Goal: Information Seeking & Learning: Learn about a topic

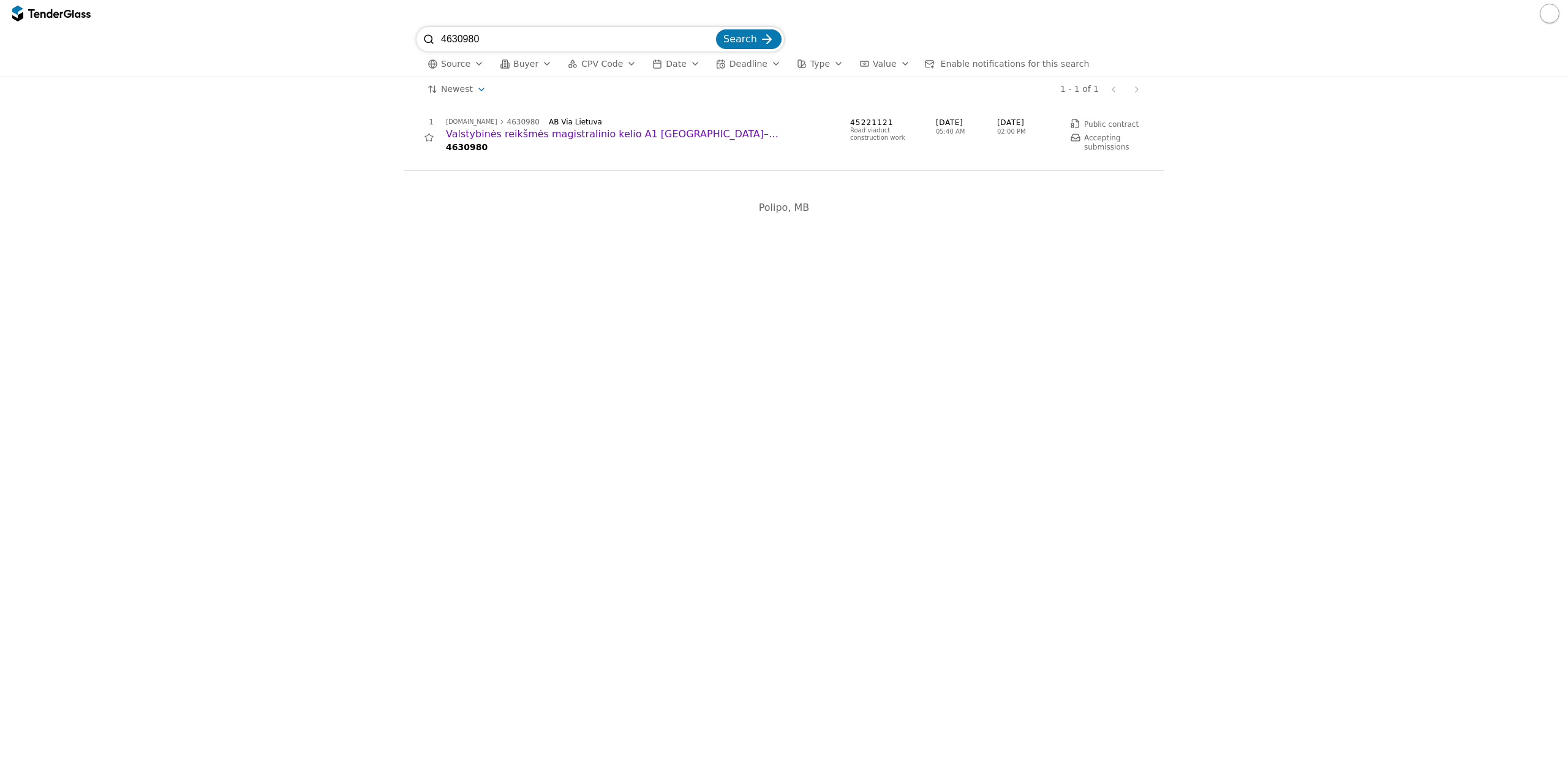
click at [712, 43] on input "4630980" at bounding box center [577, 39] width 273 height 24
click at [610, 63] on span "CPV Code" at bounding box center [602, 64] width 42 height 10
type input "71"
click at [635, 123] on div "71000000 Architectural, construction, engineering and inspection services" at bounding box center [739, 114] width 305 height 22
click at [885, 336] on span "Apply" at bounding box center [876, 333] width 24 height 10
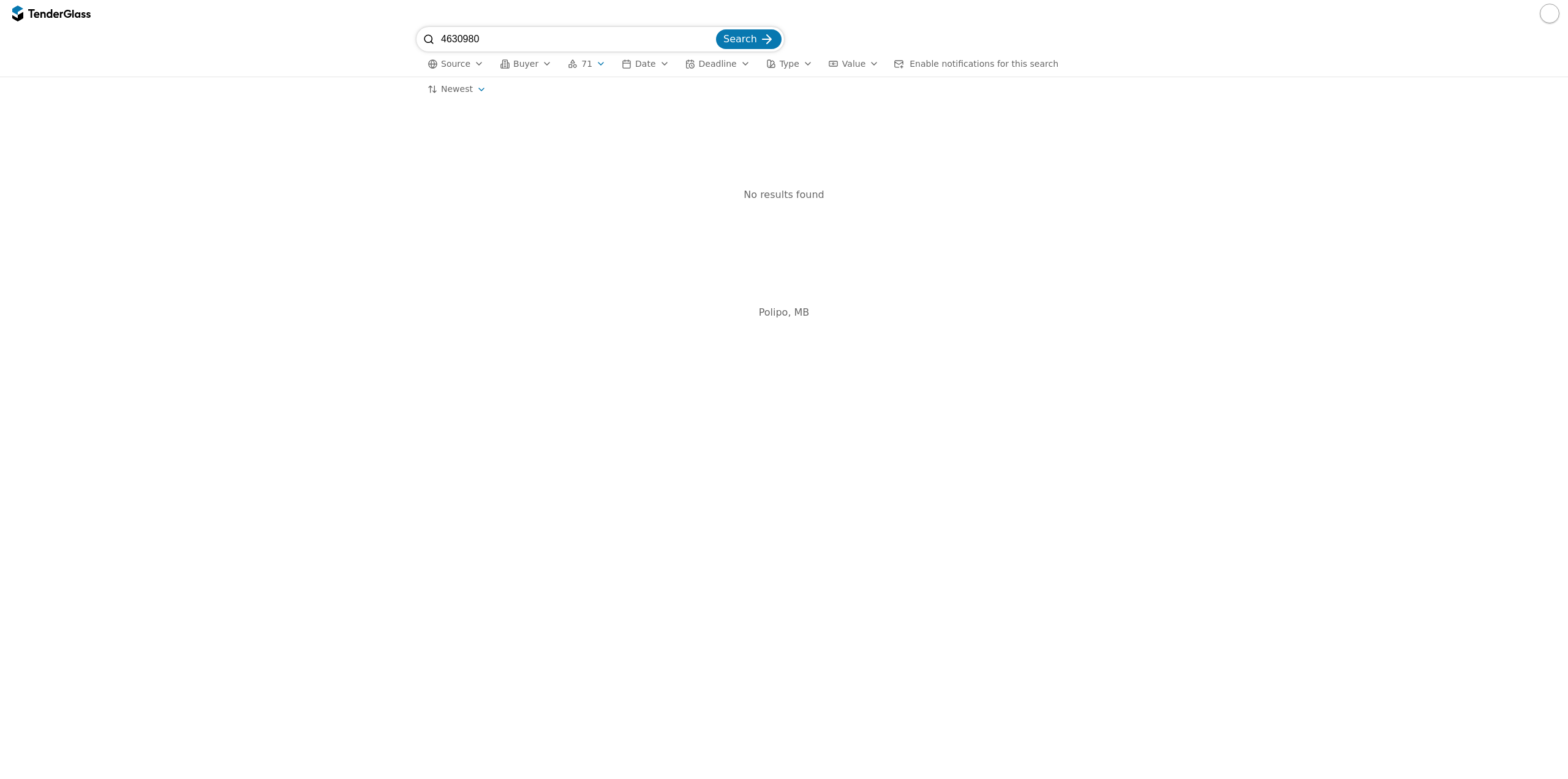
drag, startPoint x: 499, startPoint y: 48, endPoint x: 353, endPoint y: 49, distance: 146.0
click at [353, 49] on div "4630980 Search Source Buyer 71 Date Deadline Type Value Enable notifications fo…" at bounding box center [784, 51] width 1556 height 49
click at [756, 47] on div "Search" at bounding box center [749, 39] width 70 height 24
click at [753, 38] on span "Search" at bounding box center [740, 39] width 34 height 11
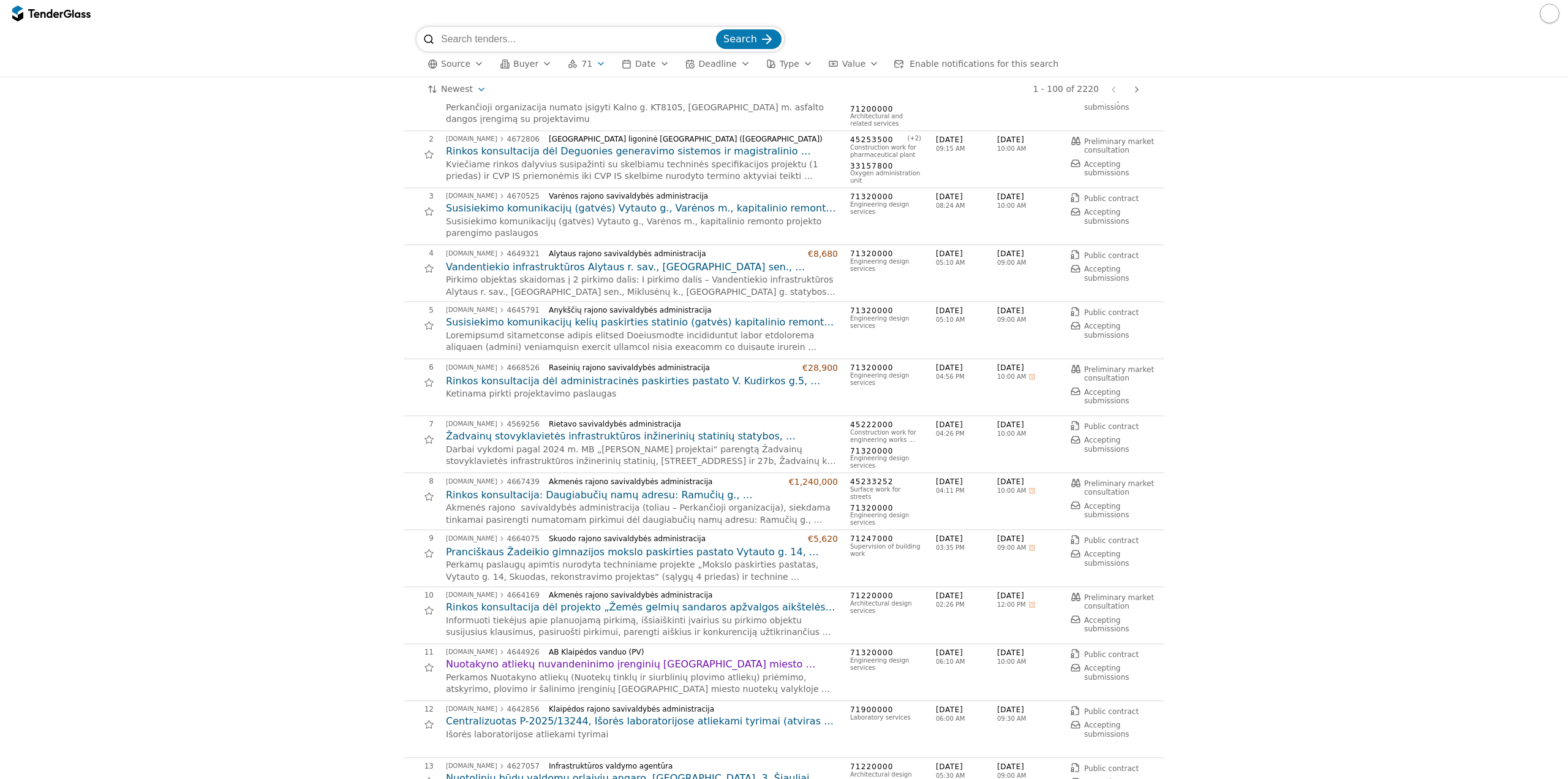
scroll to position [61, 0]
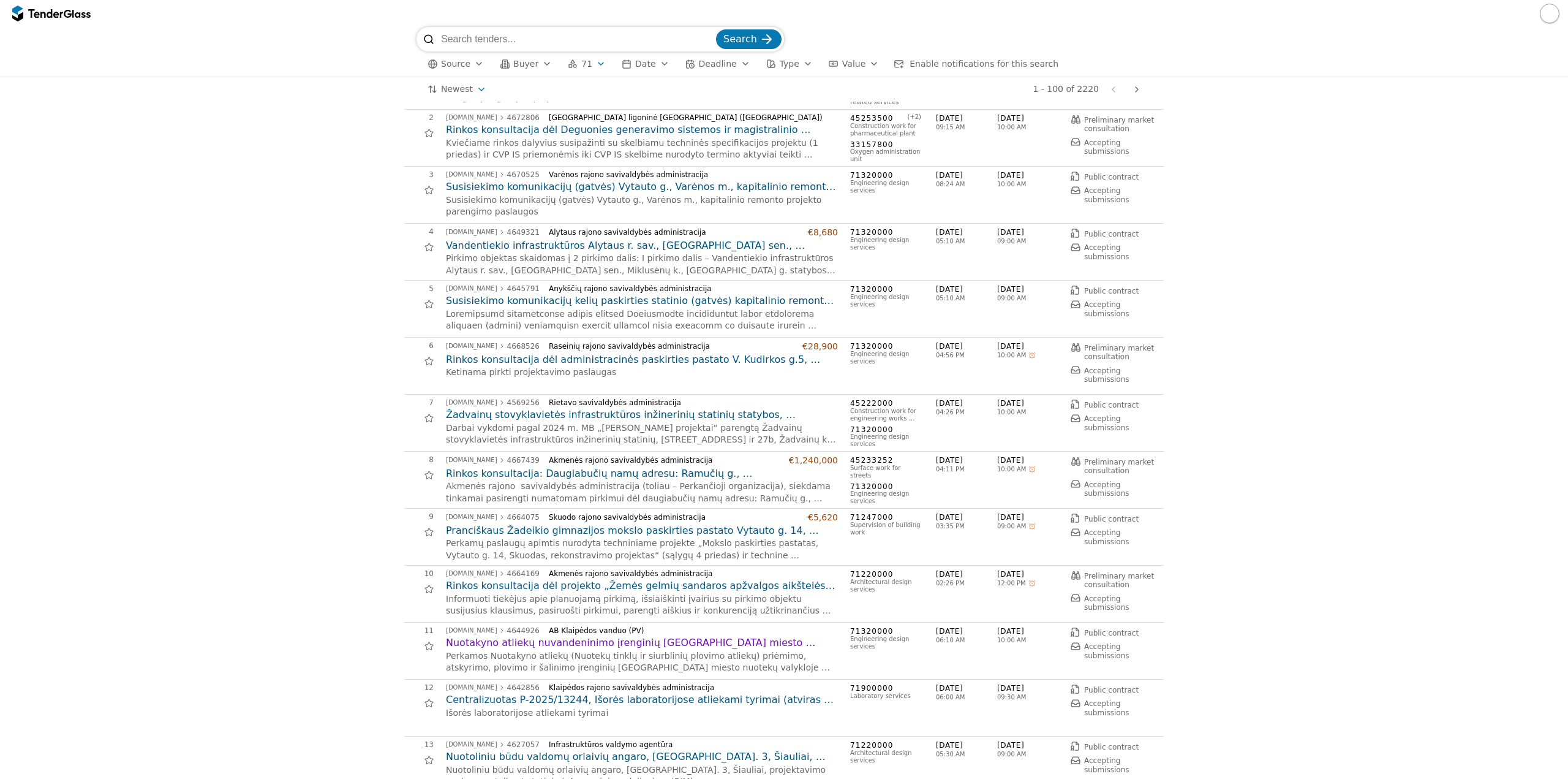
click at [585, 64] on button "71" at bounding box center [587, 64] width 48 height 16
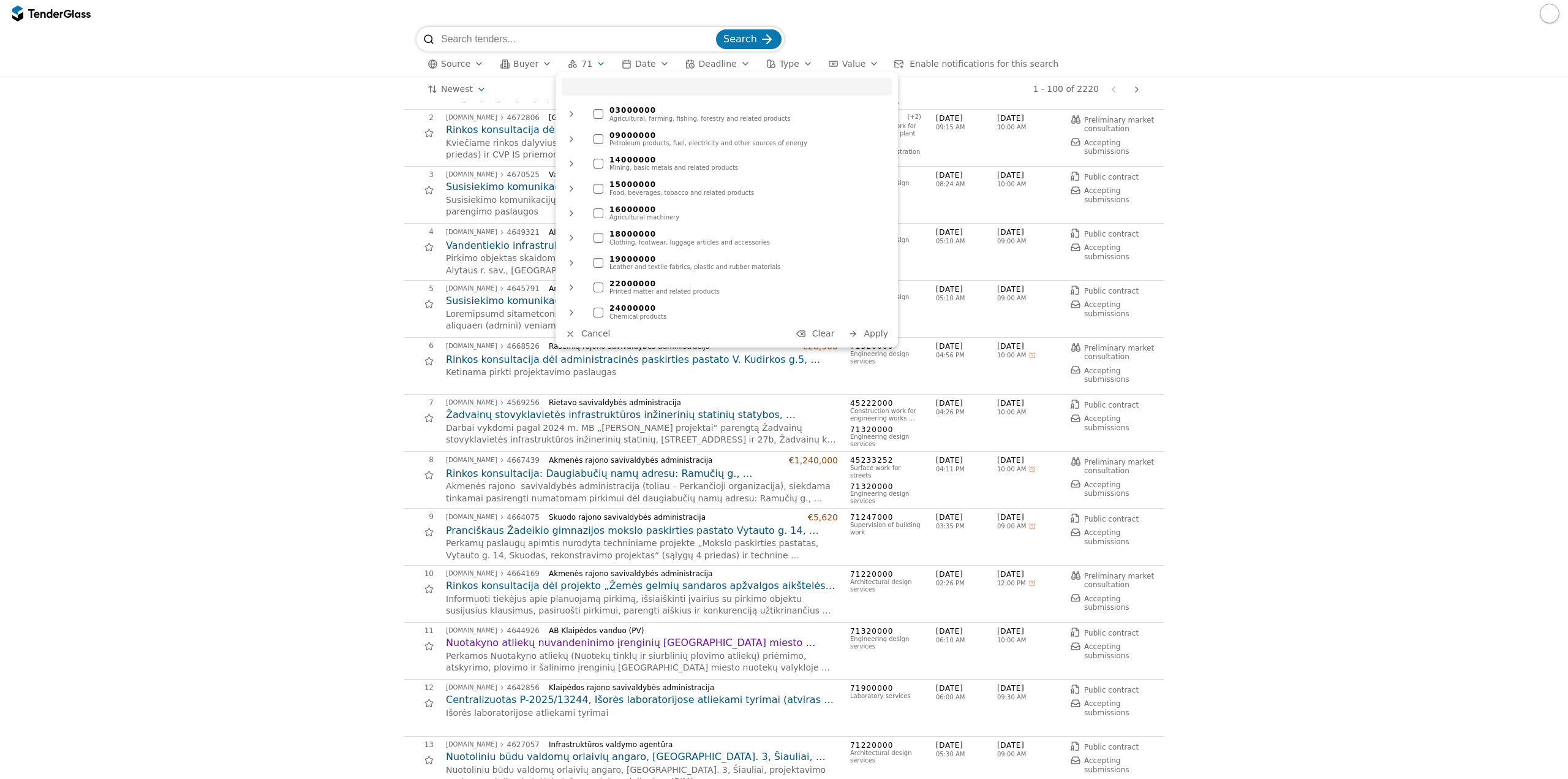
click at [811, 333] on div at bounding box center [801, 334] width 35 height 32
click at [866, 332] on span "Apply" at bounding box center [876, 333] width 24 height 10
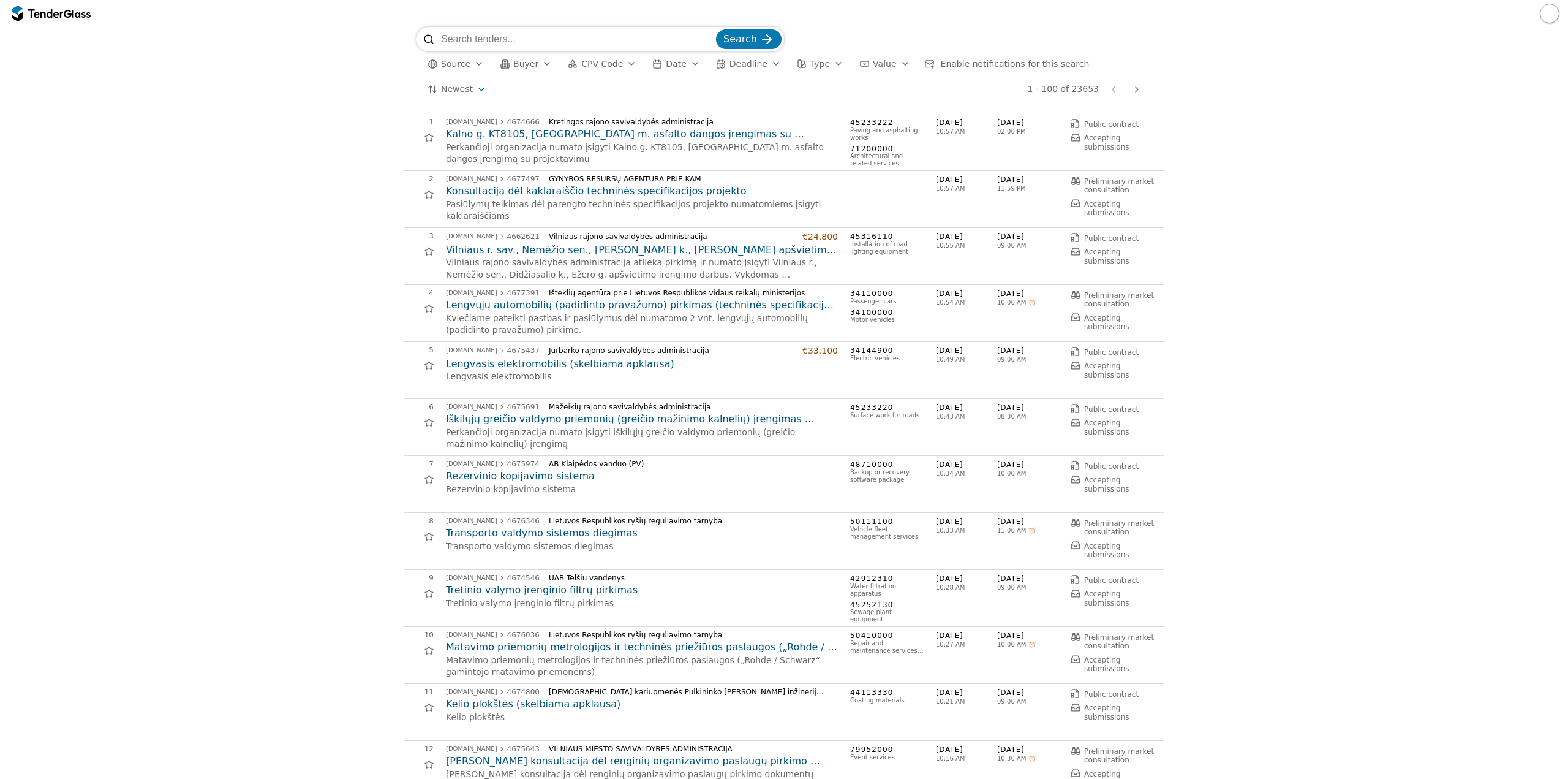
click at [630, 49] on input "search" at bounding box center [577, 39] width 273 height 24
type input "poveikio aplinkai vertinimas"
click at [716, 30] on button "Search" at bounding box center [748, 39] width 66 height 20
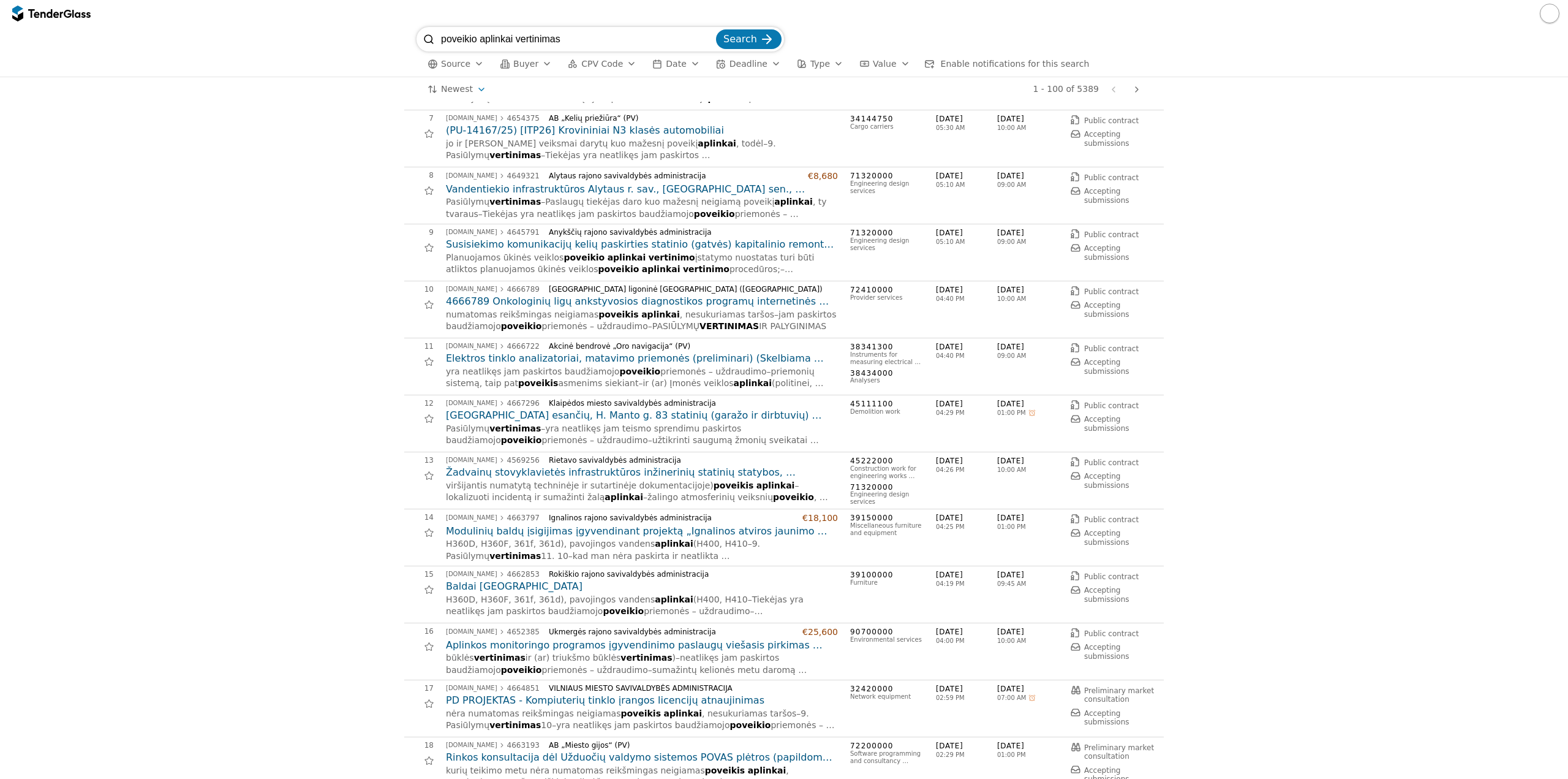
scroll to position [491, 0]
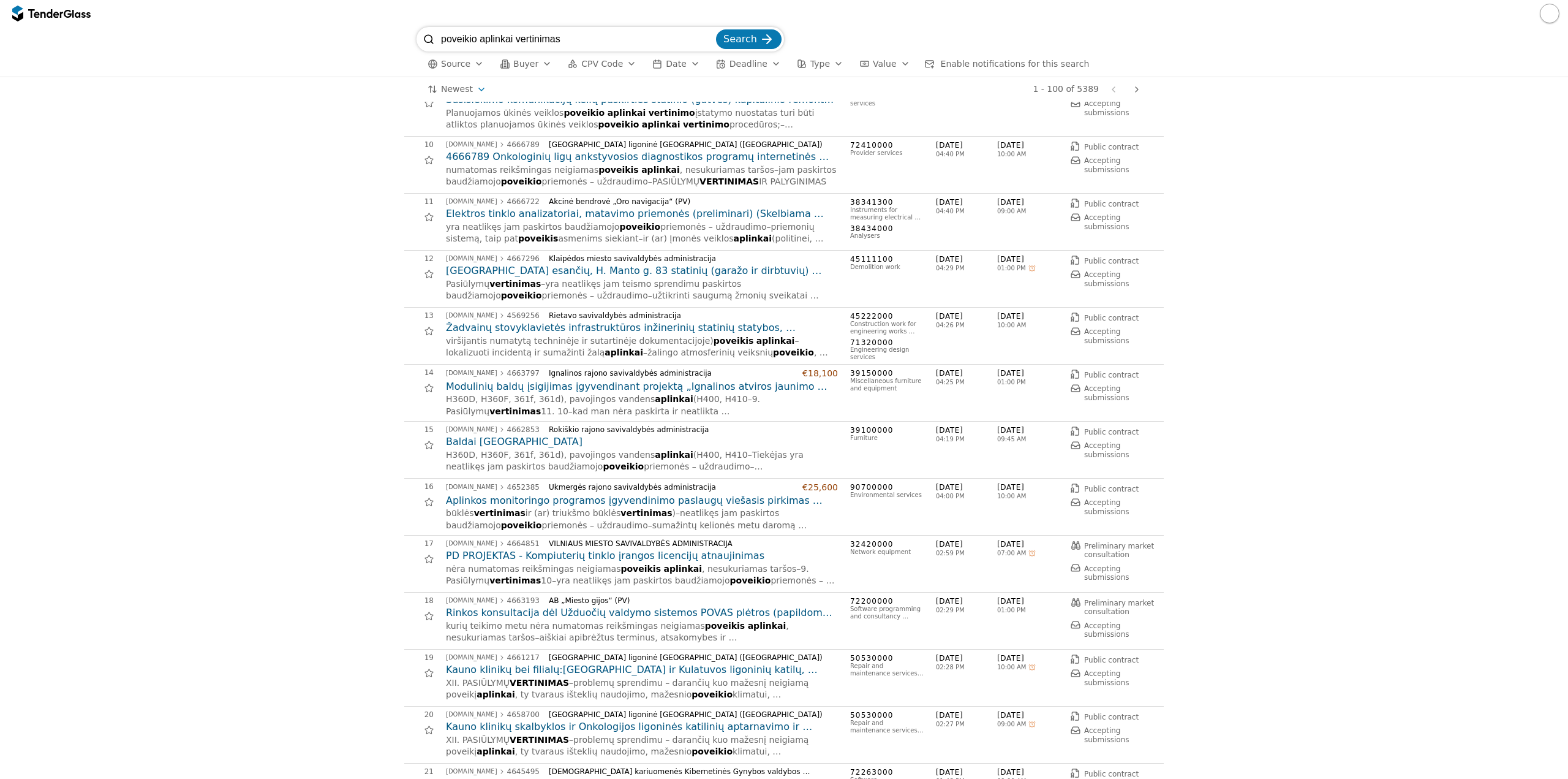
drag, startPoint x: 626, startPoint y: 516, endPoint x: 583, endPoint y: 502, distance: 45.2
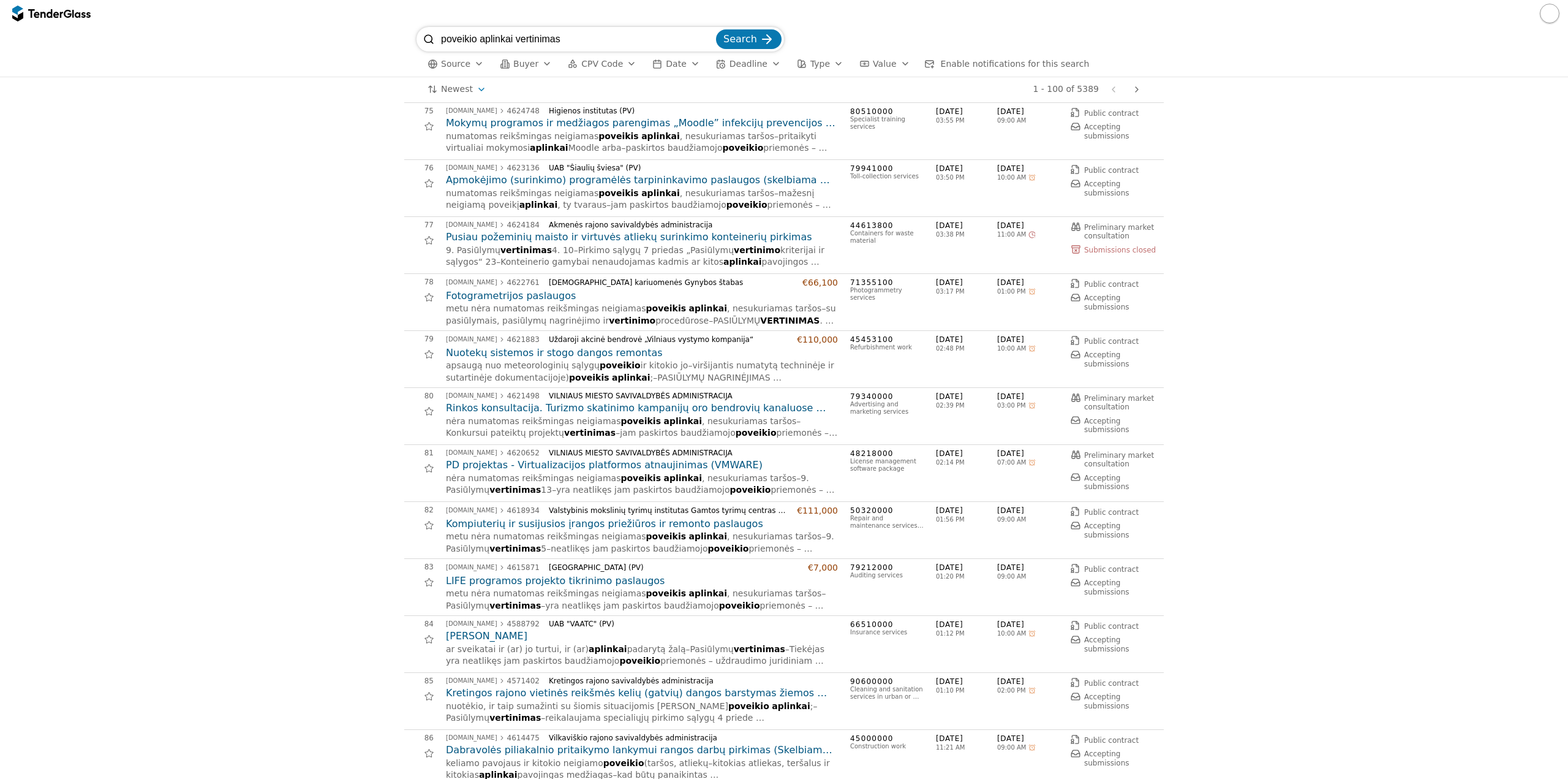
scroll to position [3738, 0]
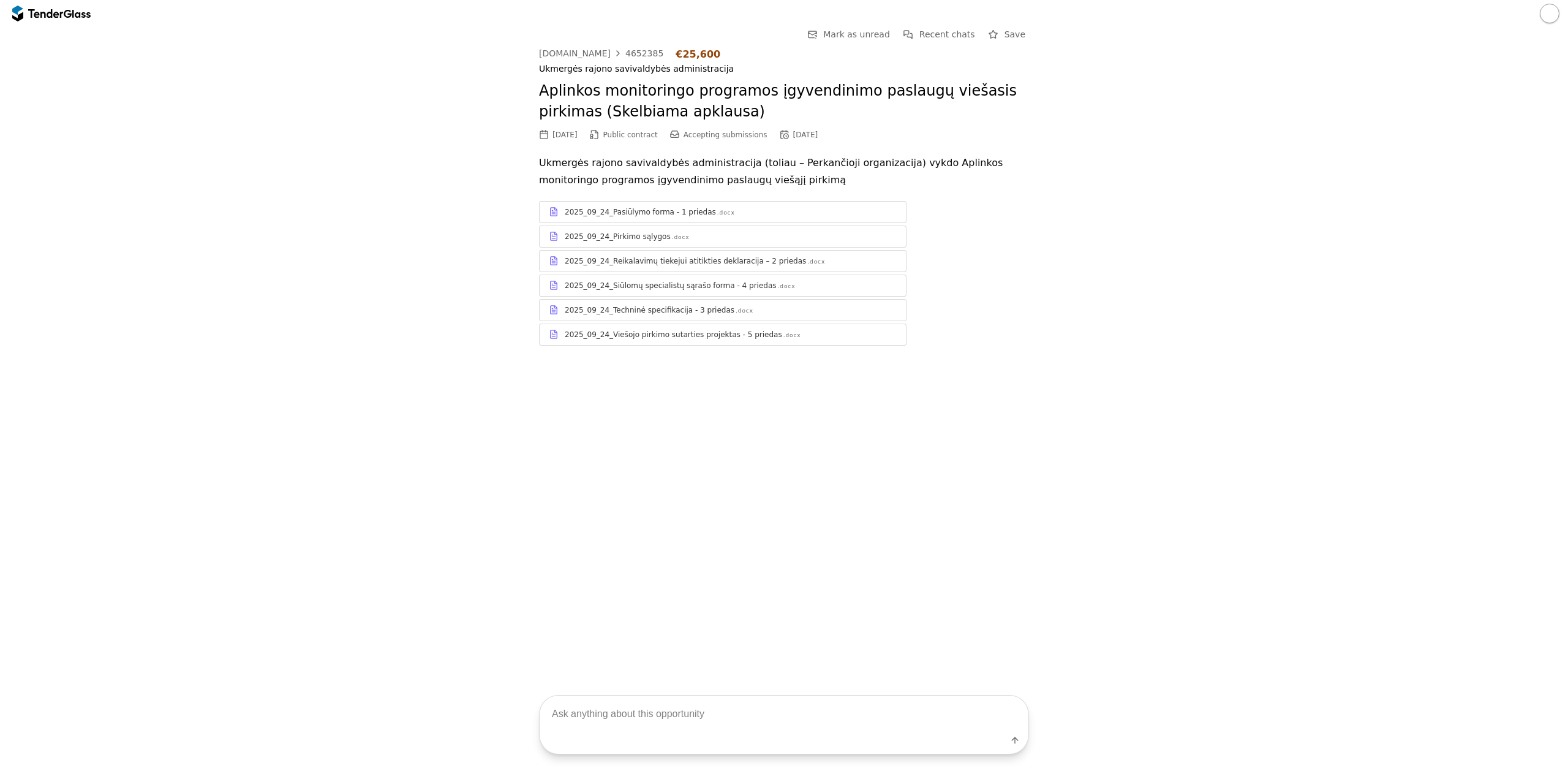
click at [671, 214] on div "2025_09_24_Pasiūlymo forma - 1 priedas" at bounding box center [640, 212] width 151 height 10
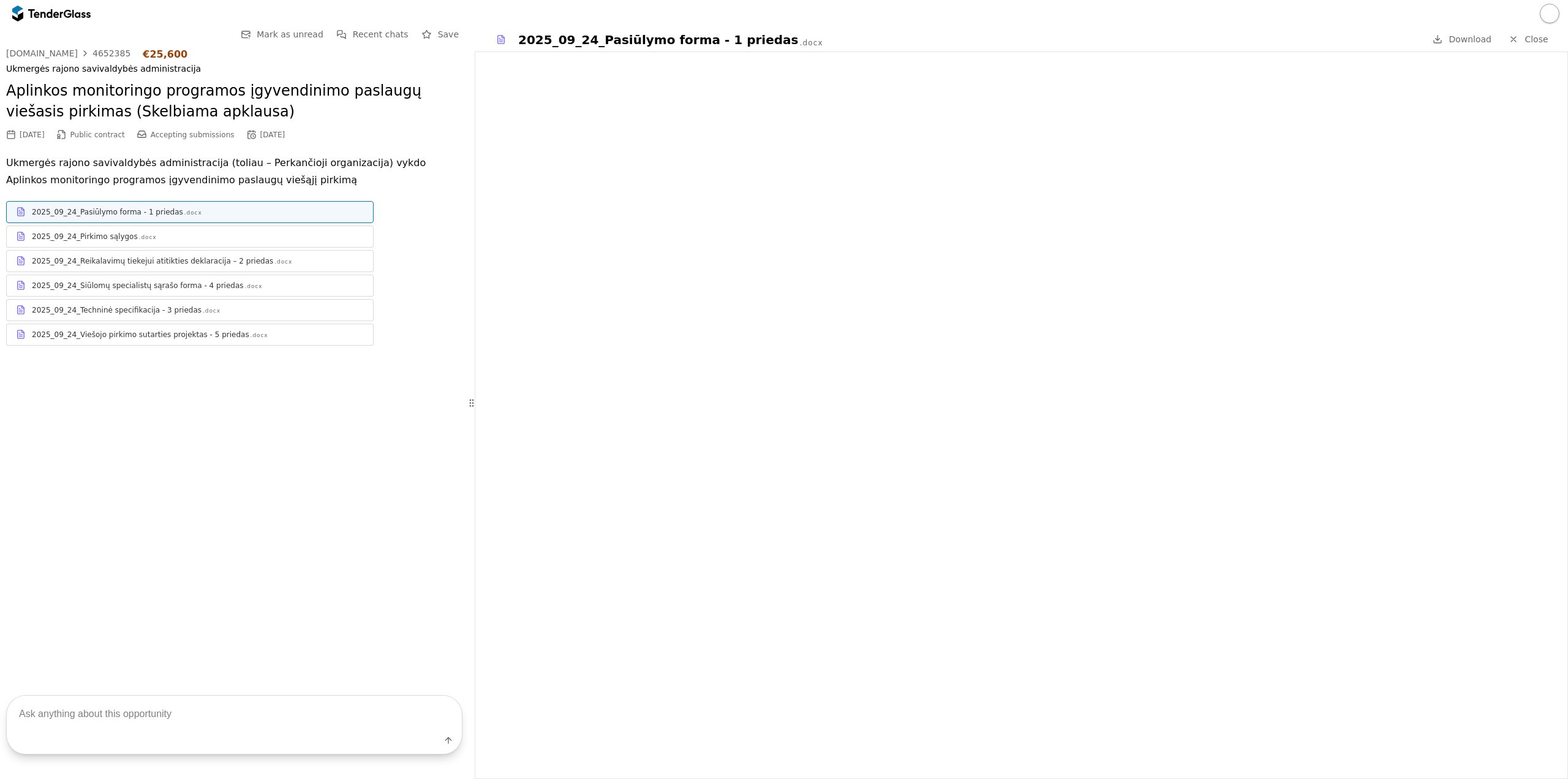
click at [282, 232] on div "2025_09_24_Pirkimo sąlygos .docx" at bounding box center [198, 236] width 332 height 10
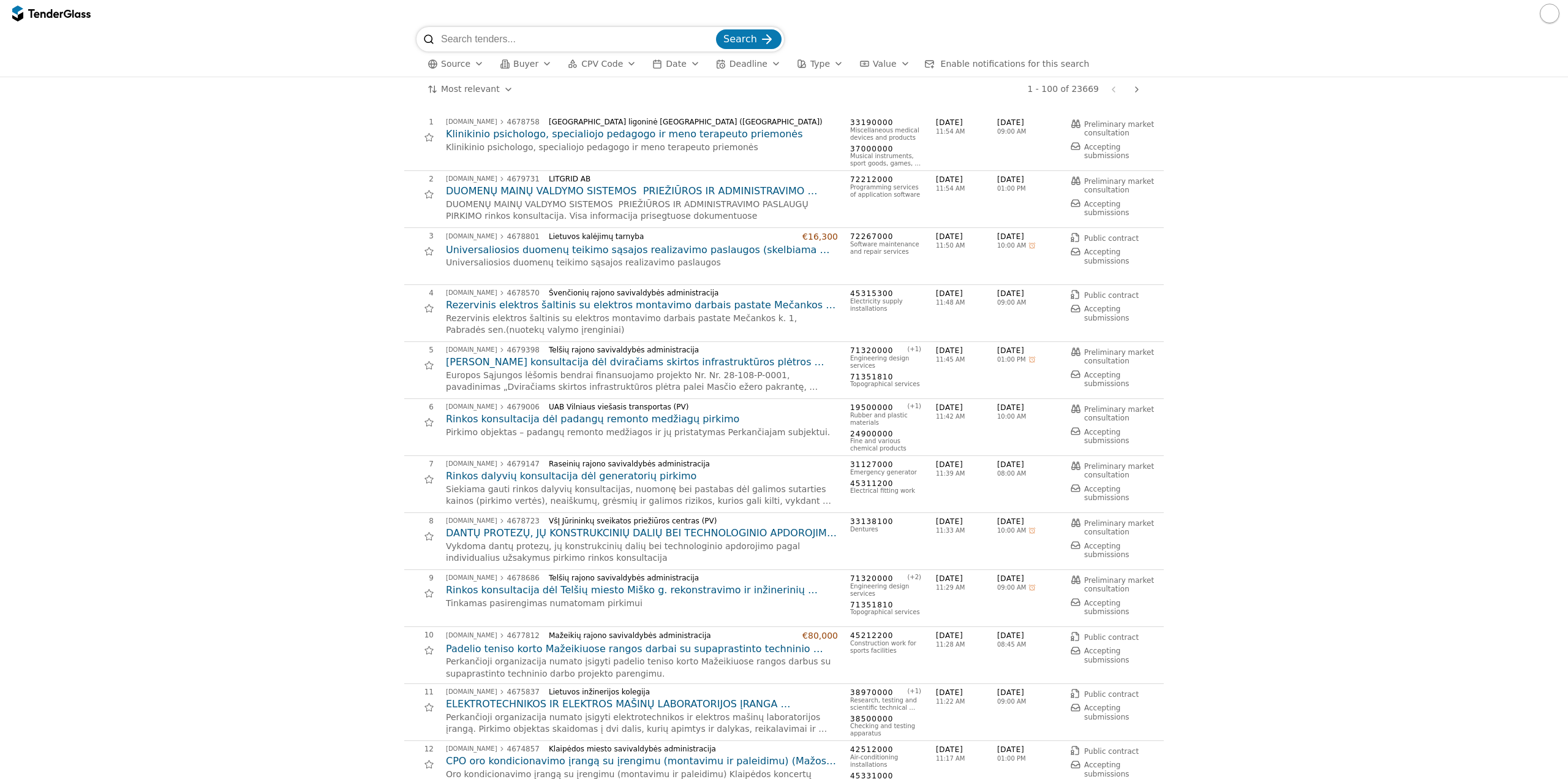
click at [609, 59] on span "CPV Code" at bounding box center [602, 64] width 42 height 10
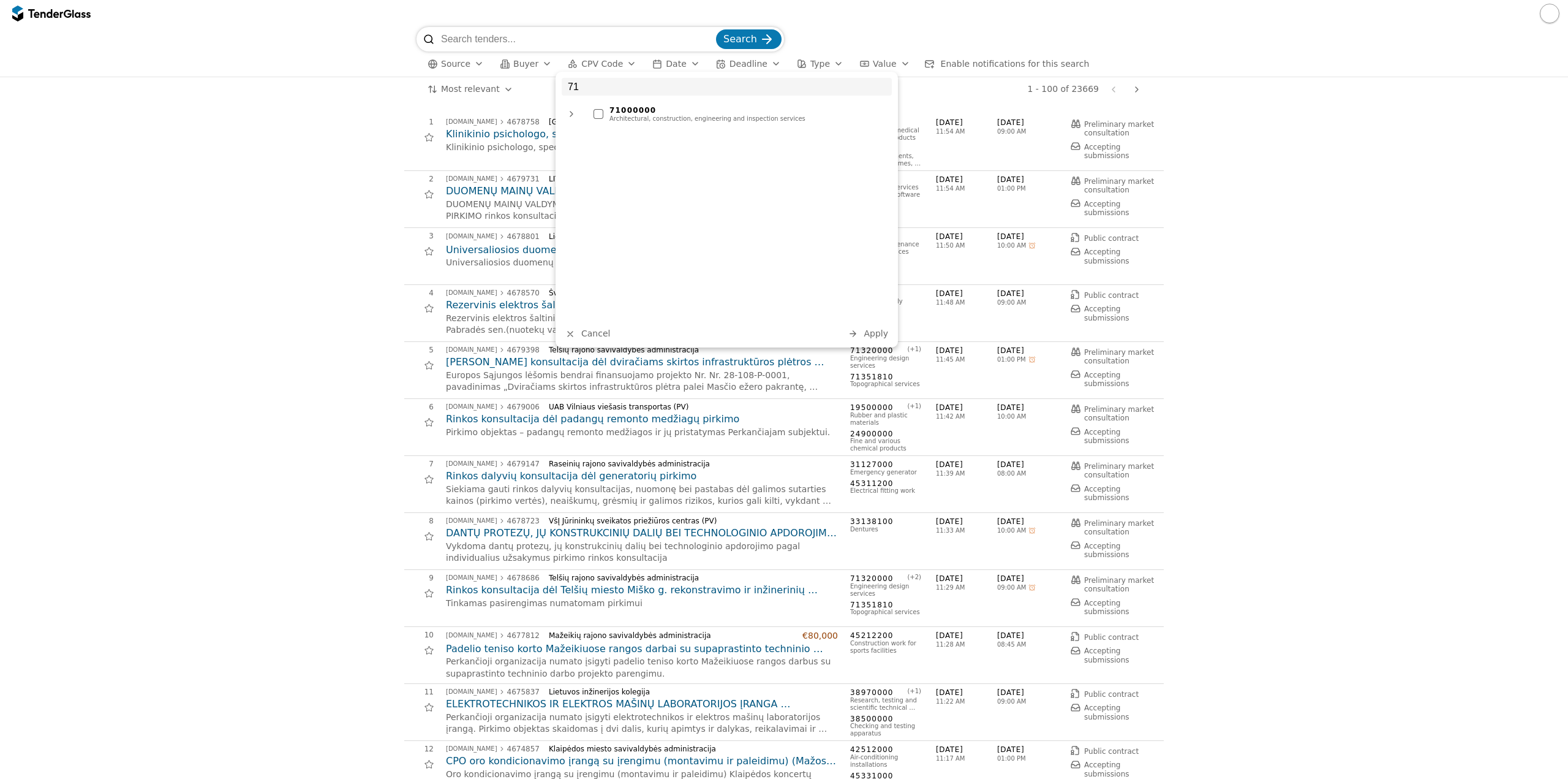
type input "71"
drag, startPoint x: 681, startPoint y: 122, endPoint x: 691, endPoint y: 117, distance: 11.2
click at [685, 120] on div "Architectural, construction, engineering and inspection services" at bounding box center [747, 119] width 276 height 7
click at [875, 334] on span "Apply" at bounding box center [876, 333] width 24 height 10
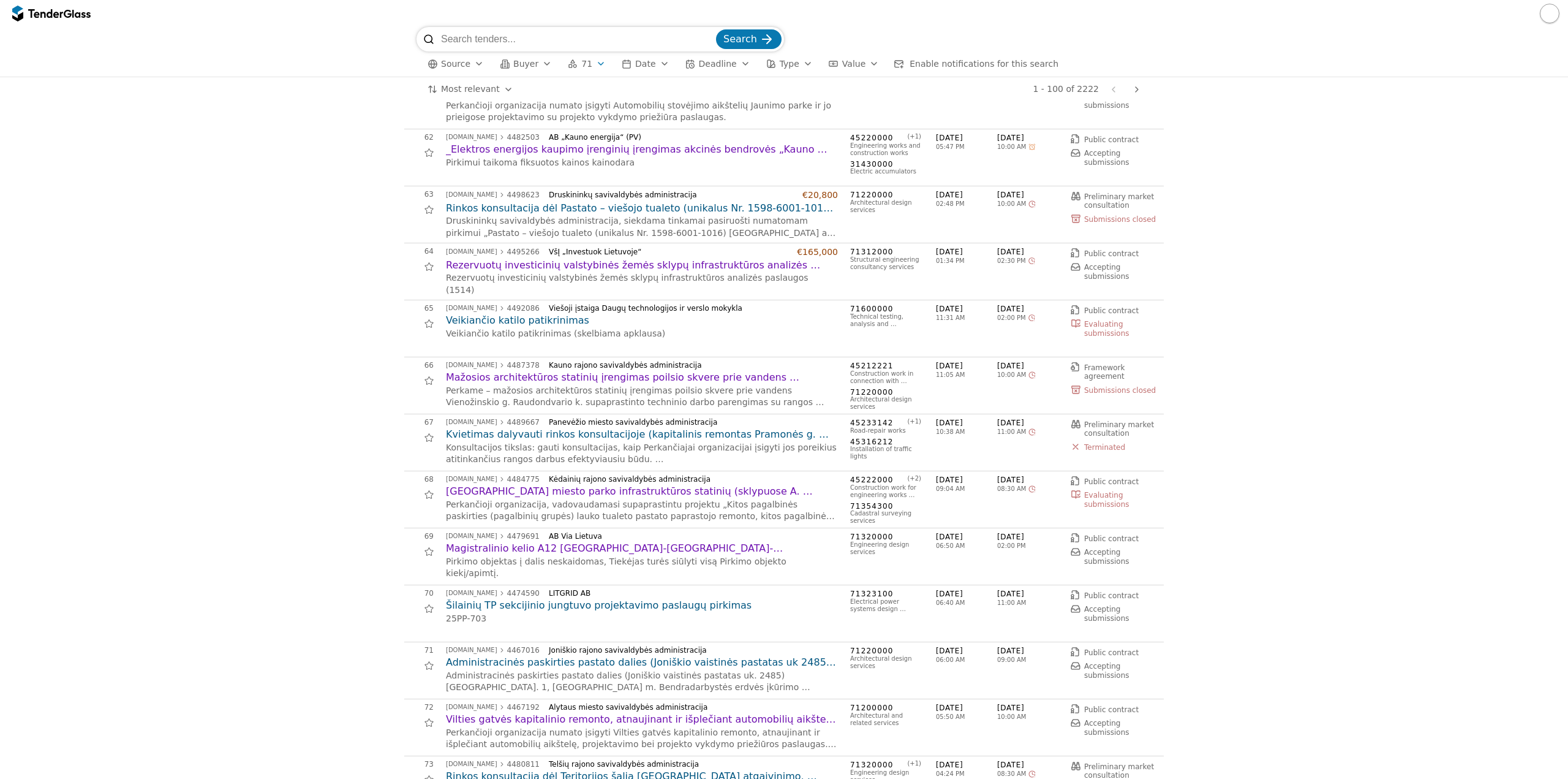
scroll to position [3493, 0]
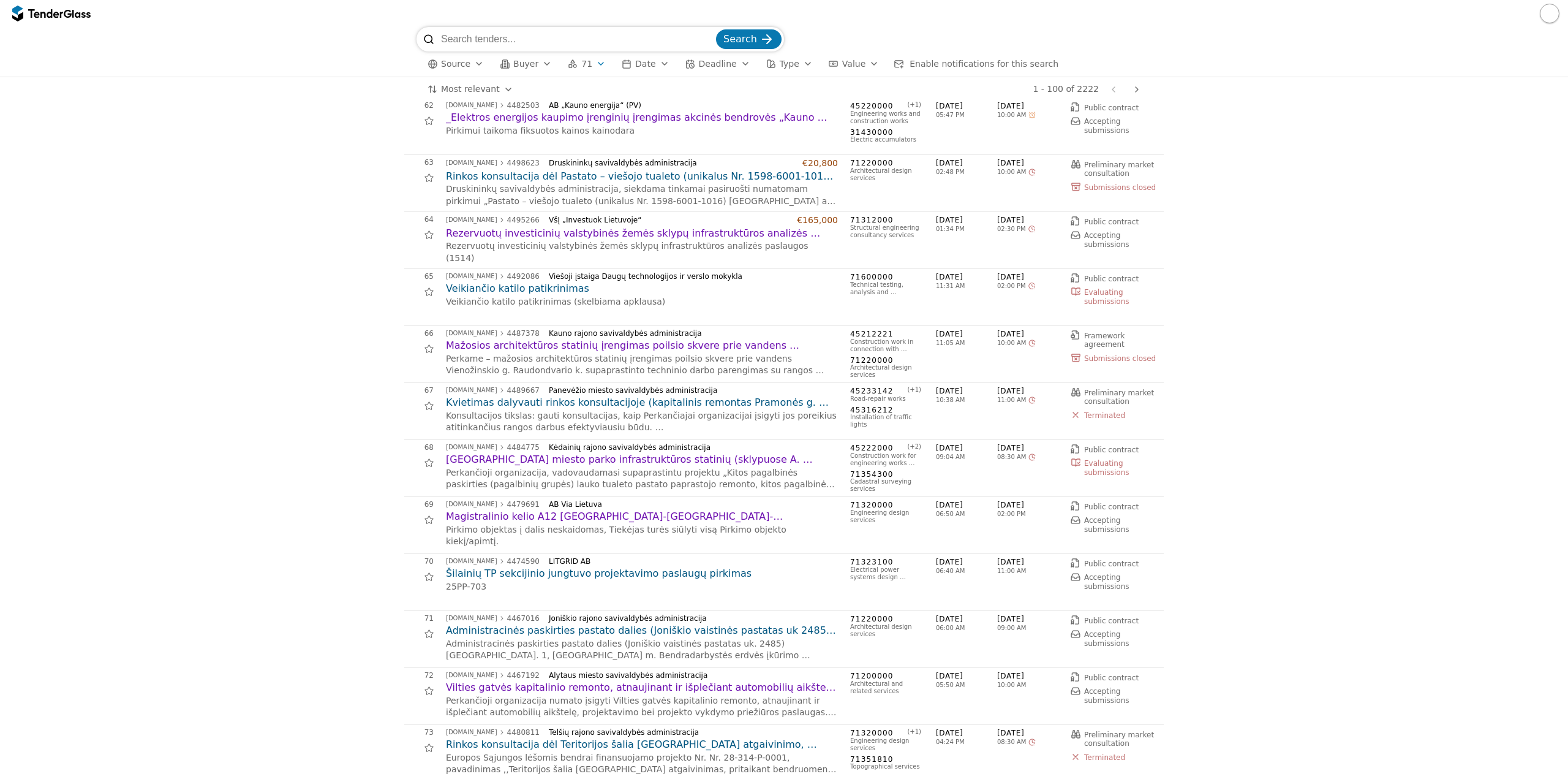
drag, startPoint x: 199, startPoint y: 336, endPoint x: 207, endPoint y: 333, distance: 8.5
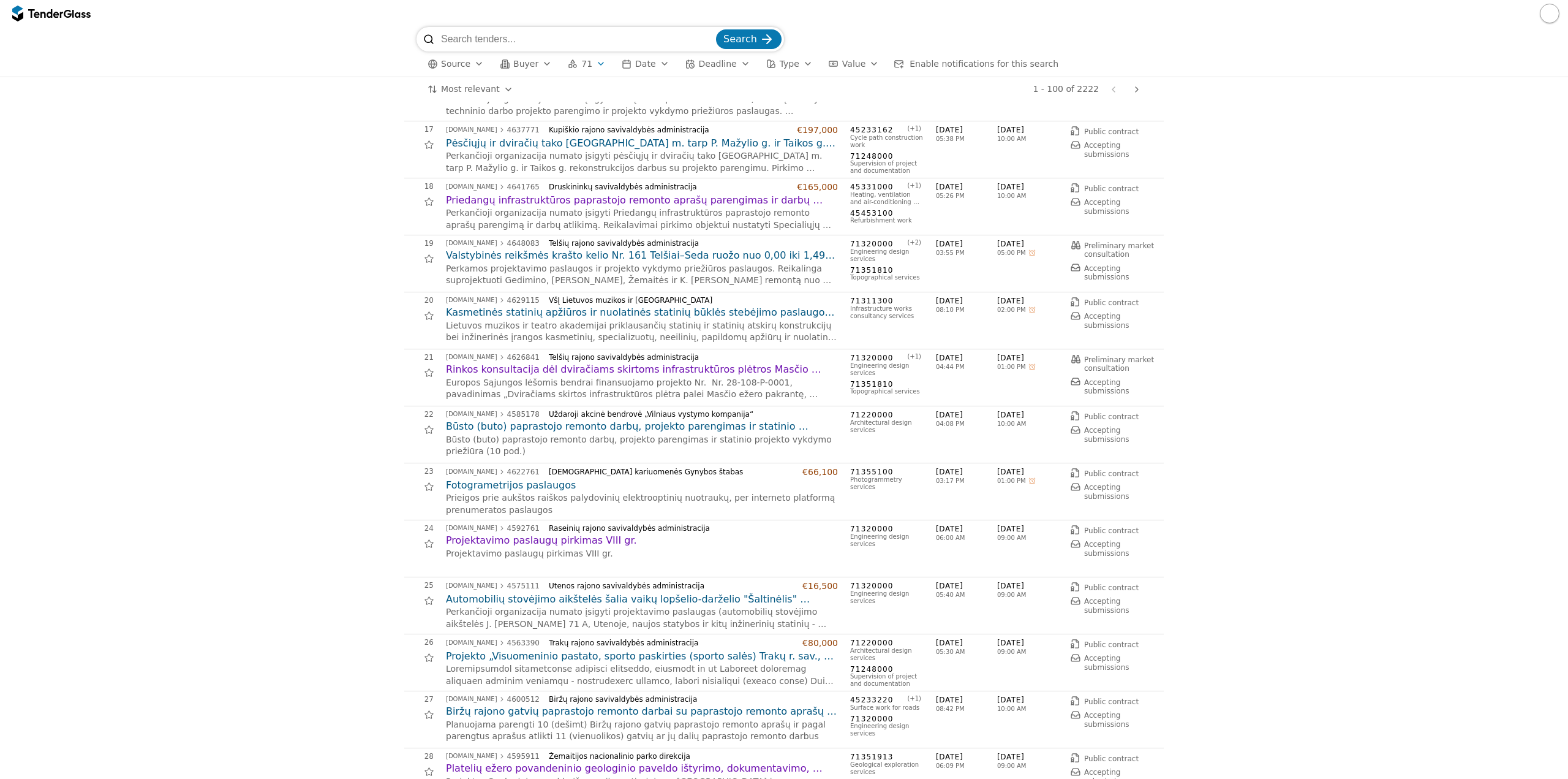
scroll to position [920, 0]
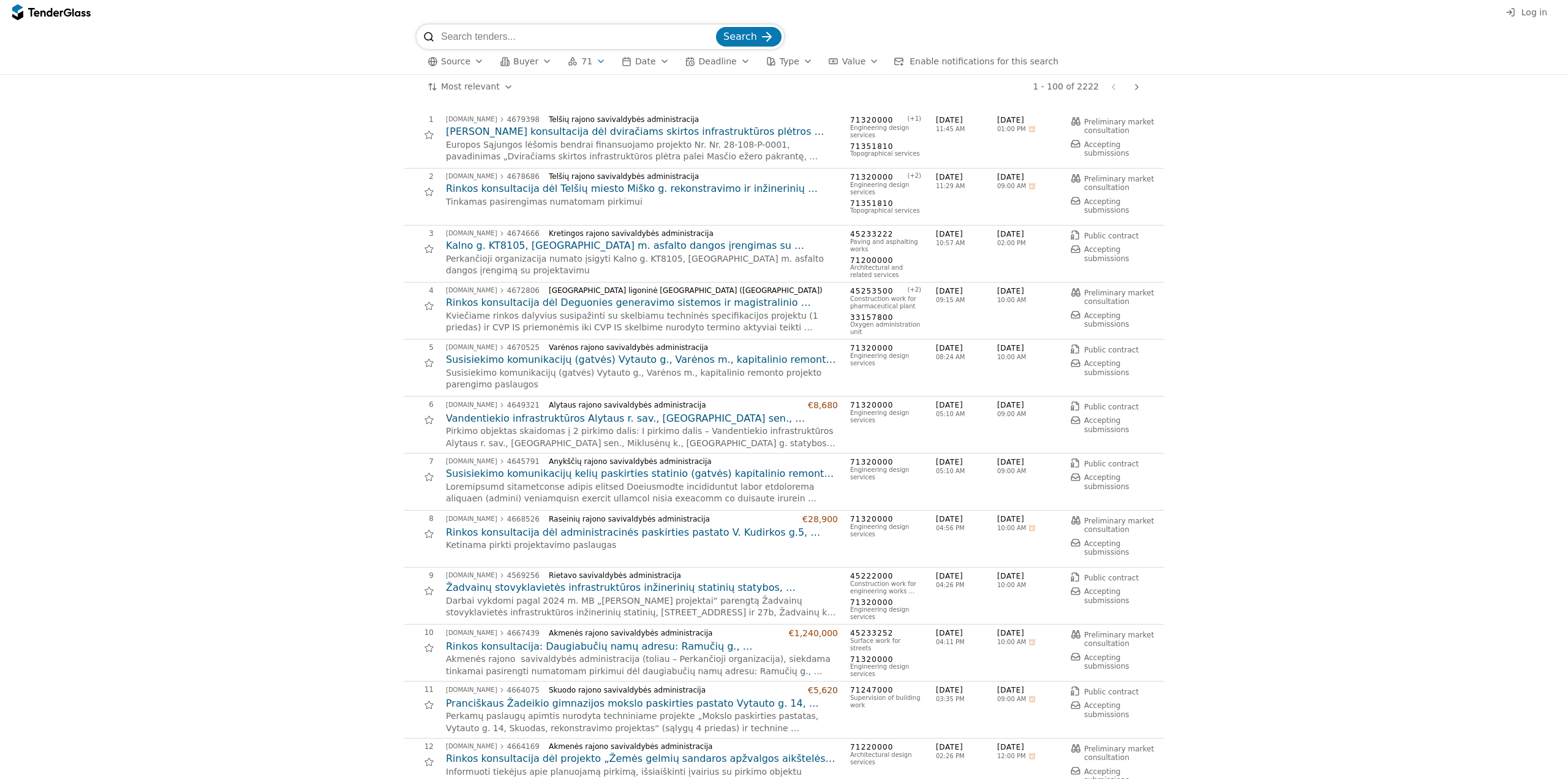
scroll to position [920, 0]
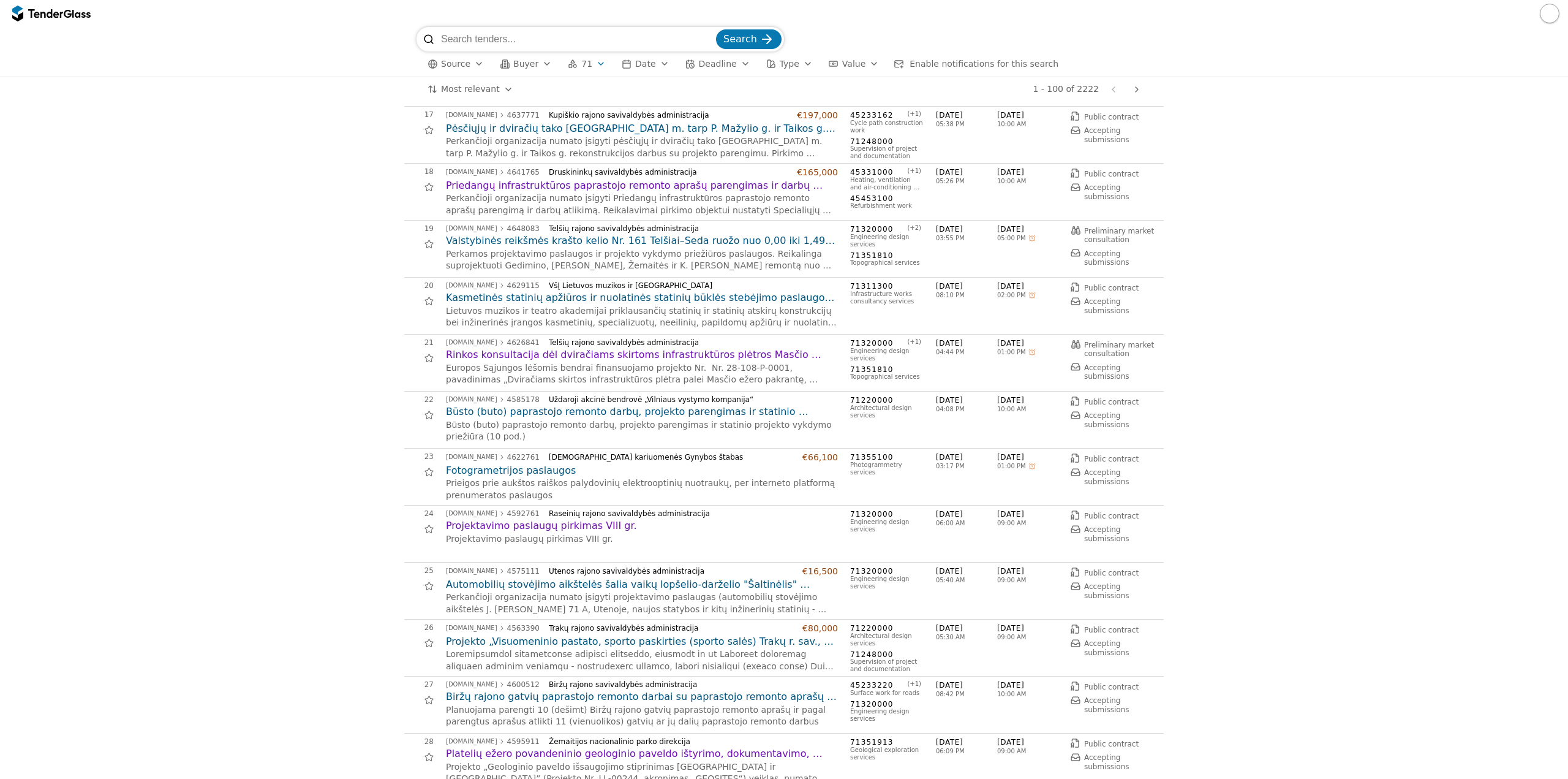
click at [673, 127] on h2 "Pėsčiųjų ir dviračių tako [GEOGRAPHIC_DATA] m. tarp P. Mažylio g. ir Taikos g. …" at bounding box center [642, 128] width 392 height 14
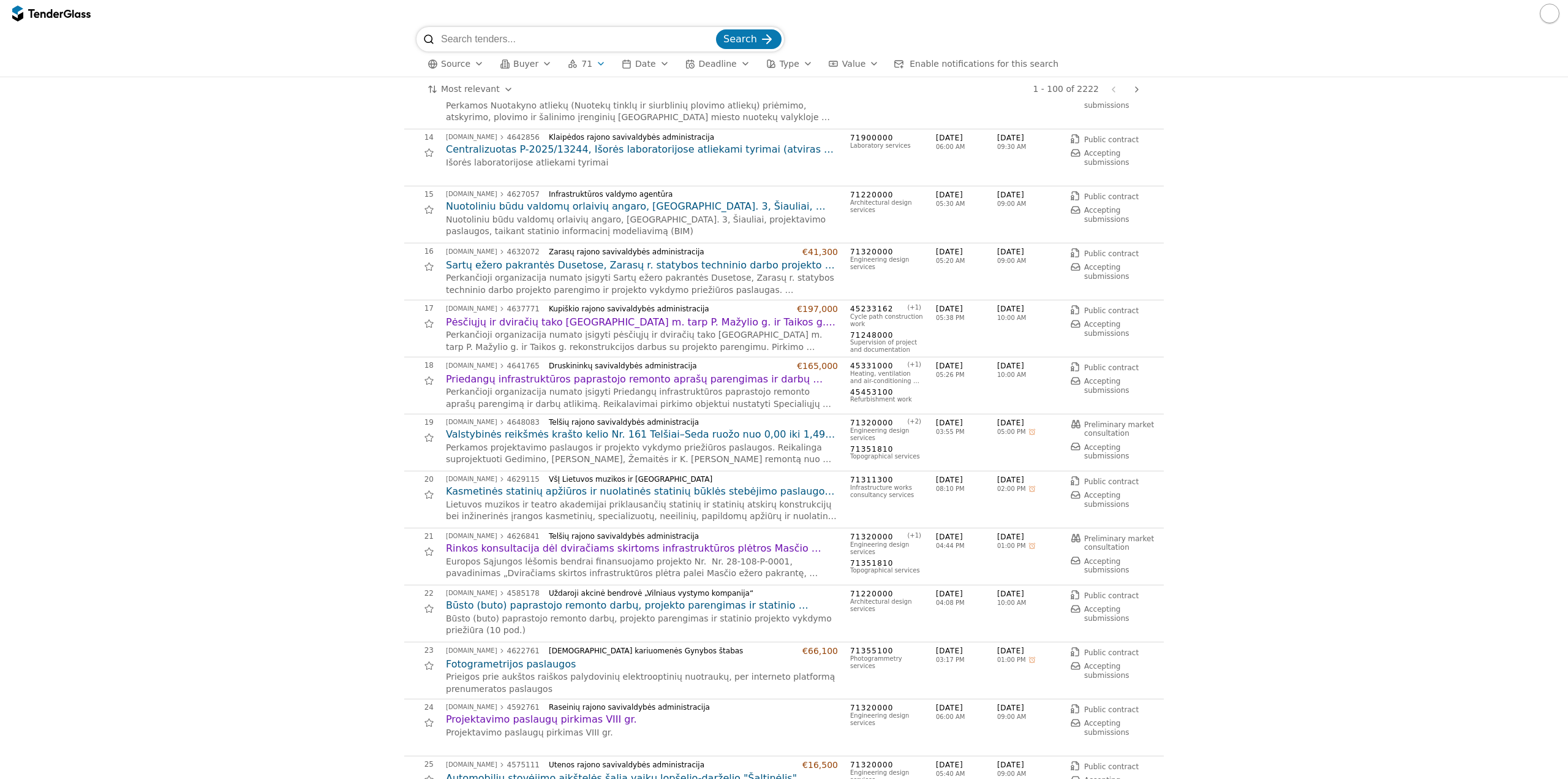
scroll to position [735, 0]
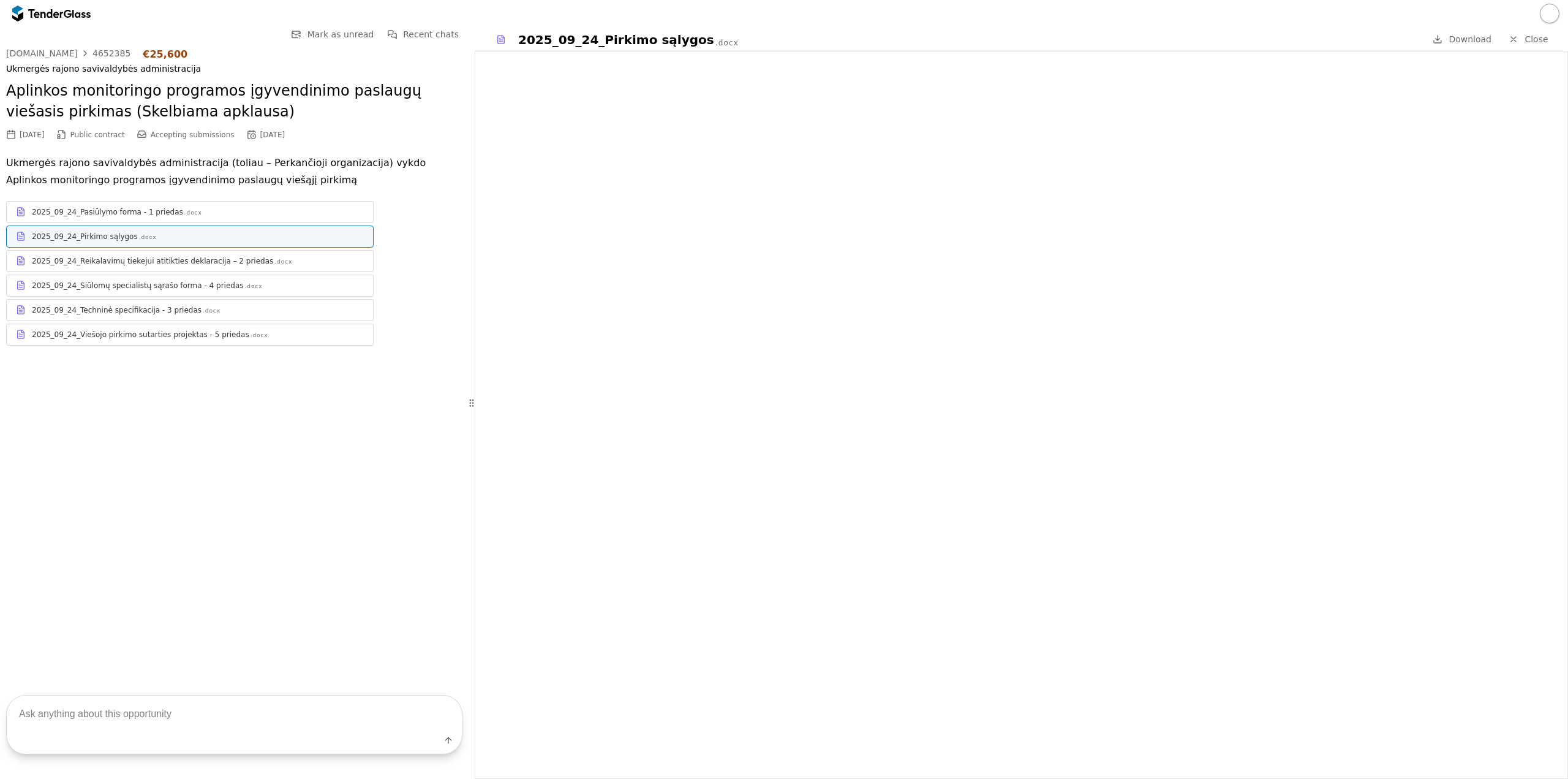
click at [63, 9] on div at bounding box center [45, 14] width 34 height 8
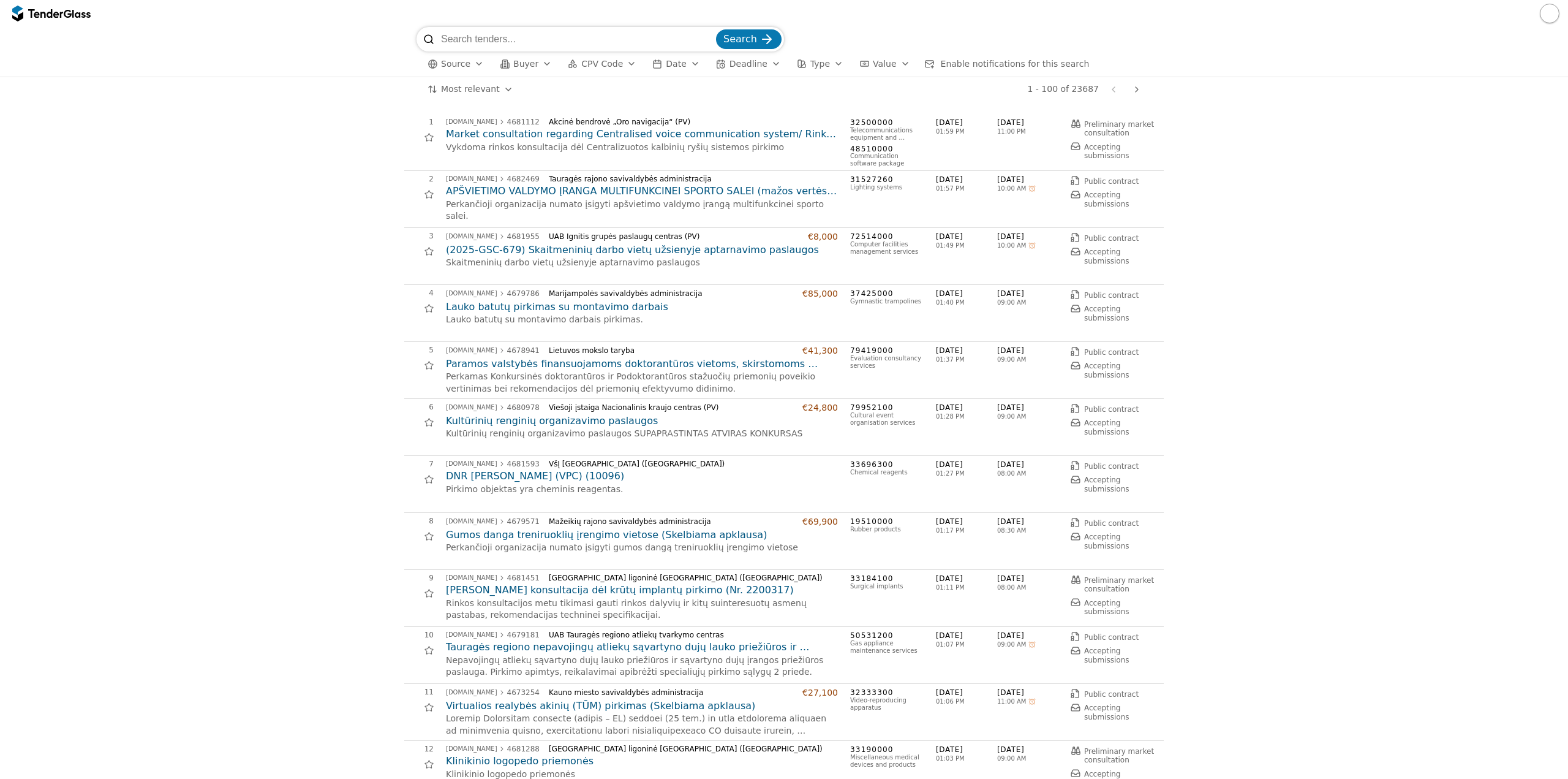
click at [570, 68] on div "button" at bounding box center [573, 64] width 34 height 34
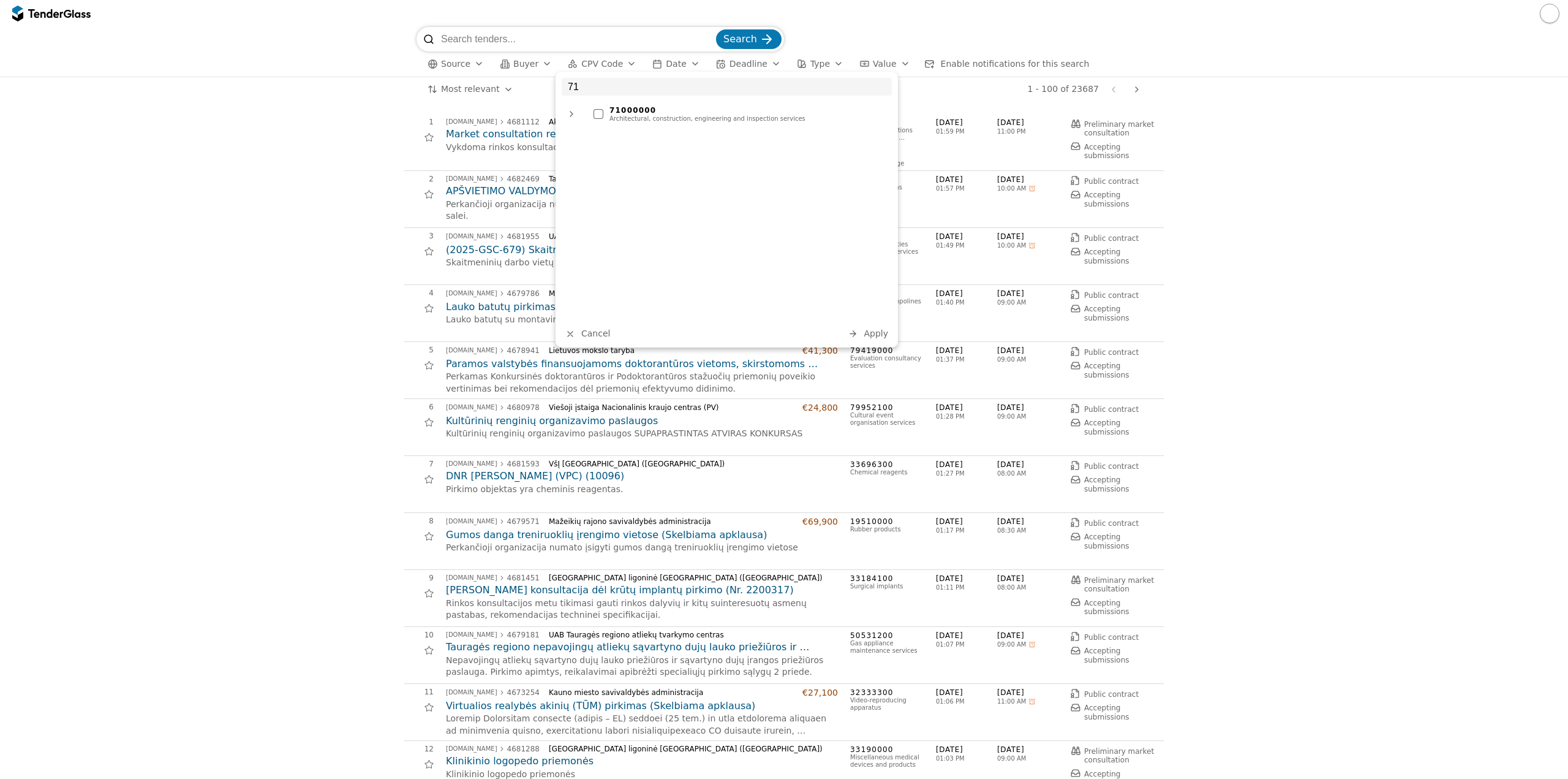
drag, startPoint x: 667, startPoint y: 92, endPoint x: 656, endPoint y: 101, distance: 14.2
click at [667, 95] on input "71" at bounding box center [727, 86] width 330 height 18
type input "71"
click at [643, 111] on div "71000000" at bounding box center [747, 110] width 276 height 9
click at [884, 339] on button "Apply" at bounding box center [868, 334] width 48 height 16
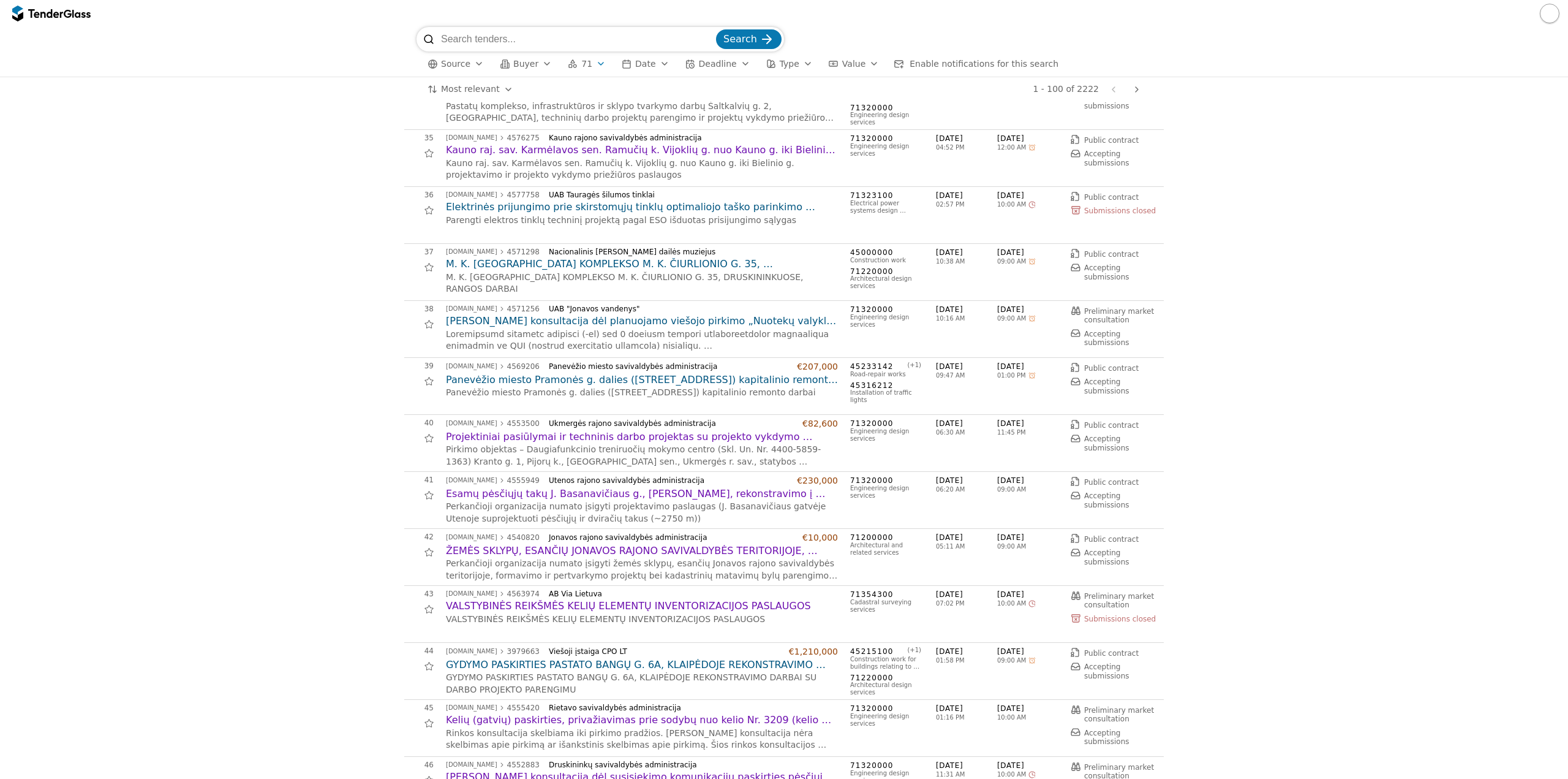
scroll to position [1961, 0]
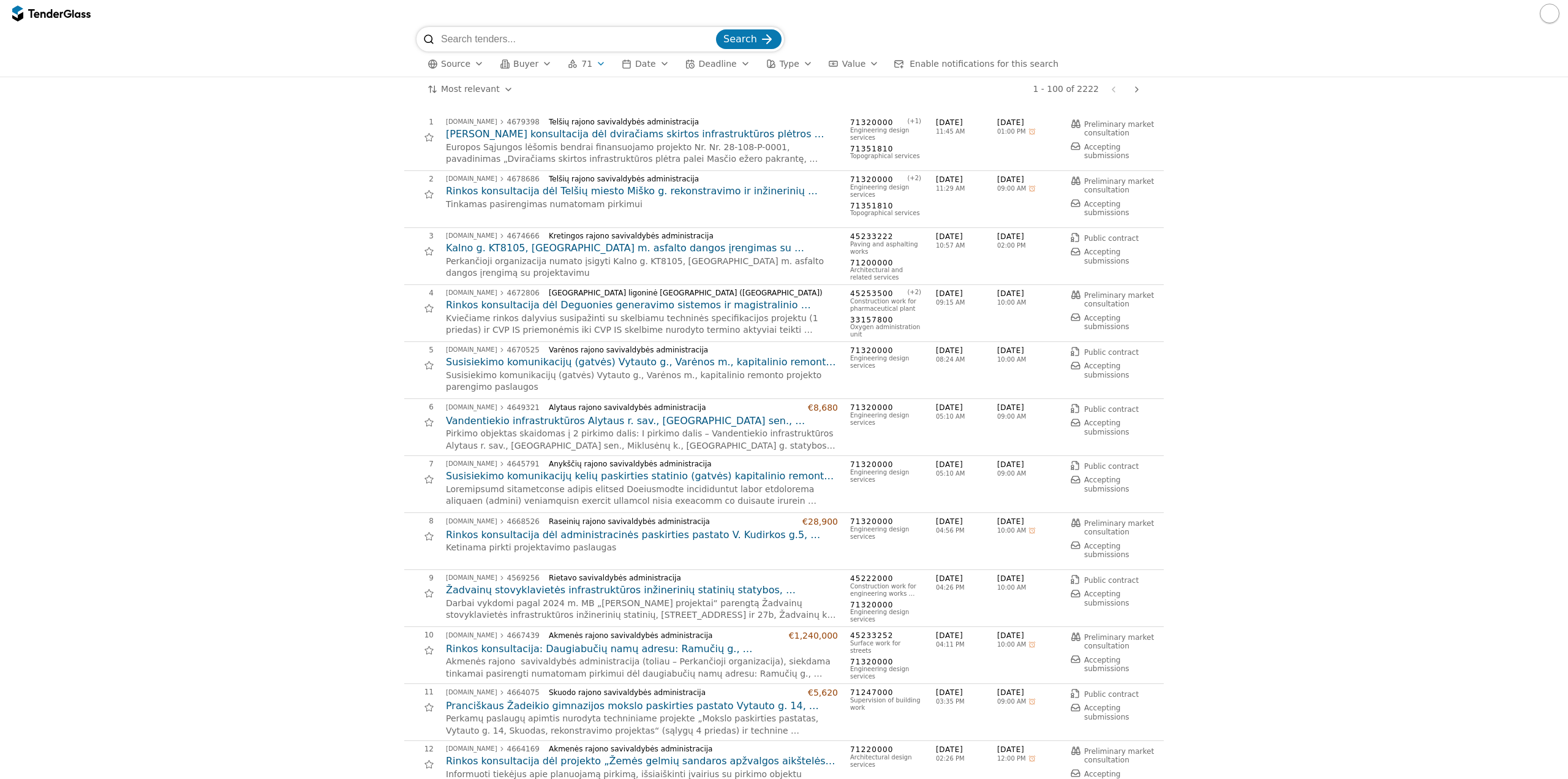
click at [665, 194] on h2 "Rinkos konsultacija dėl Telšių miesto Miško g. rekonstravimo ir inžinerinių sta…" at bounding box center [642, 191] width 392 height 14
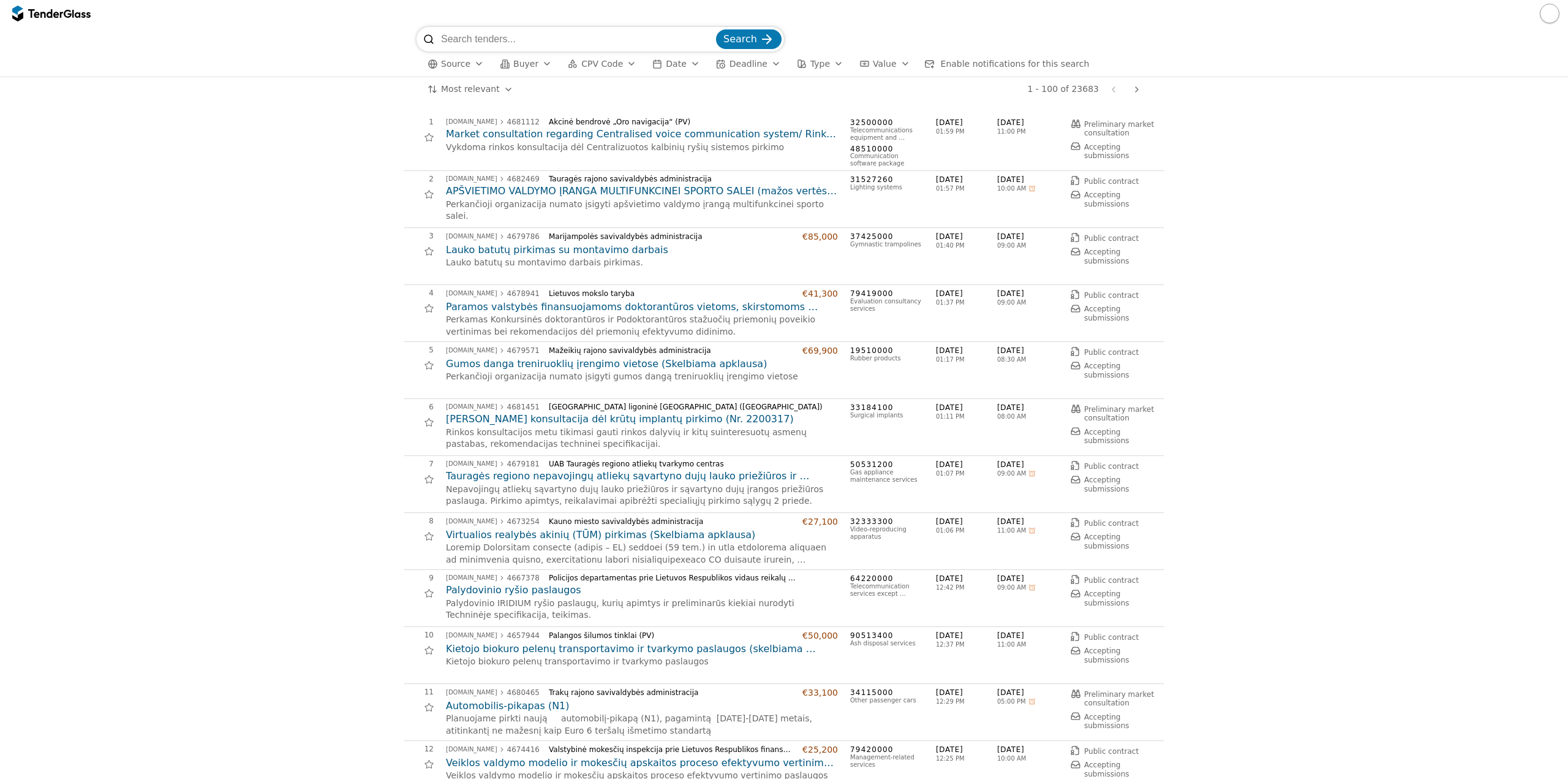
click at [479, 39] on input "search" at bounding box center [577, 39] width 273 height 24
paste input "4683321"
type input "4683321"
click at [716, 30] on button "Search" at bounding box center [748, 39] width 66 height 20
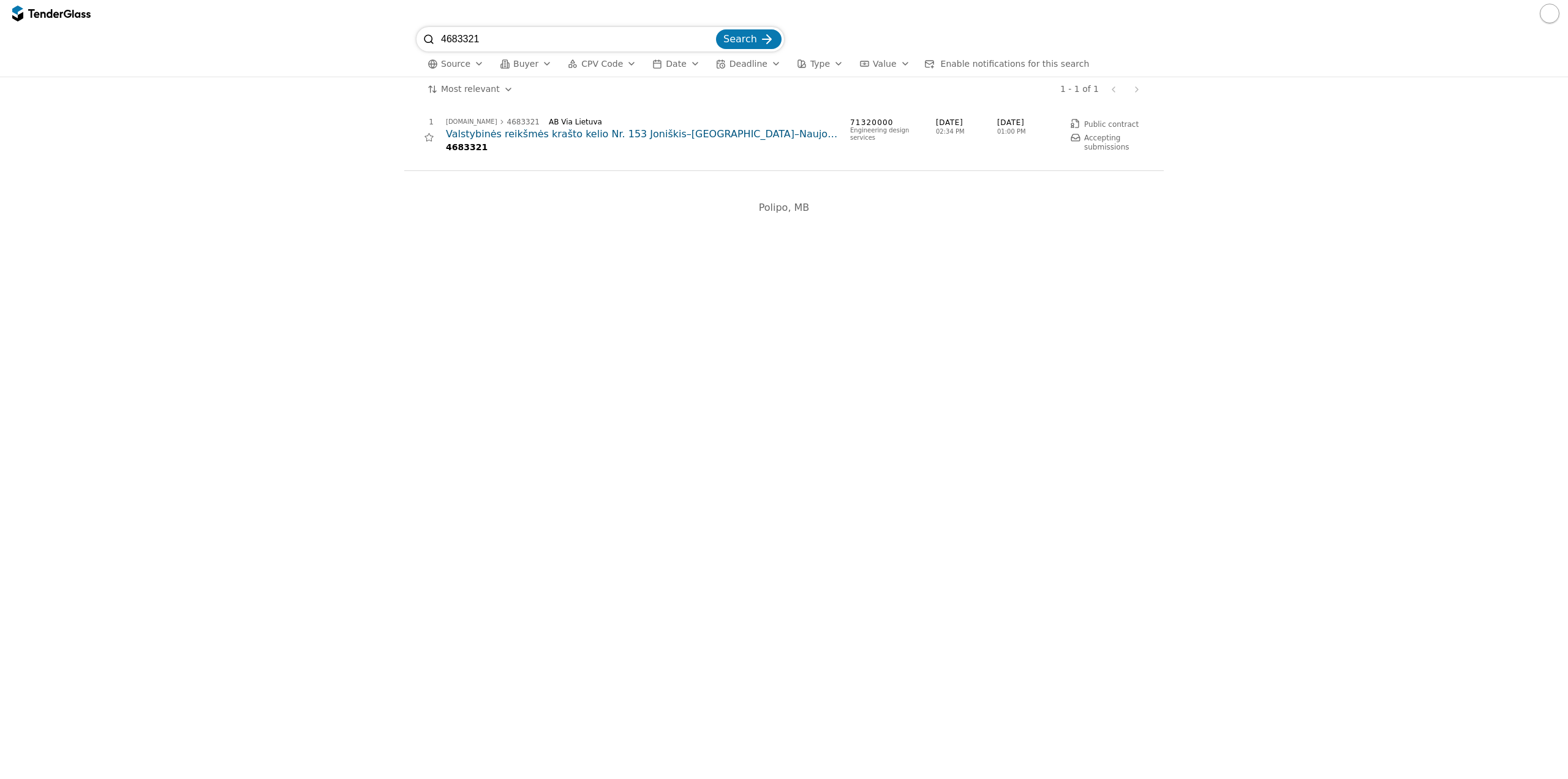
click at [504, 138] on h2 "Valstybinės reikšmės krašto kelio Nr. 153 Joniškis–[GEOGRAPHIC_DATA]–Naujoji Ak…" at bounding box center [642, 134] width 392 height 14
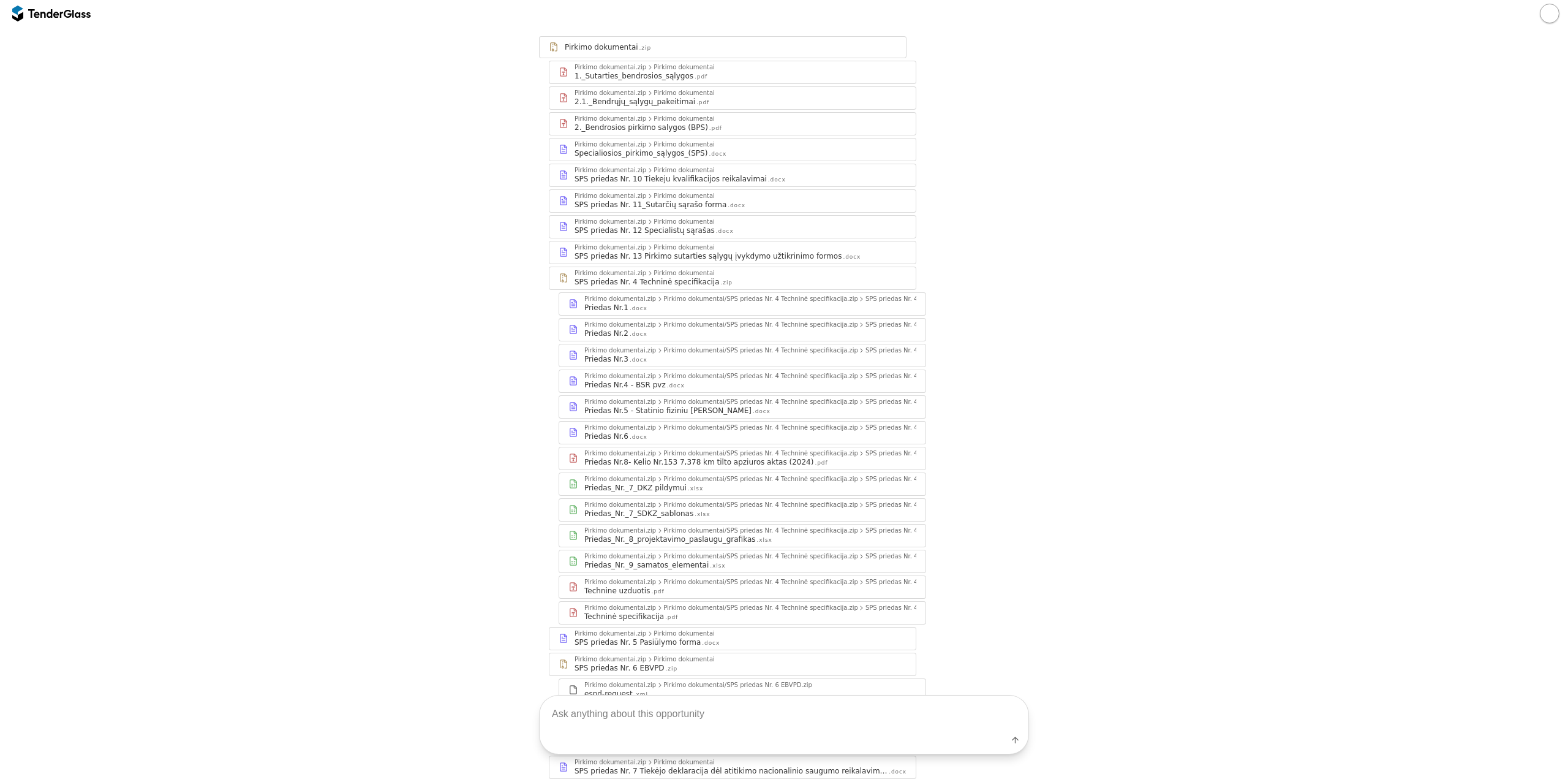
scroll to position [126, 0]
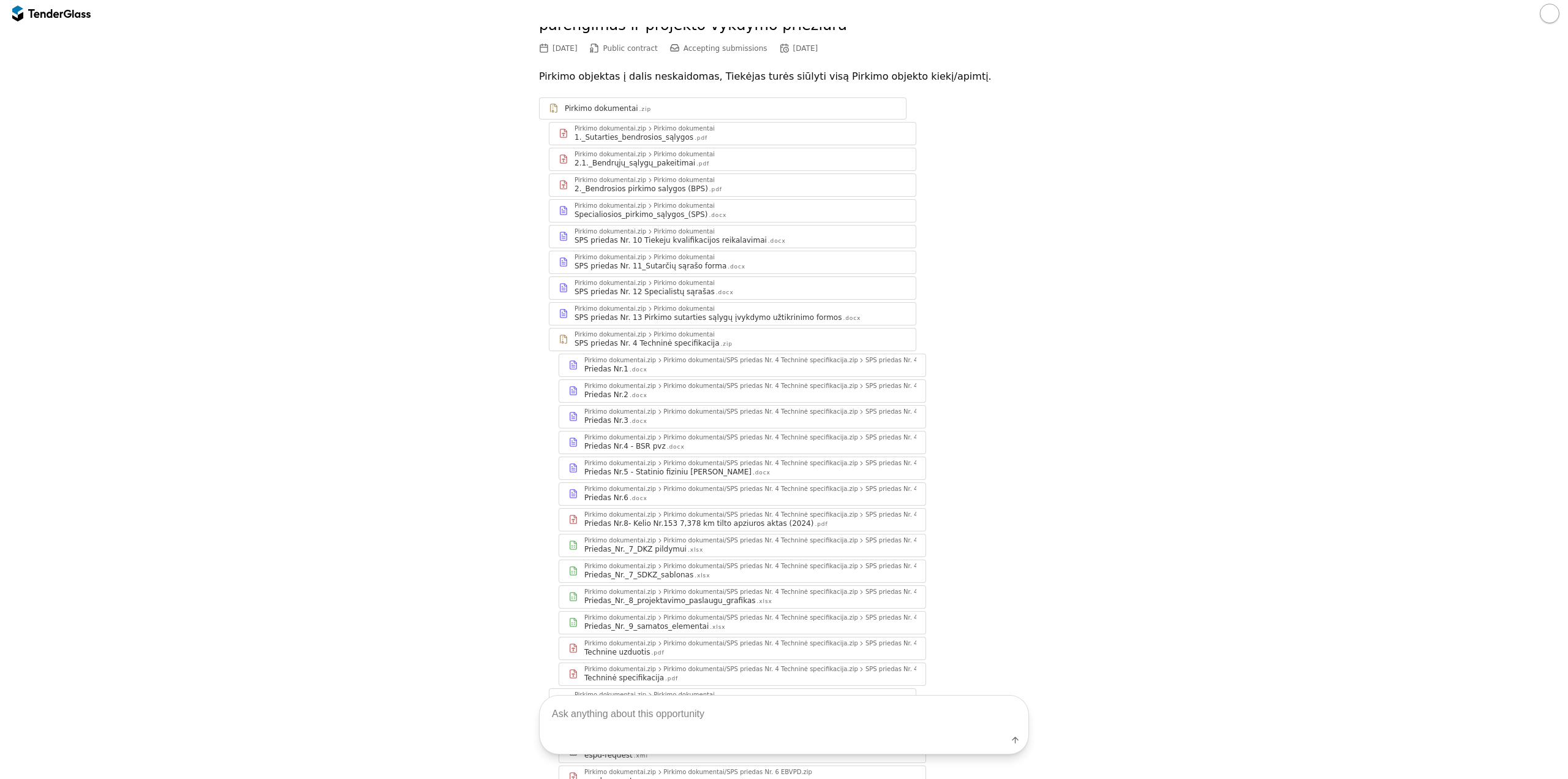
click at [664, 228] on div "Pirkimo dokumentai" at bounding box center [684, 231] width 61 height 6
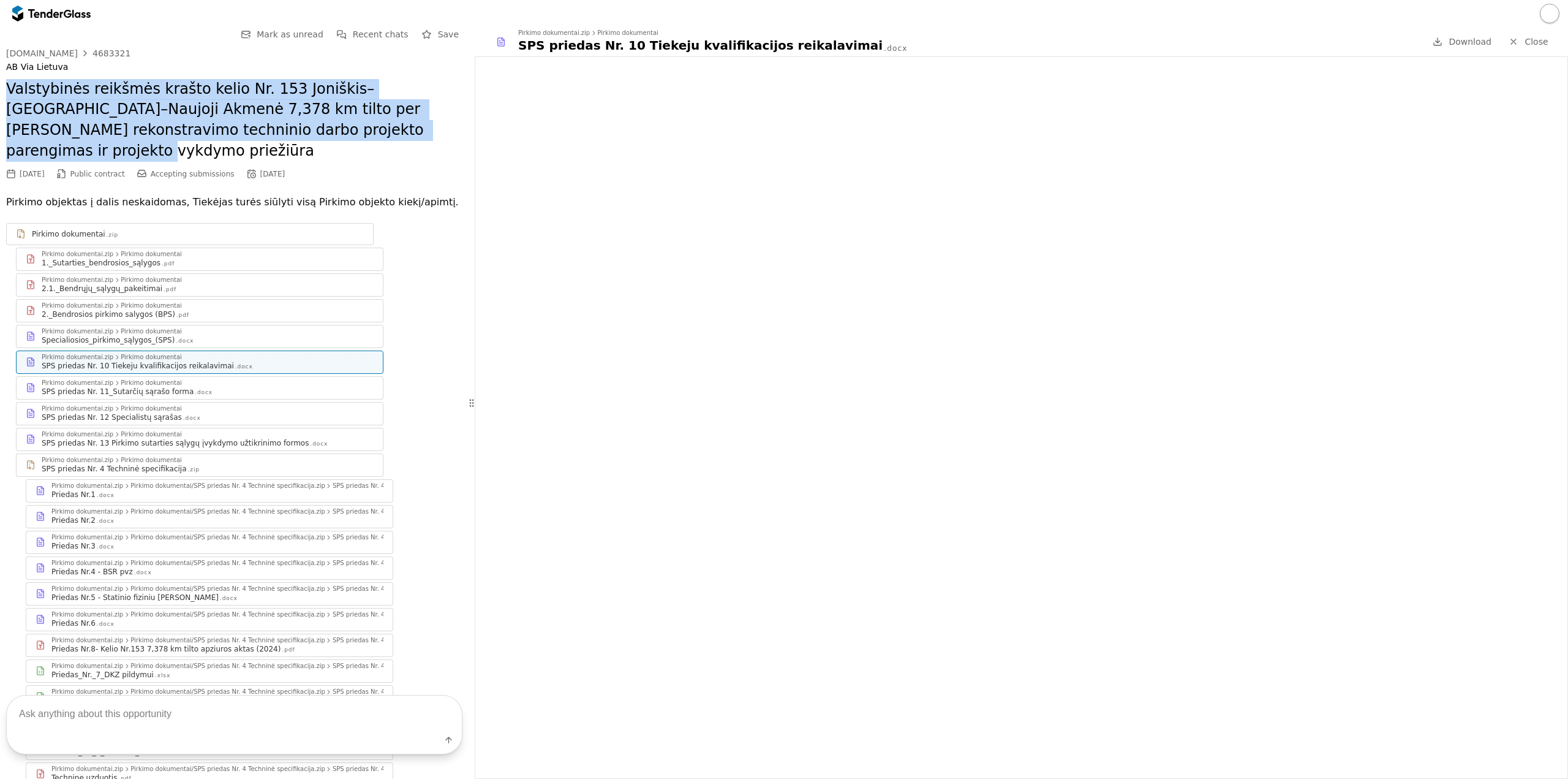
drag, startPoint x: 348, startPoint y: 132, endPoint x: 3, endPoint y: 82, distance: 348.6
click at [3, 82] on div "Go Back Mark as unread Recent chats Save viesiejipirkimai.lt 4683321 AB Via Lie…" at bounding box center [234, 545] width 469 height 1035
copy h2 "Valstybinės reikšmės krašto kelio Nr. 153 Joniškis–[GEOGRAPHIC_DATA]–Naujoji Ak…"
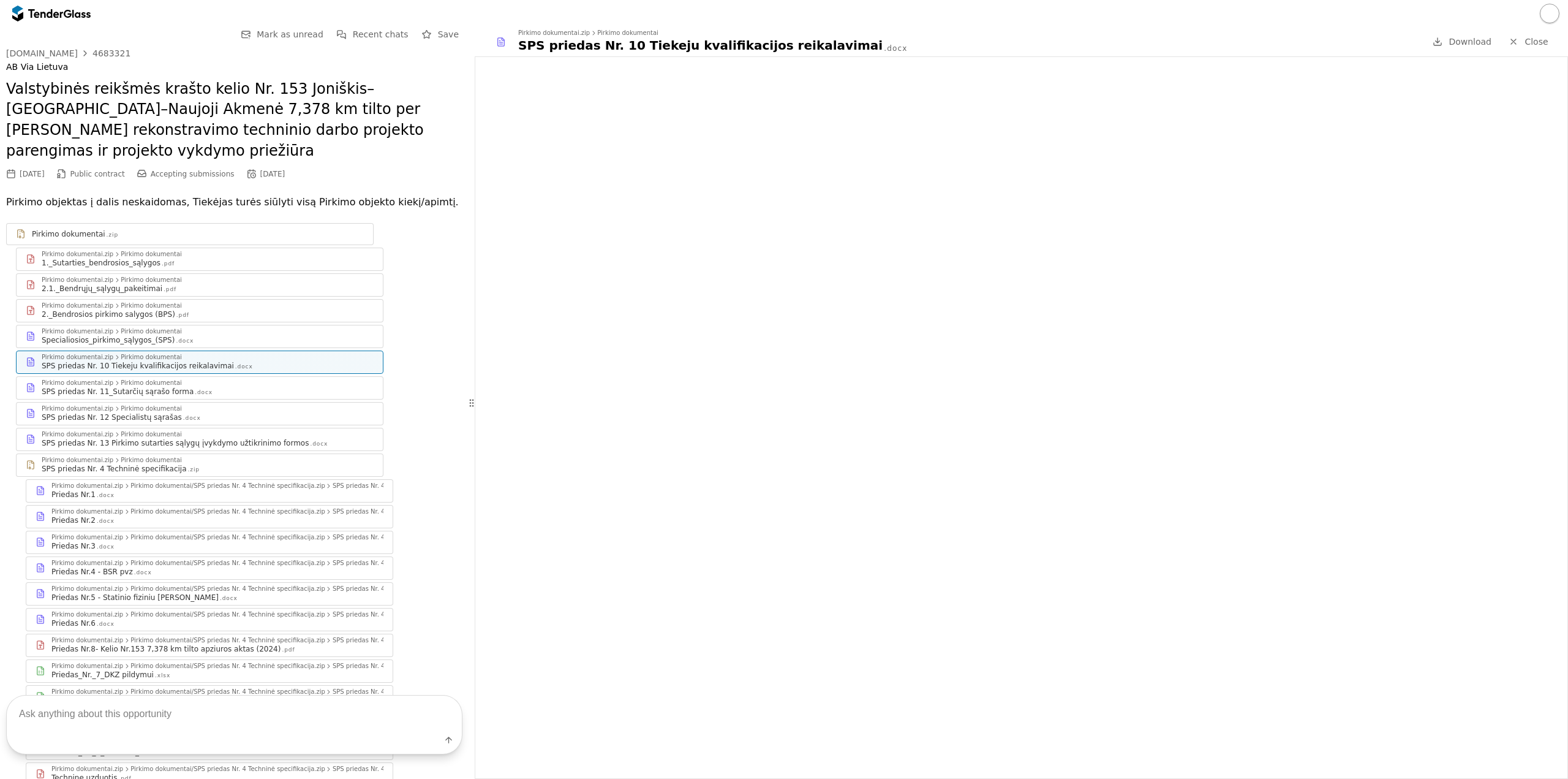
click at [93, 59] on div "viesiejipirkimai.lt 4683321 AB Via Lietuva" at bounding box center [234, 61] width 456 height 24
click at [97, 41] on div "Go Back Mark as unread Recent chats Save" at bounding box center [234, 34] width 456 height 16
click at [103, 47] on div "Go Back Mark as unread Recent chats Save viesiejipirkimai.lt 4683321 AB Via Lie…" at bounding box center [234, 545] width 456 height 1035
click at [109, 53] on div "4683321" at bounding box center [111, 53] width 38 height 9
click at [99, 52] on div "4683321" at bounding box center [111, 53] width 38 height 9
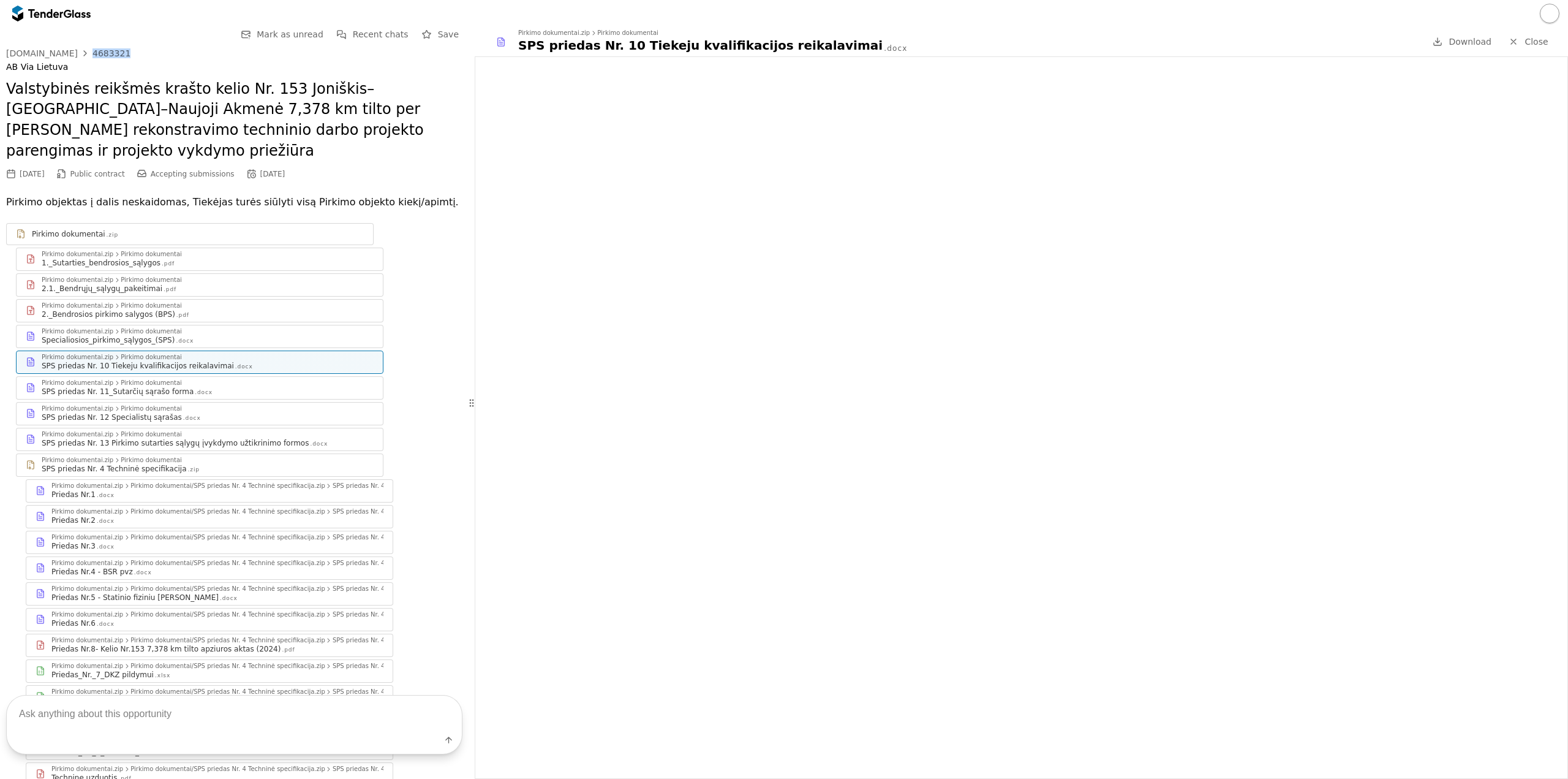
drag, startPoint x: 128, startPoint y: 52, endPoint x: 70, endPoint y: 54, distance: 58.0
click at [70, 54] on div "viesiejipirkimai.lt 4683321" at bounding box center [234, 53] width 456 height 10
copy link "4683321"
click at [87, 43] on div "Go Back Mark as unread Recent chats Save viesiejipirkimai.lt 4683321 AB Via Lie…" at bounding box center [234, 545] width 456 height 1035
click at [128, 55] on div "viesiejipirkimai.lt 4683321" at bounding box center [234, 53] width 456 height 10
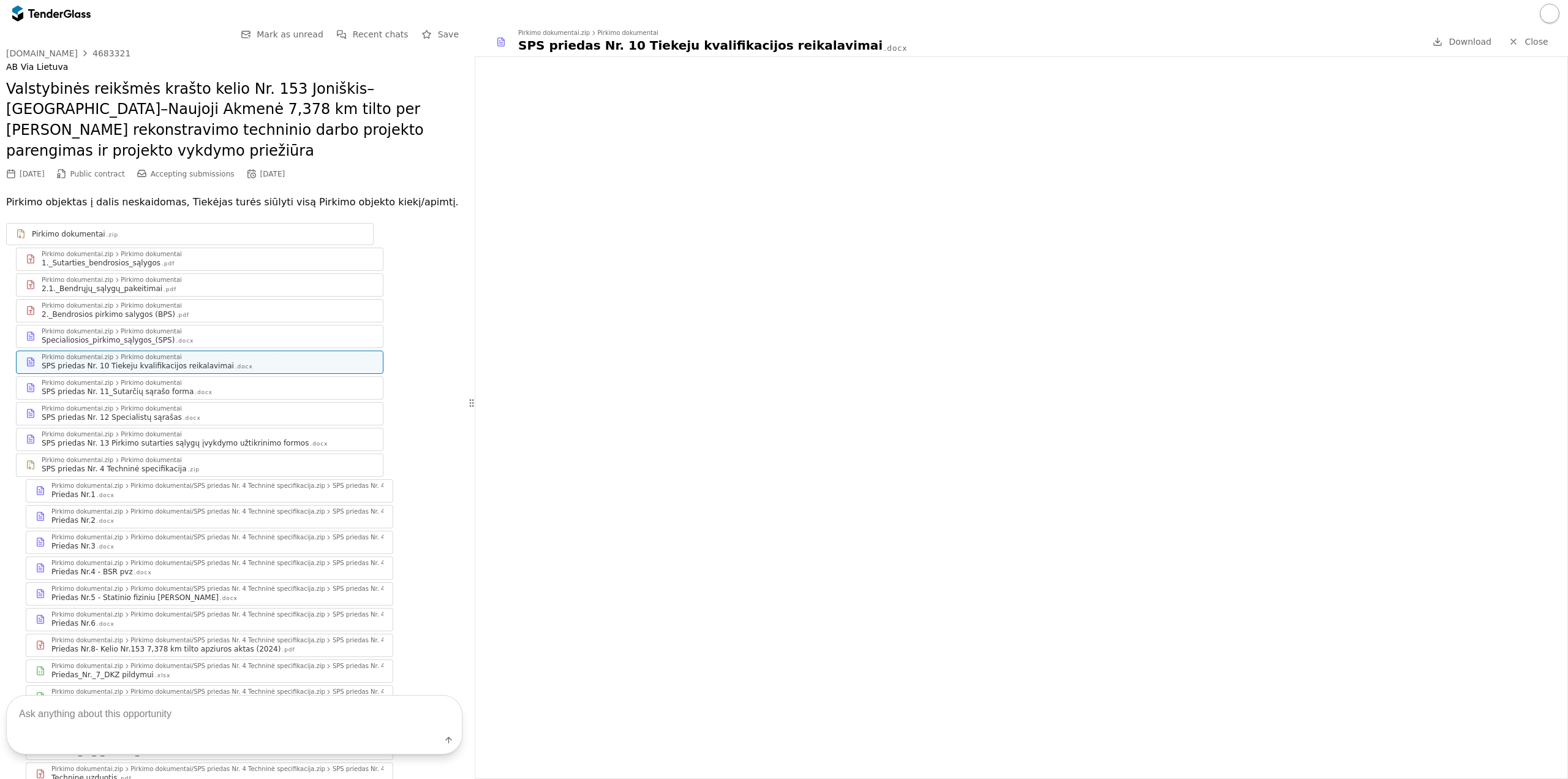
click at [91, 60] on div "viesiejipirkimai.lt 4683321 AB Via Lietuva" at bounding box center [234, 61] width 456 height 24
click at [95, 50] on div "4683321" at bounding box center [111, 53] width 38 height 9
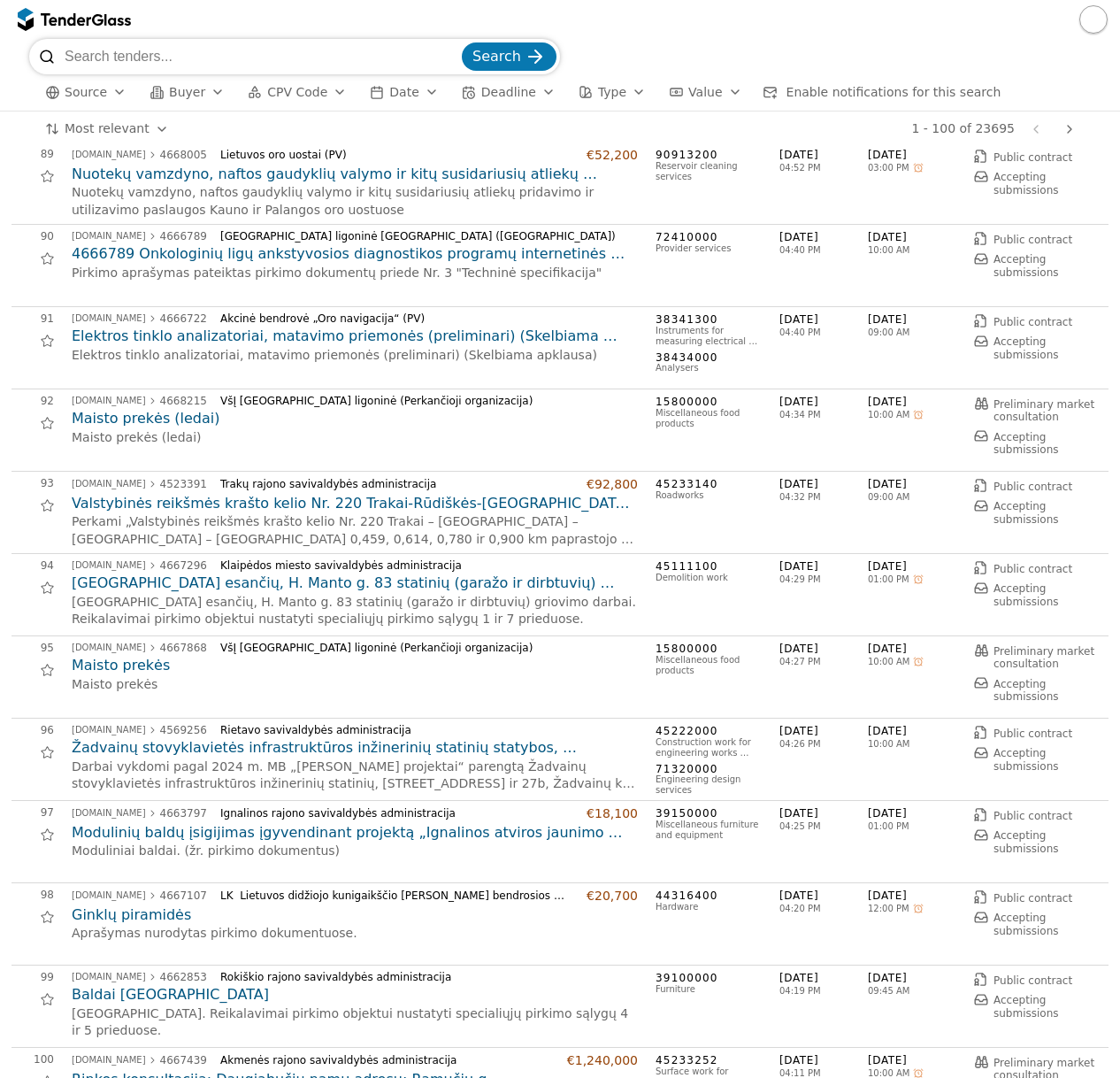
scroll to position [7395, 0]
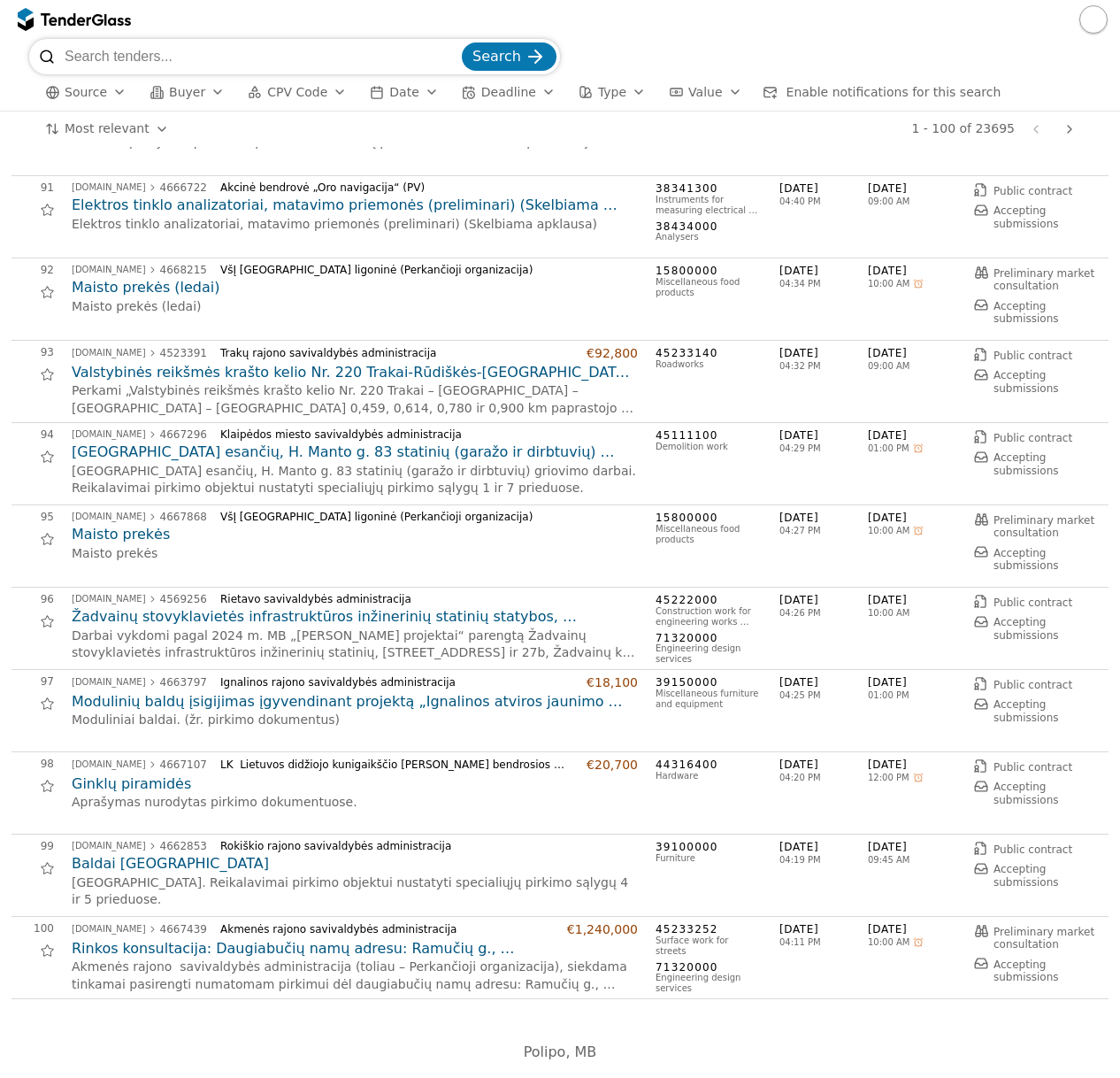
click at [357, 619] on h2 "Žadvainų stovyklavietės infrastruktūros inžinerinių statinių statybos, rekonstr…" at bounding box center [354, 617] width 566 height 20
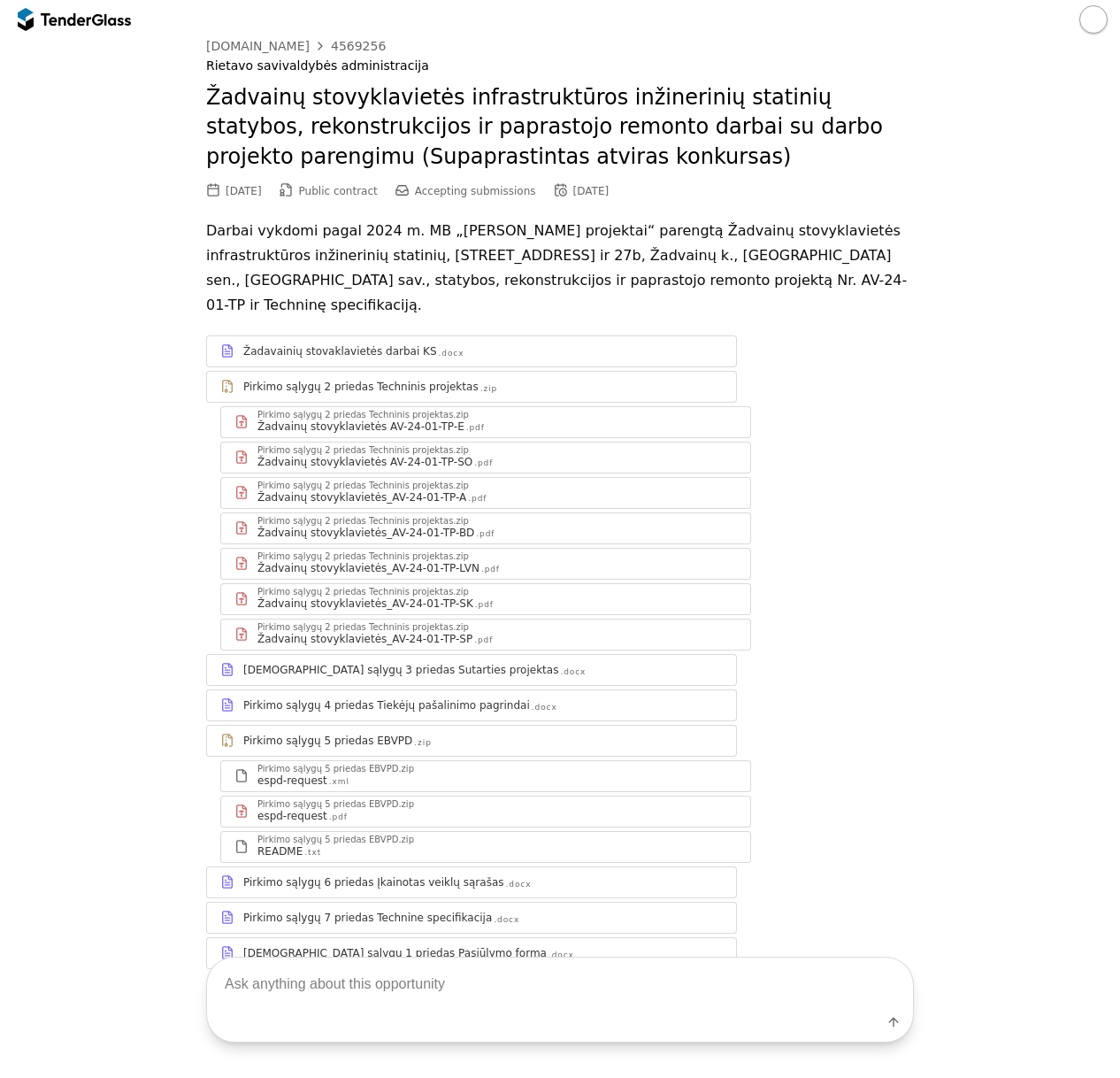
scroll to position [81, 0]
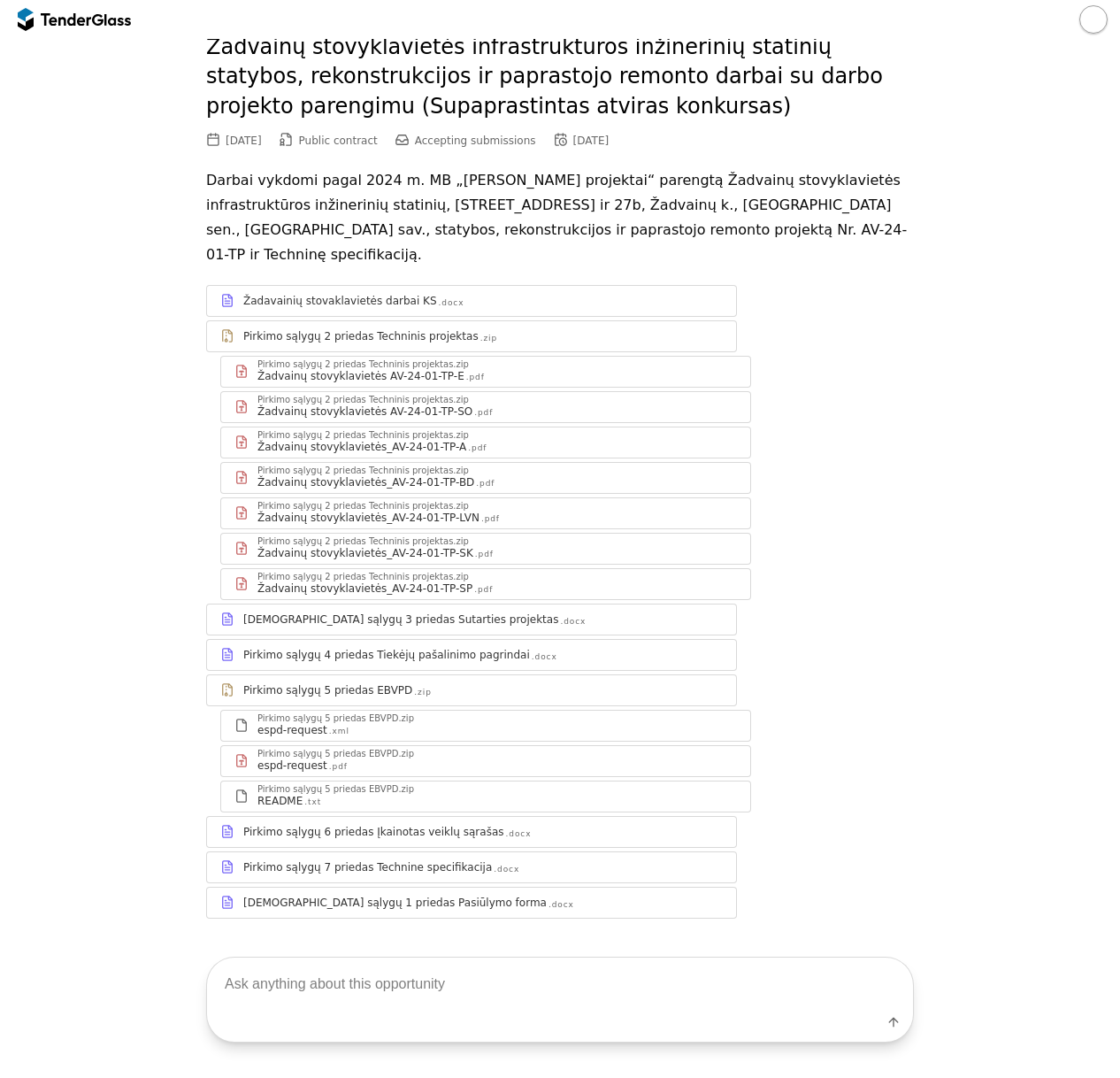
click at [427, 824] on div "Pirkimo sąlygų 6 priedas Įkainotas veiklų sąrašas" at bounding box center [374, 831] width 261 height 15
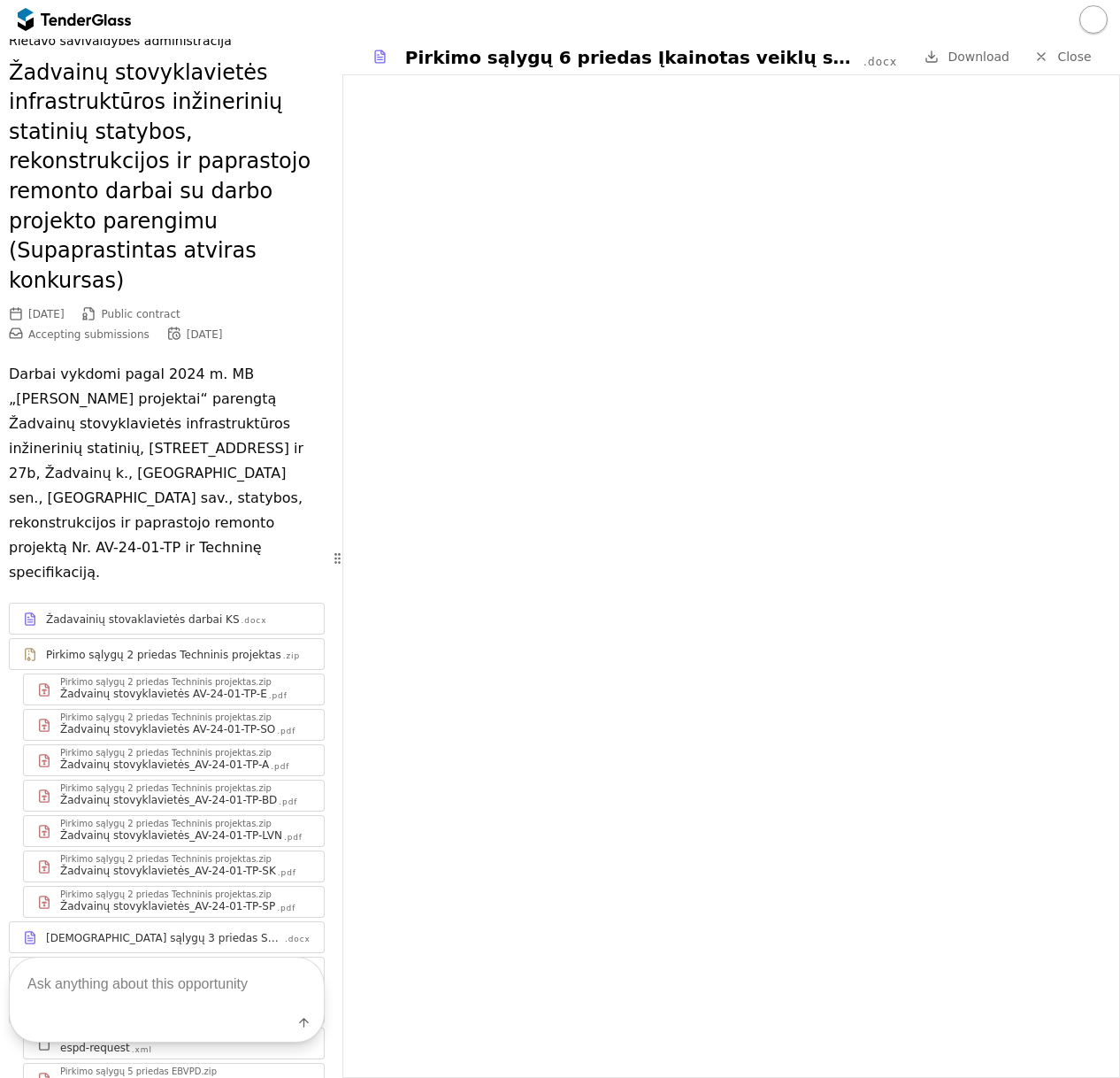
click at [164, 722] on div "Žadvainų stovyklavietės AV-24-01-TP-SO" at bounding box center [168, 729] width 215 height 15
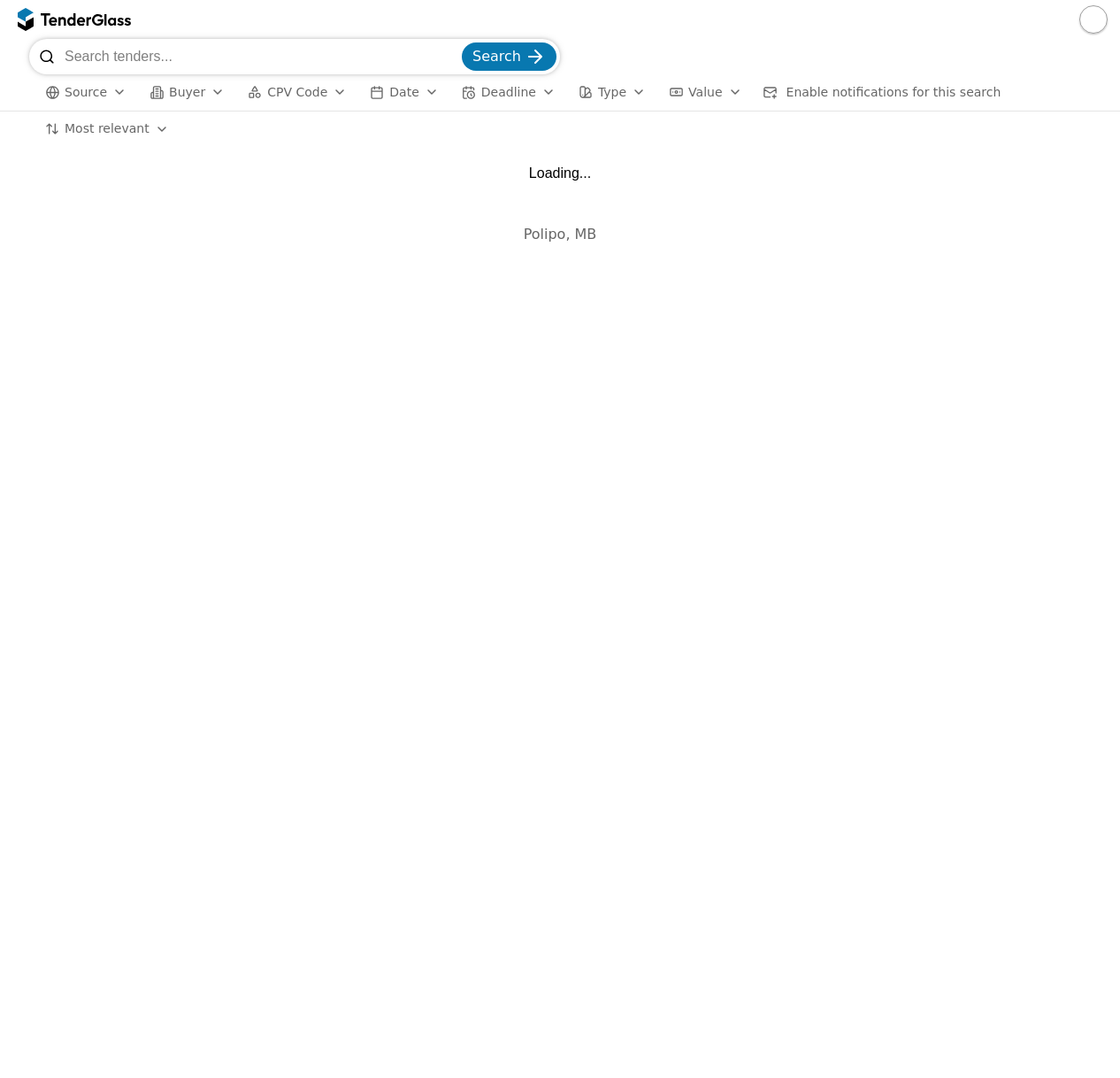
click at [210, 51] on input "search" at bounding box center [261, 57] width 394 height 35
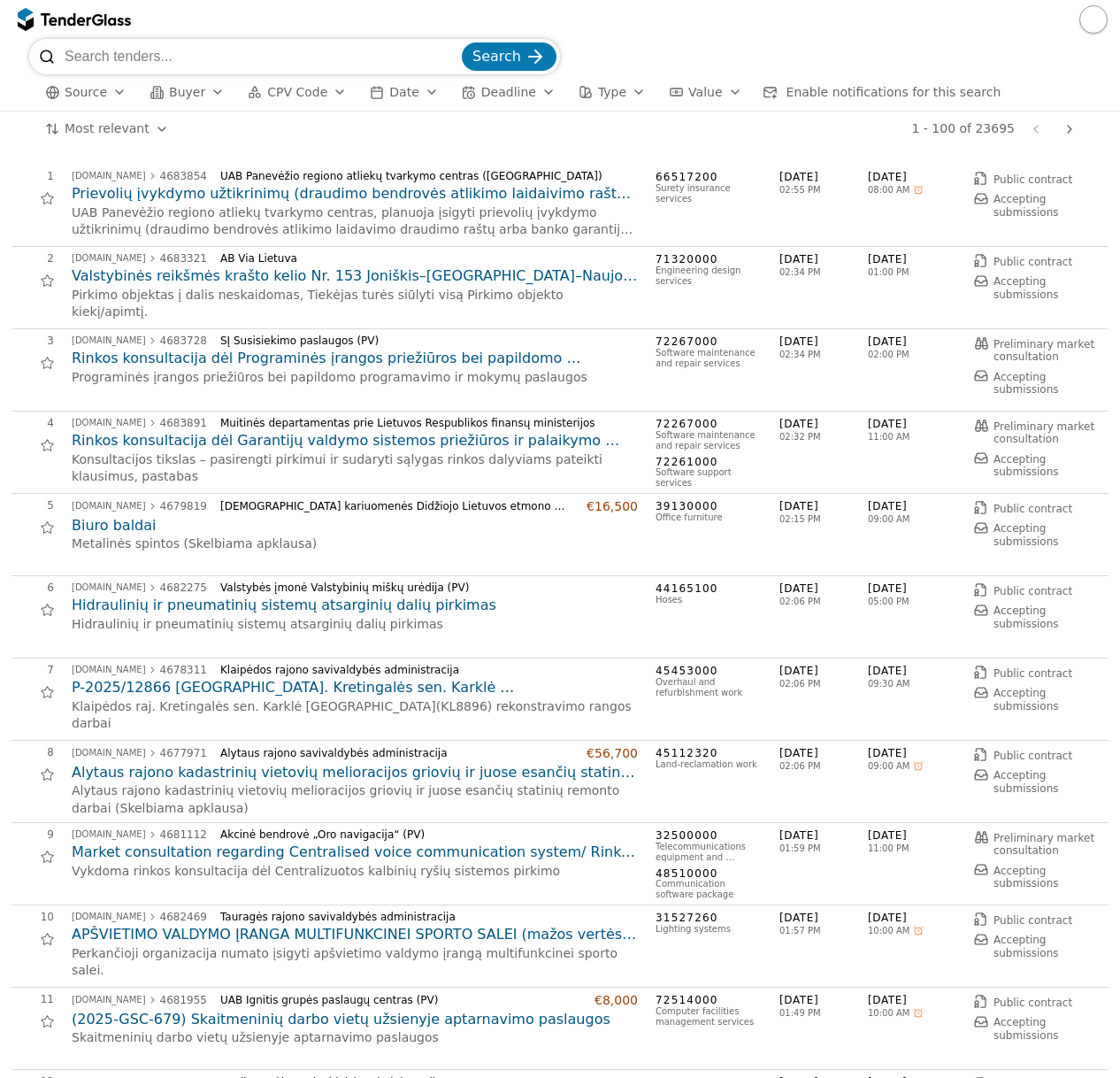
paste input "4670525"
type input "4670525"
click at [461, 43] on button "Search" at bounding box center [508, 57] width 95 height 28
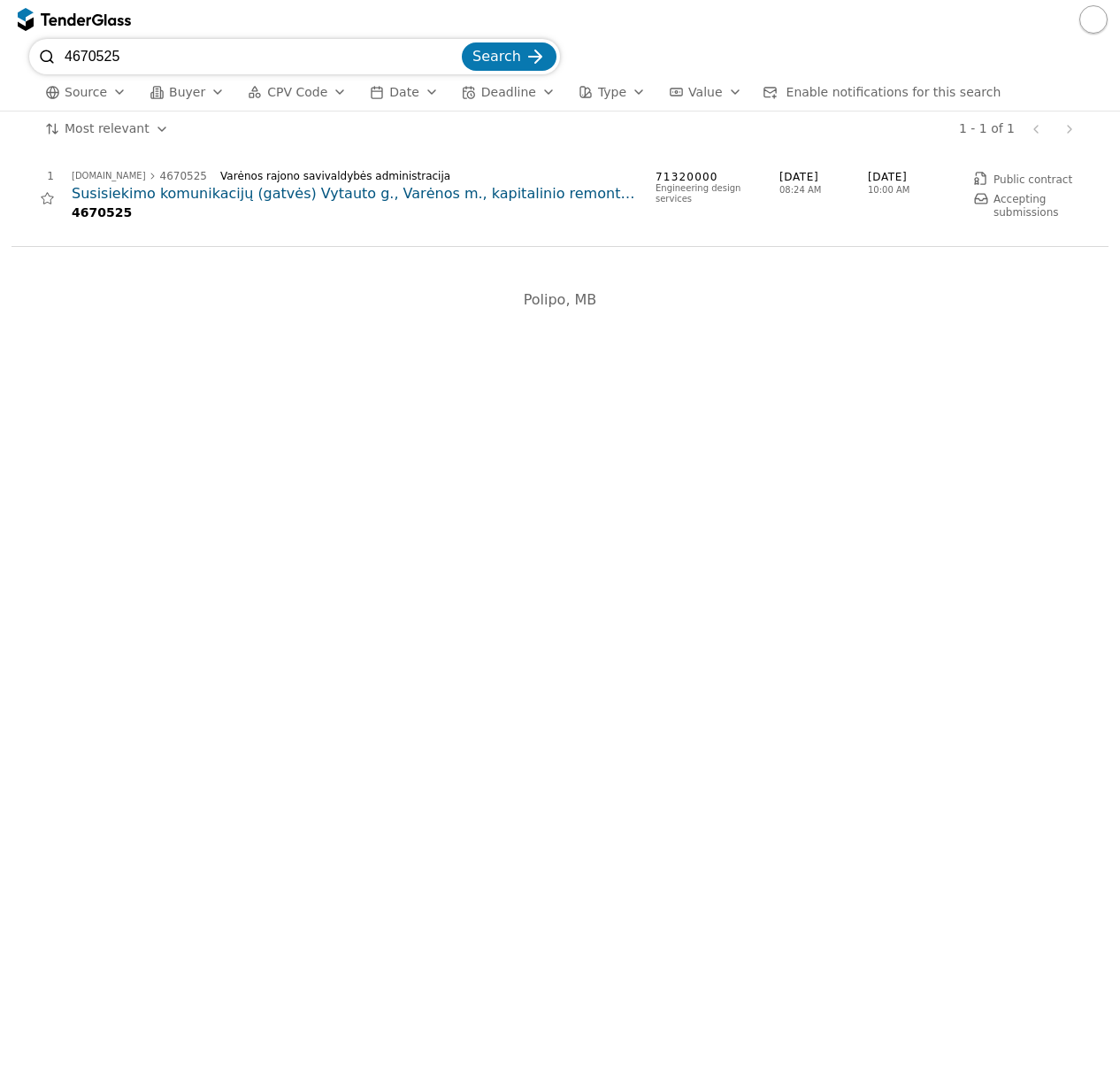
click at [252, 195] on h2 "Susisiekimo komunikacijų (gatvės) Vytauto g., Varėnos m., kapitalinio remonto p…" at bounding box center [354, 194] width 566 height 20
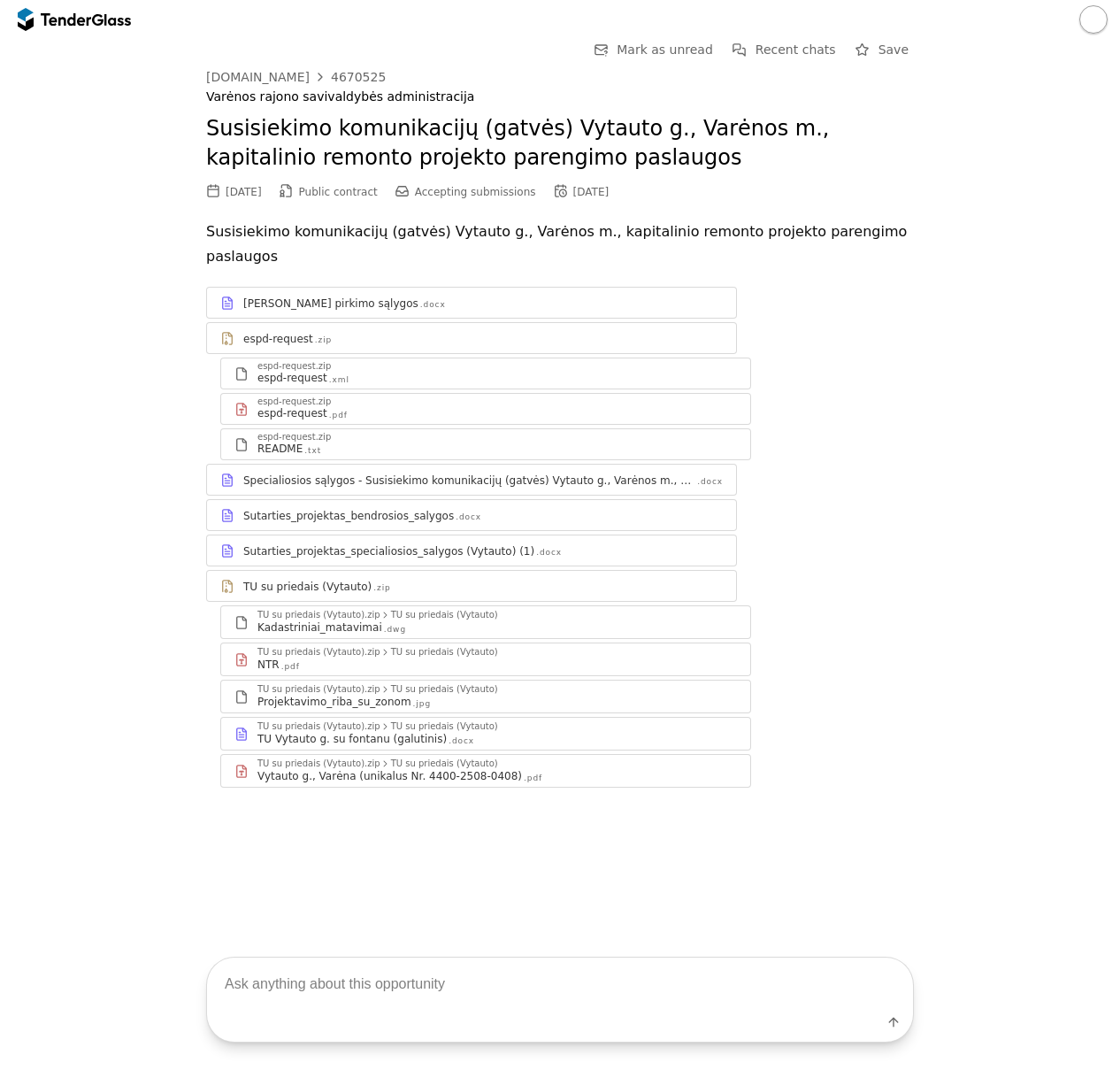
click at [370, 984] on textarea at bounding box center [560, 983] width 706 height 53
type textarea "kiek km gatv"
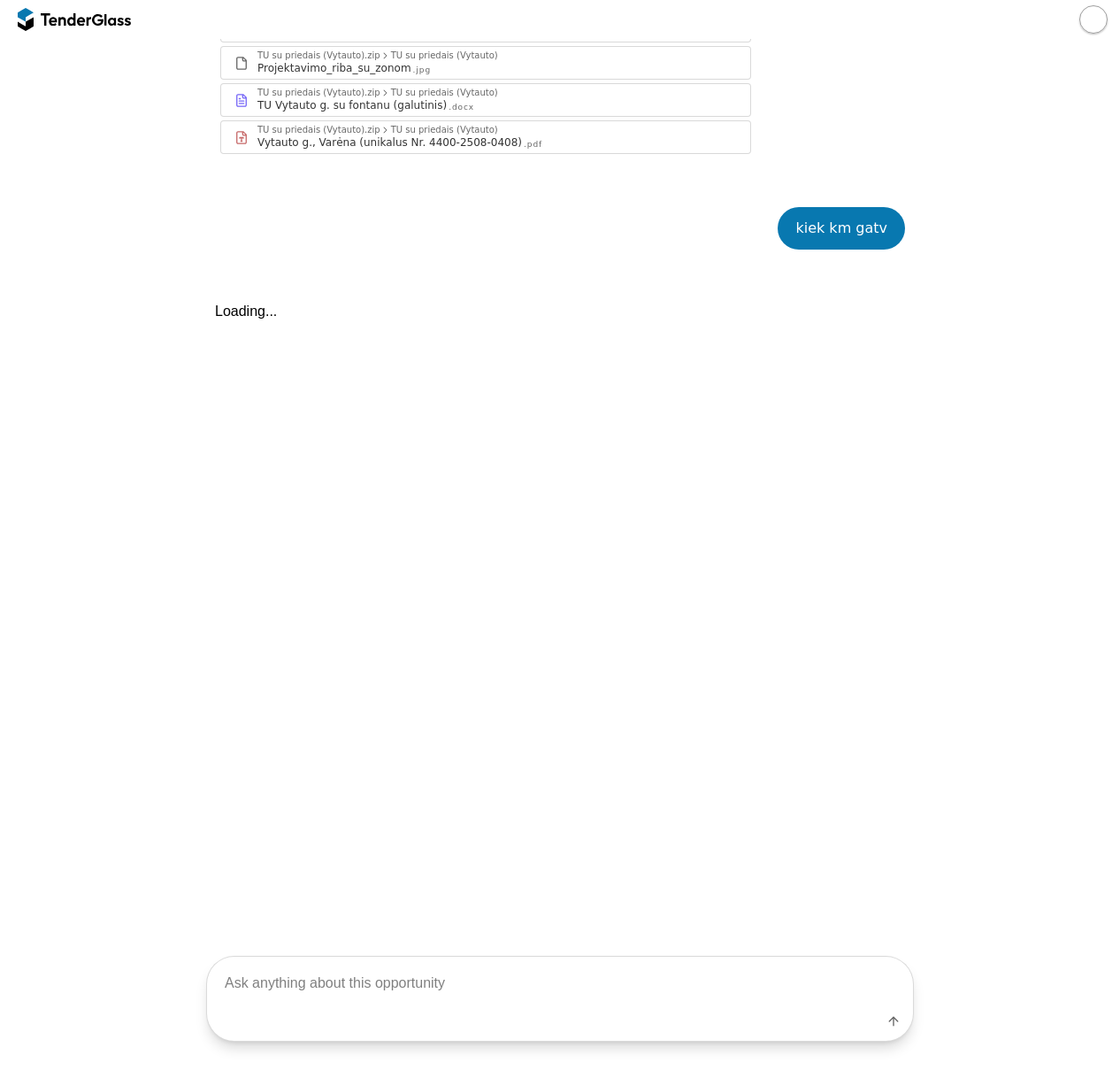
scroll to position [748, 0]
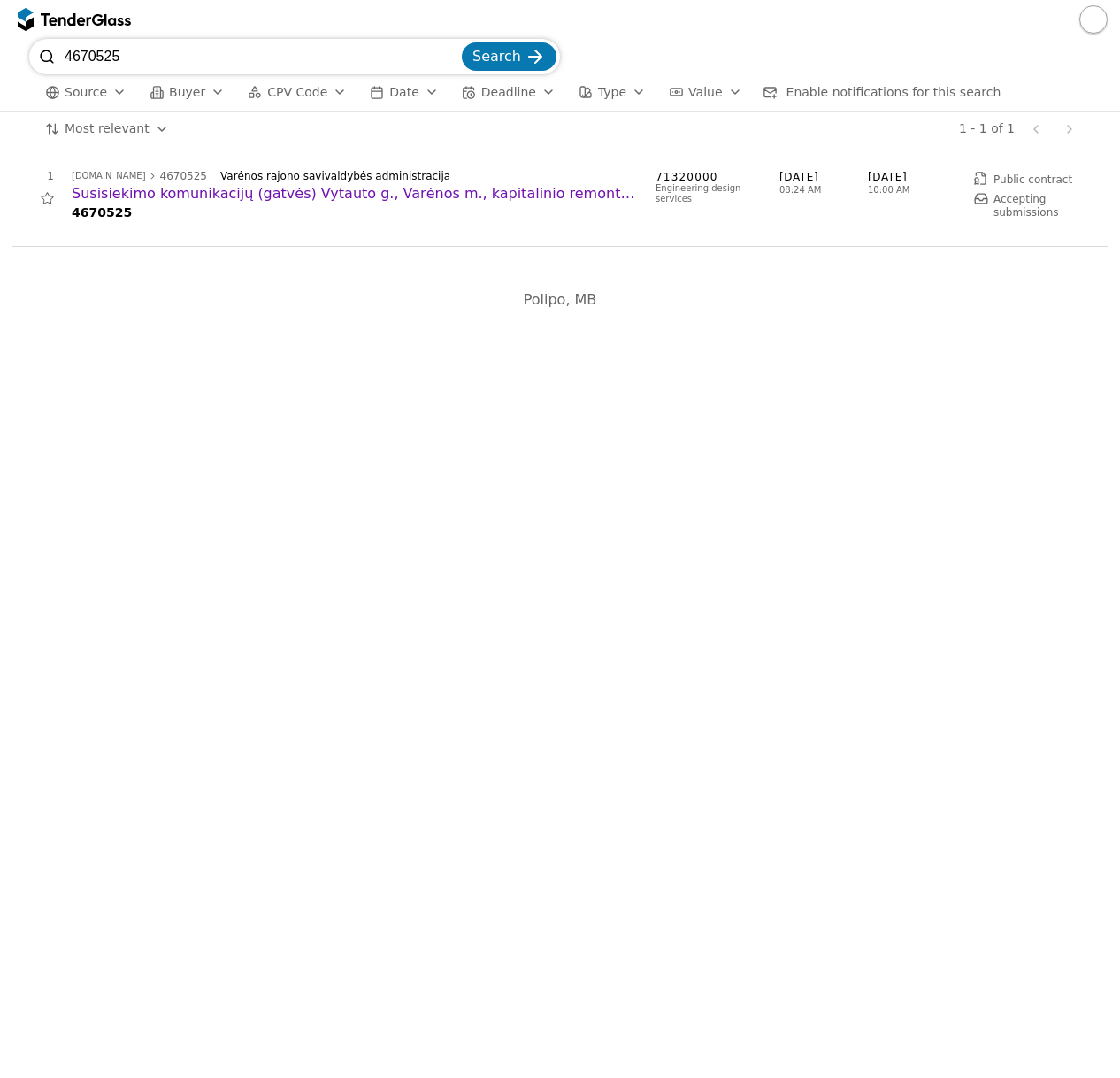
click at [350, 55] on input "4670525" at bounding box center [261, 57] width 394 height 35
drag, startPoint x: 26, startPoint y: 65, endPoint x: -157, endPoint y: 63, distance: 183.0
click at [0, 63] on html "4670525 Search Source Buyer CPV Code Date Deadline Type Value Enable notificati…" at bounding box center [560, 539] width 1120 height 1078
paste input "45791"
type input "4645791"
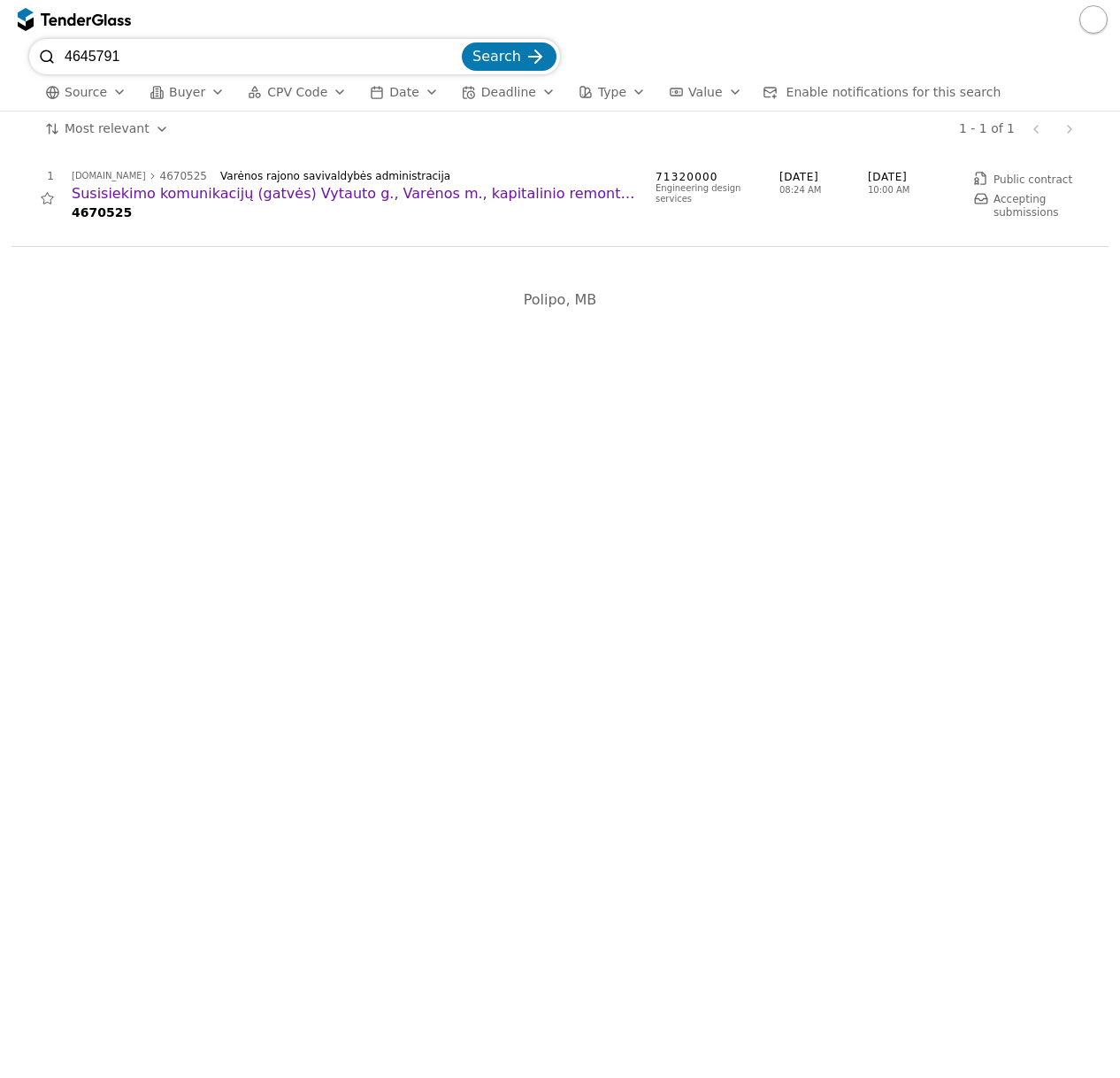
click at [461, 43] on button "Search" at bounding box center [508, 57] width 95 height 28
click at [210, 192] on h2 "Susisiekimo komunikacijų kelių paskirties statinio (gatvės) kapitalinio remonto…" at bounding box center [354, 194] width 566 height 20
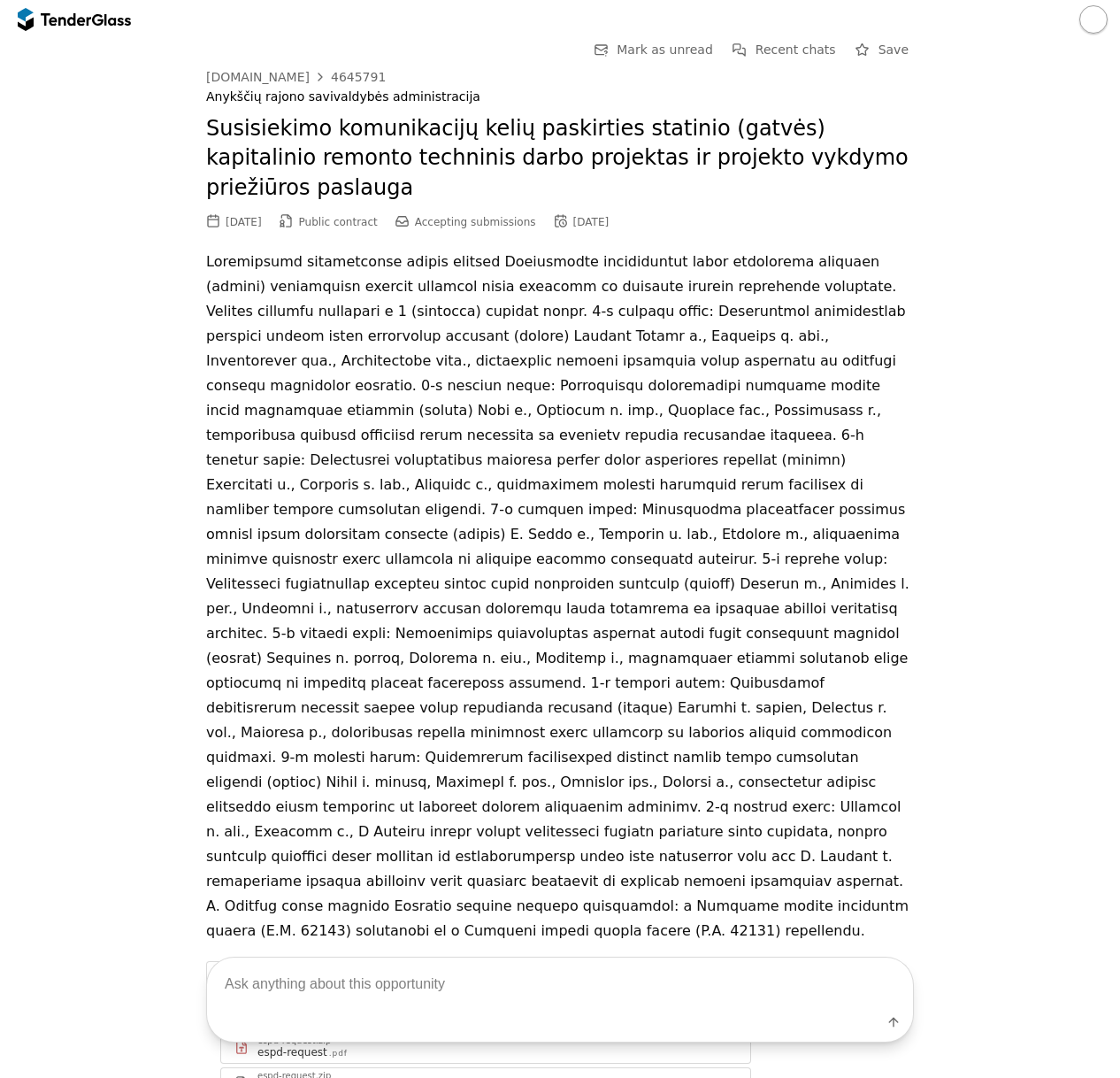
click at [428, 1012] on div "Label" at bounding box center [560, 1025] width 706 height 32
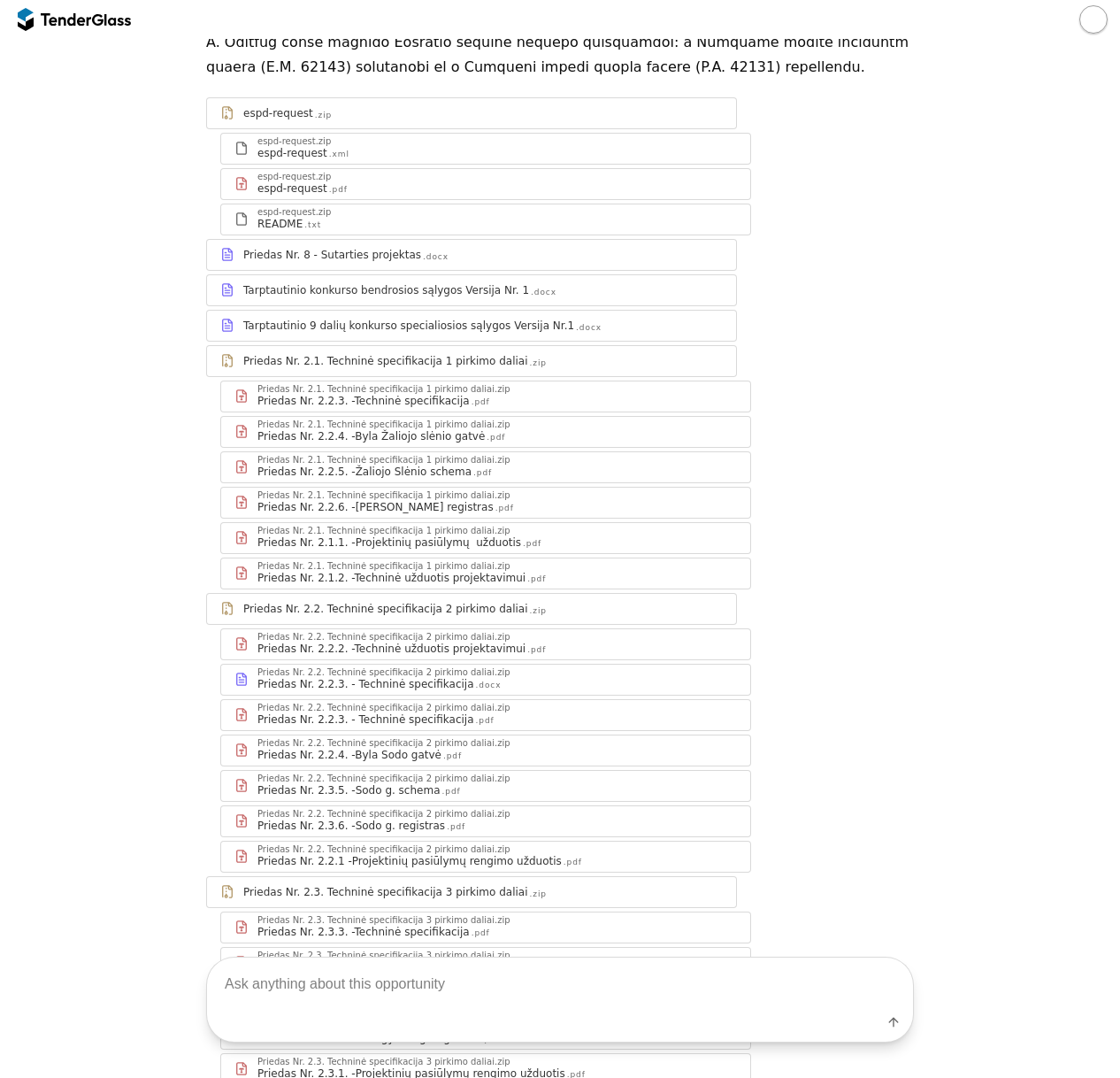
scroll to position [908, 0]
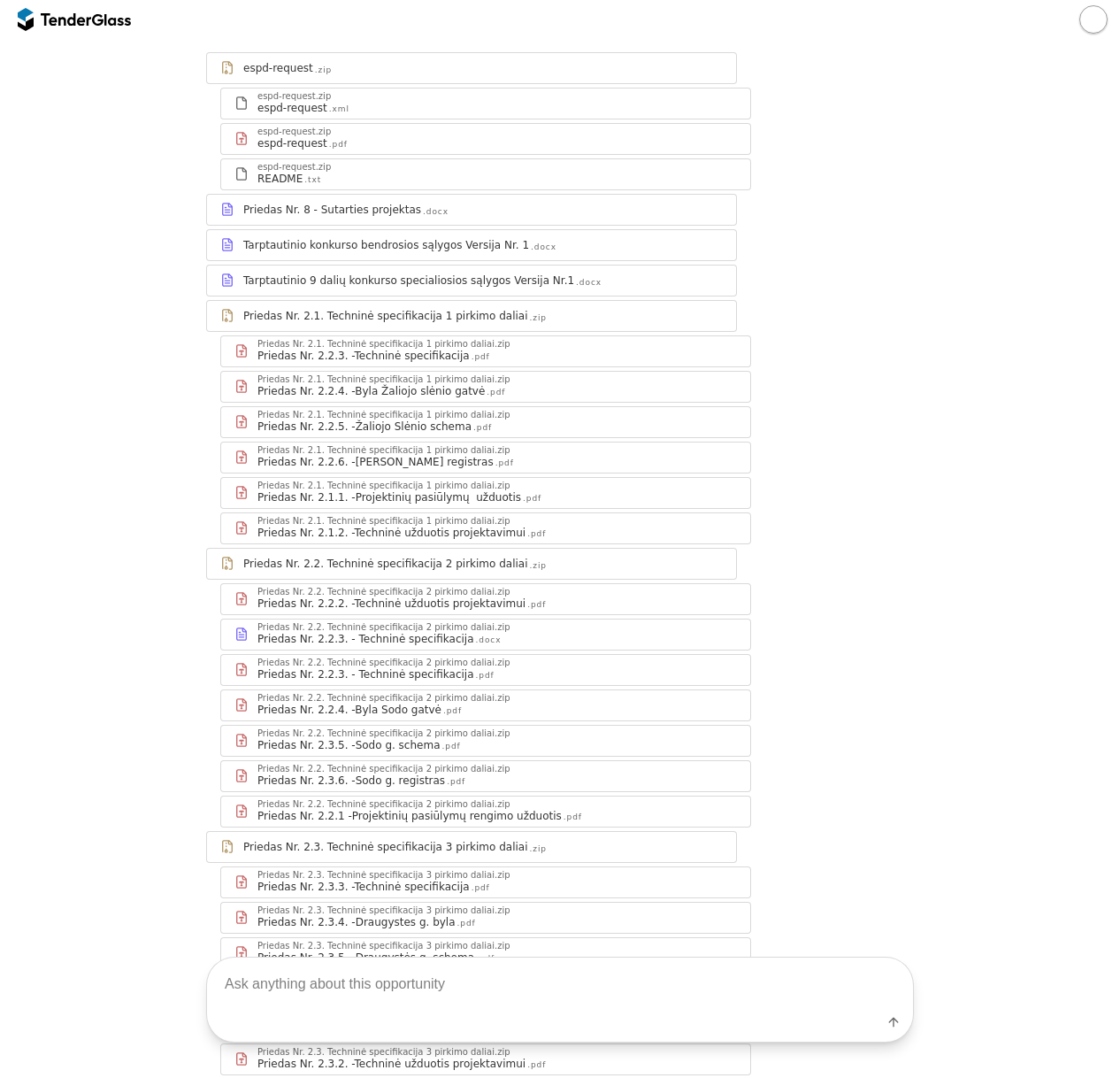
click at [479, 994] on textarea at bounding box center [560, 983] width 706 height 53
type textarea "kiek km gatves?"
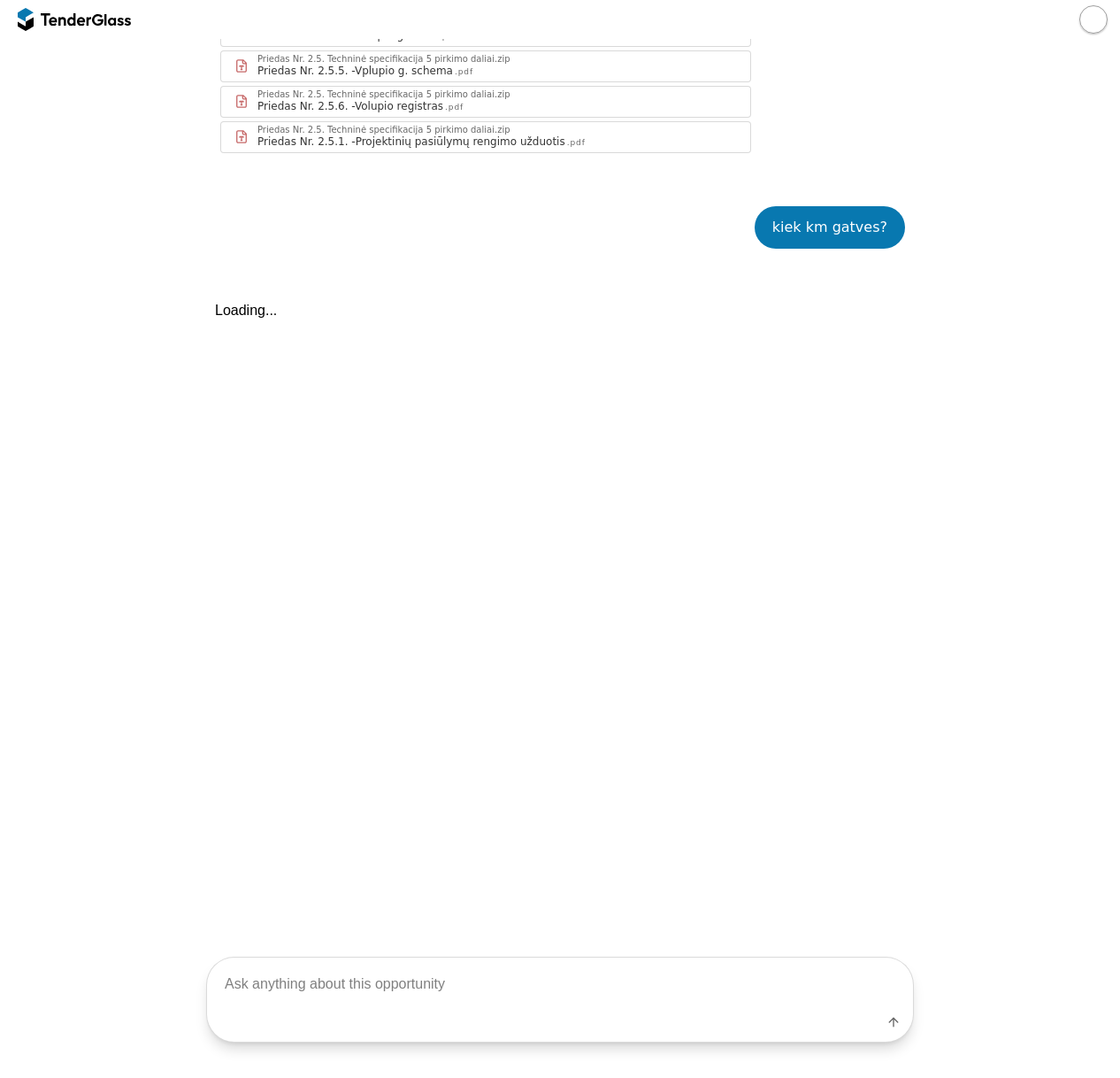
scroll to position [3363, 0]
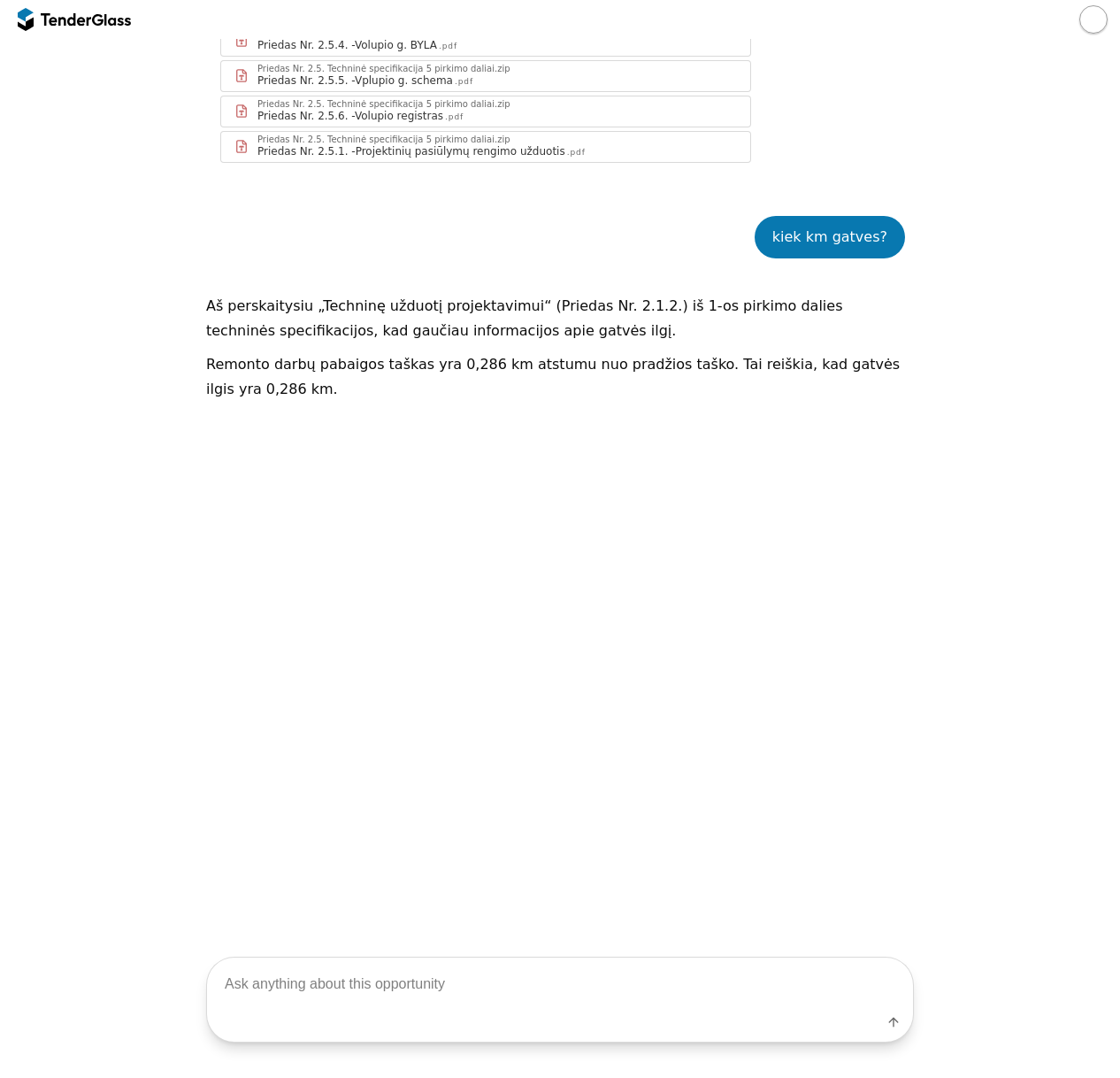
scroll to position [3363, 0]
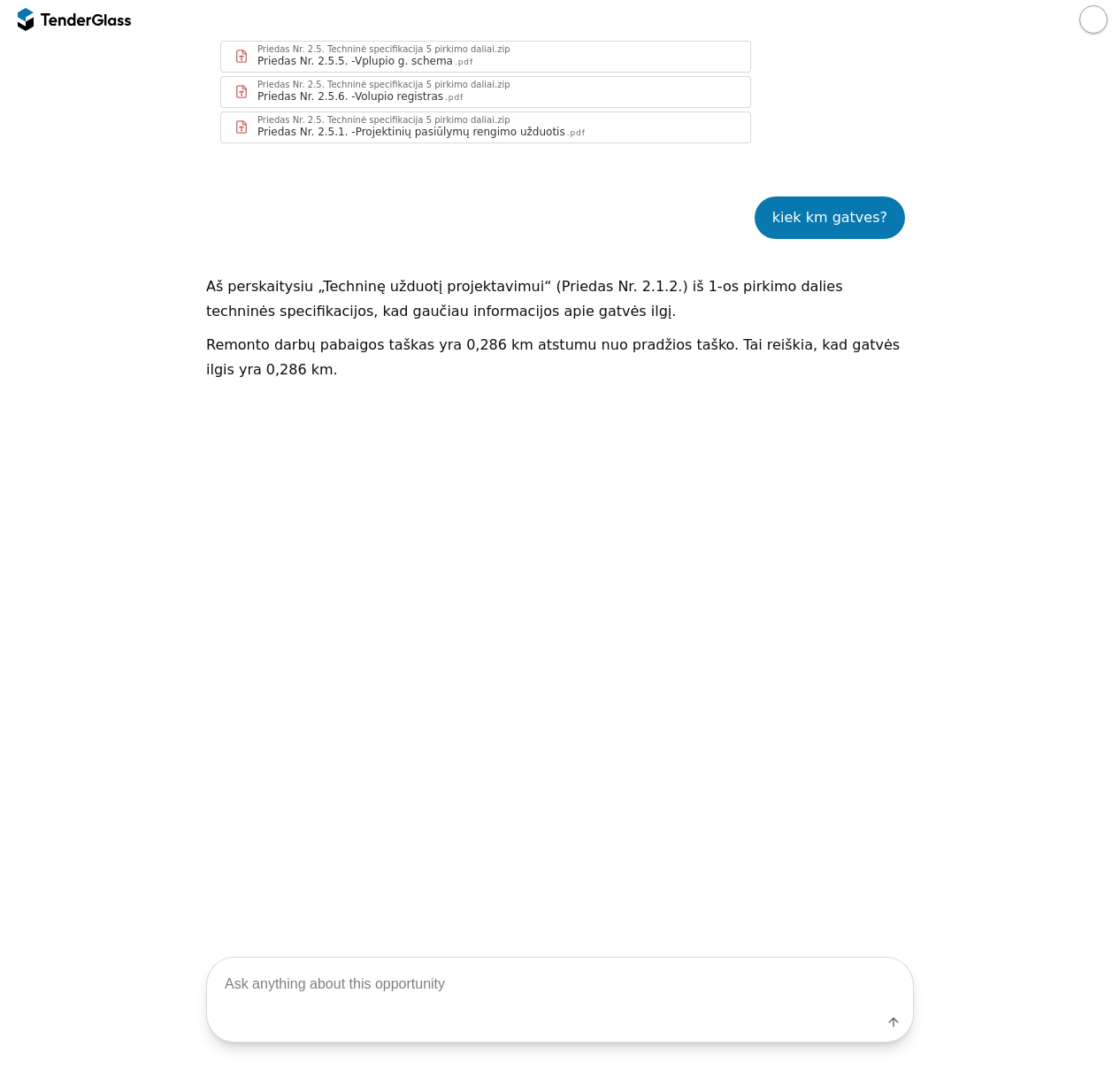
click at [456, 977] on textarea at bounding box center [560, 983] width 706 height 53
type textarea "pperskaityk visas pirkimo dalis"
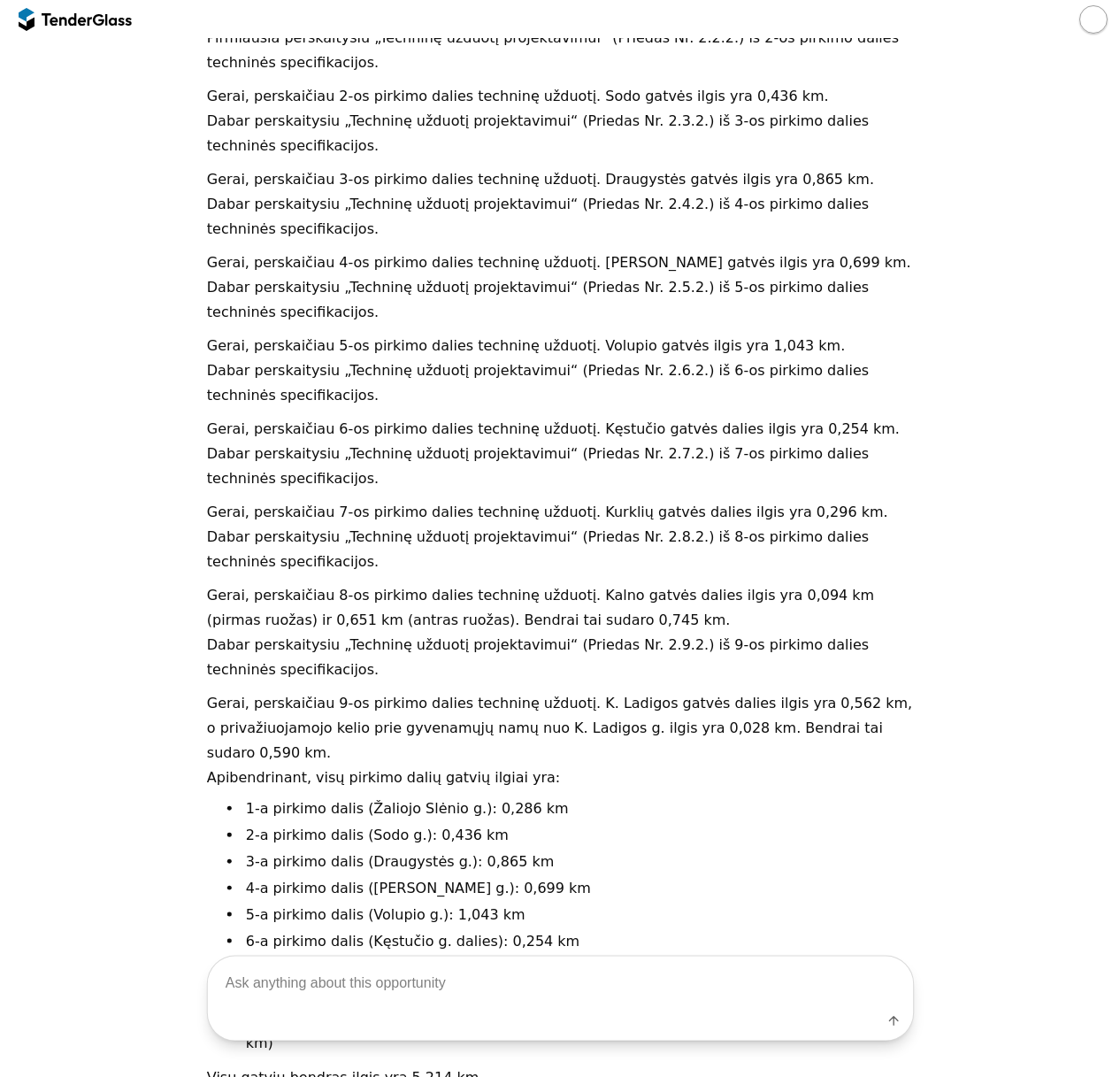
scroll to position [3868, 0]
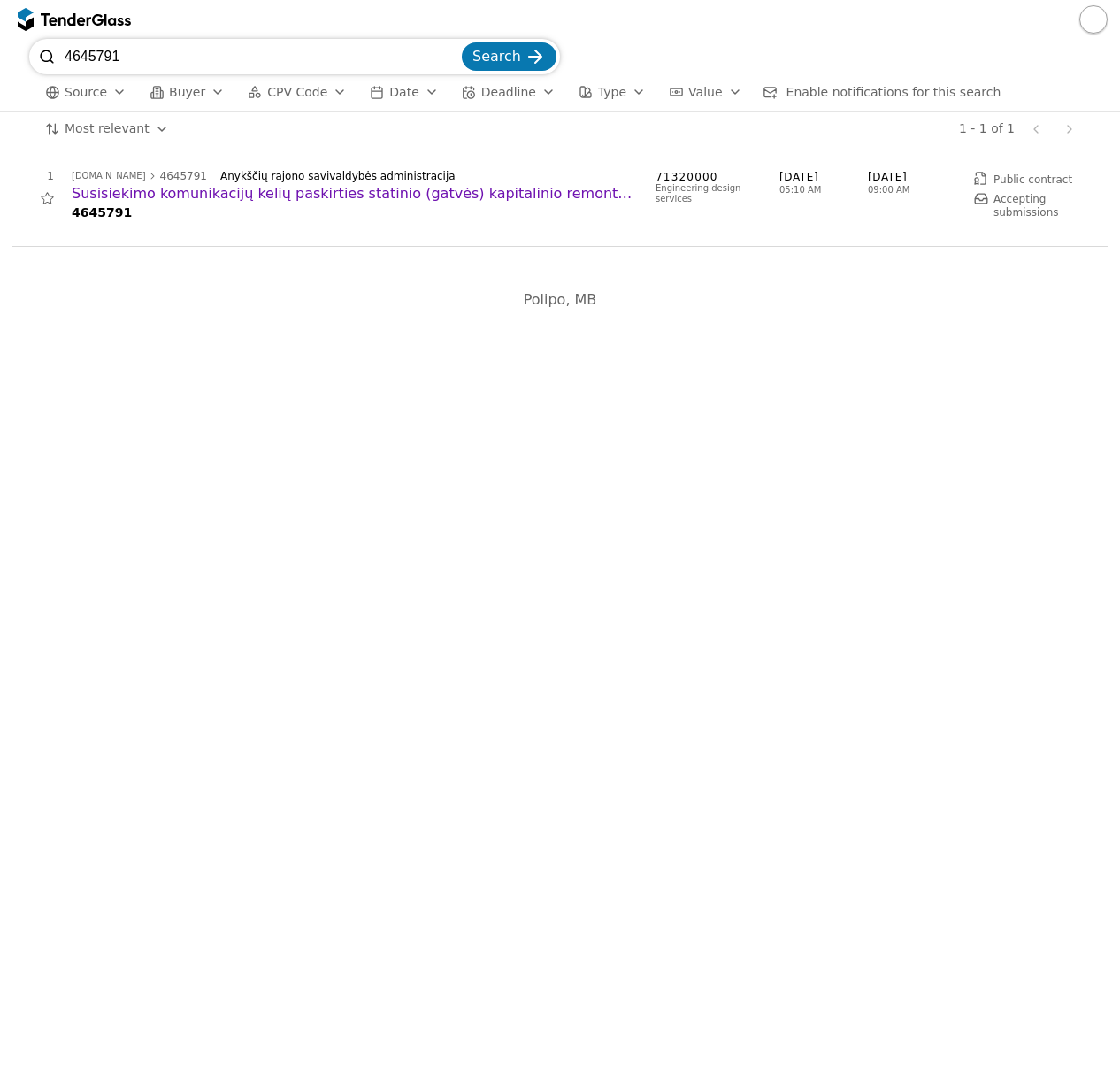
drag, startPoint x: 195, startPoint y: 52, endPoint x: -143, endPoint y: 60, distance: 338.1
click at [0, 60] on html "4645791 Search Source Buyer CPV Code Date Deadline Type Value Enable notificati…" at bounding box center [560, 538] width 1120 height 1077
paste input "4926"
type input "4644926"
click at [461, 43] on button "Search" at bounding box center [508, 57] width 95 height 28
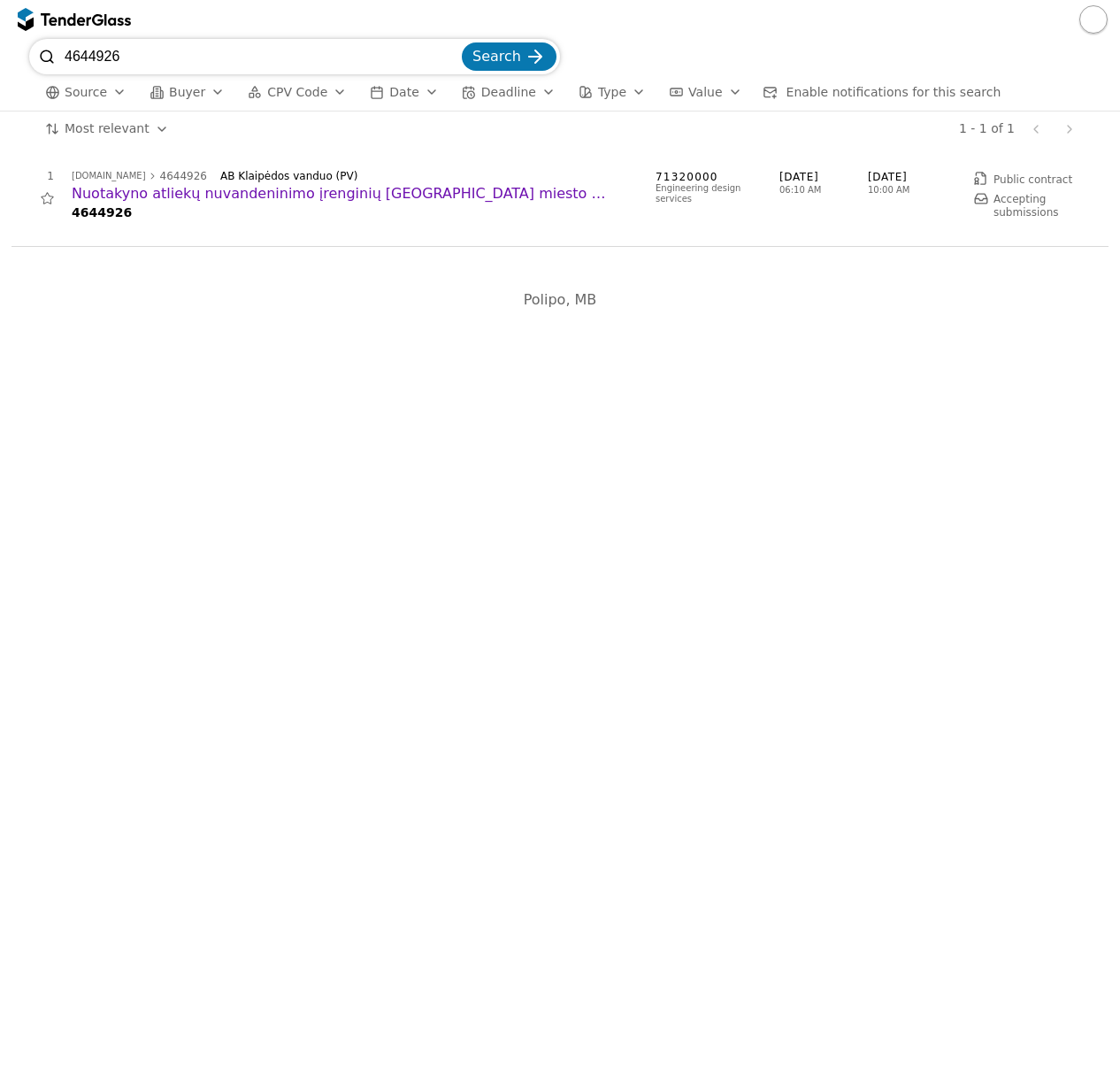
click at [315, 194] on h2 "Nuotakyno atliekų nuvandeninimo įrenginių [GEOGRAPHIC_DATA] miesto nuotekų valy…" at bounding box center [354, 194] width 566 height 20
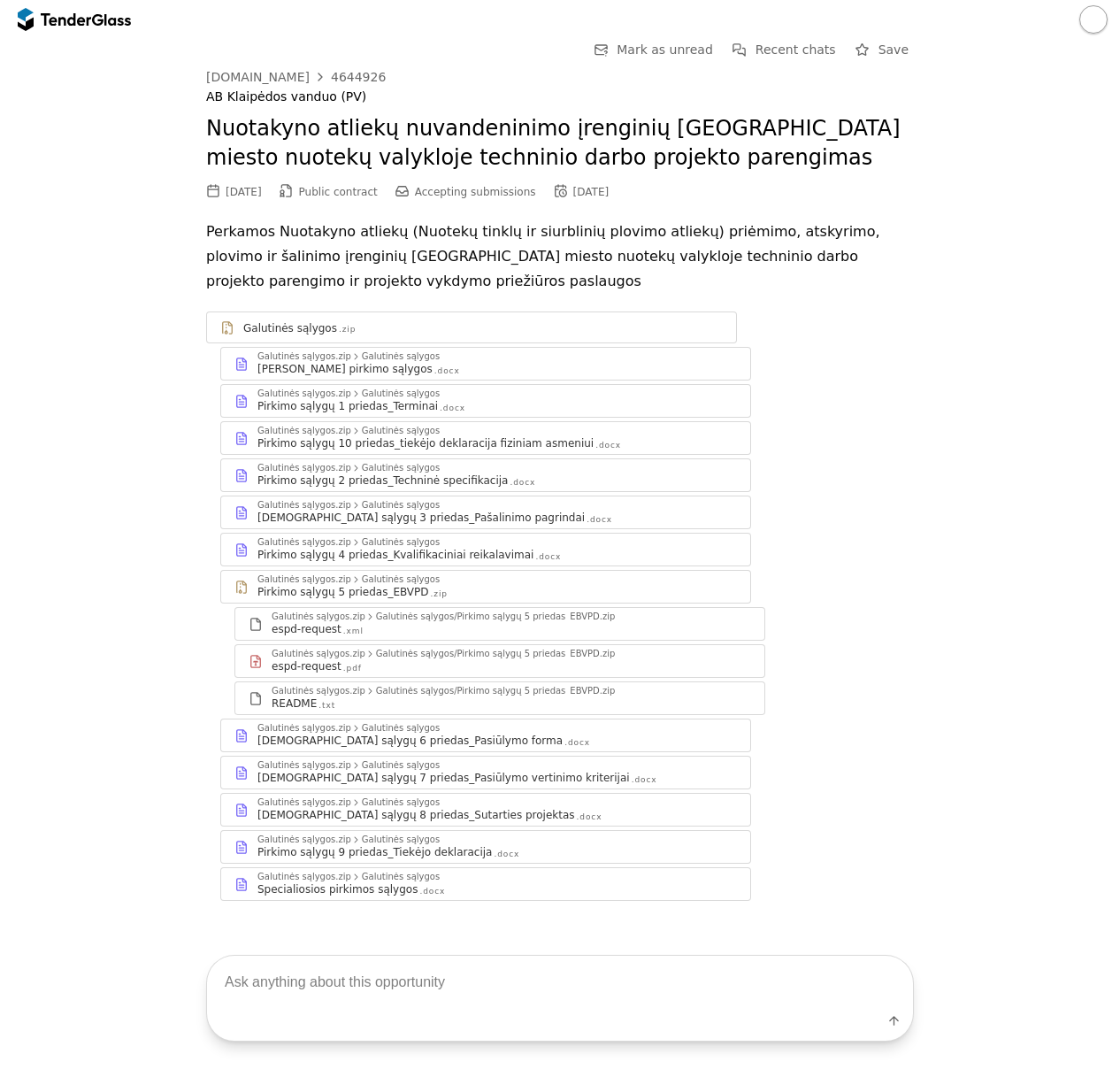
click at [423, 771] on div "[DEMOGRAPHIC_DATA] sąlygų 7 priedas_Pasiūlymo vertinimo kriterijai" at bounding box center [444, 778] width 373 height 15
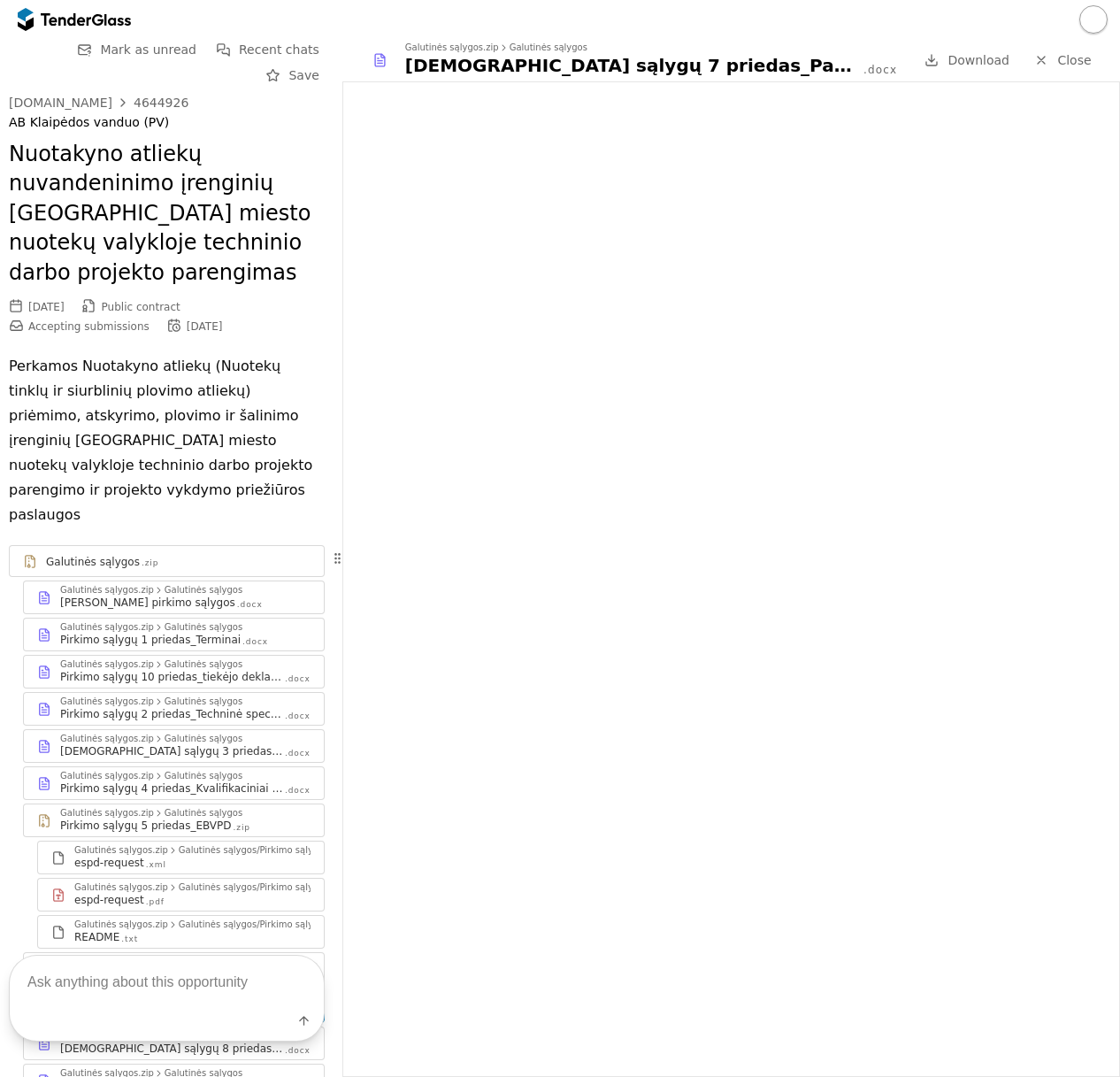
click at [170, 585] on div "Galutinės sąlygos" at bounding box center [204, 589] width 78 height 9
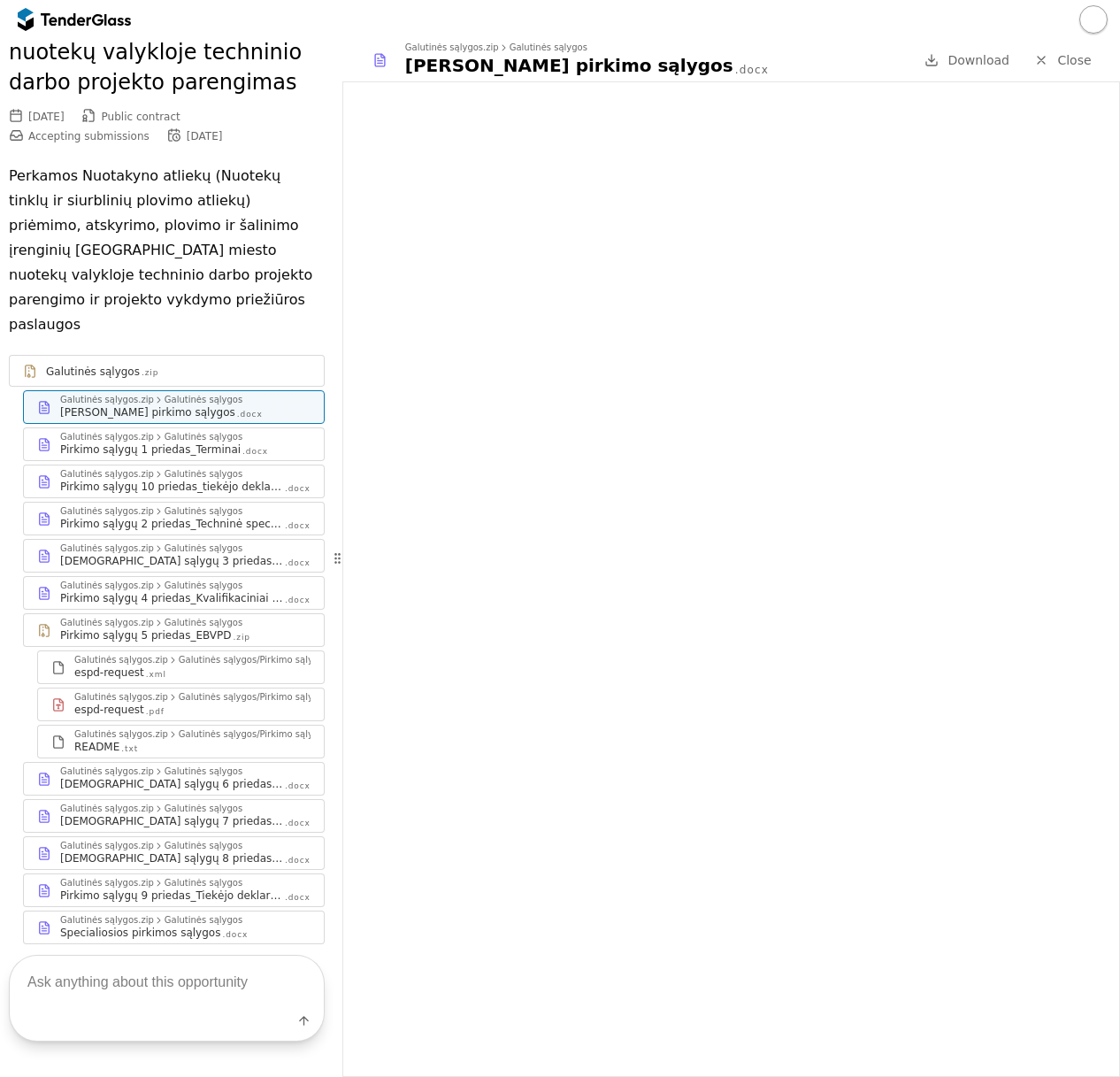
scroll to position [192, 0]
click at [193, 924] on div "Specialiosios pirkimos sąlygos" at bounding box center [140, 931] width 160 height 15
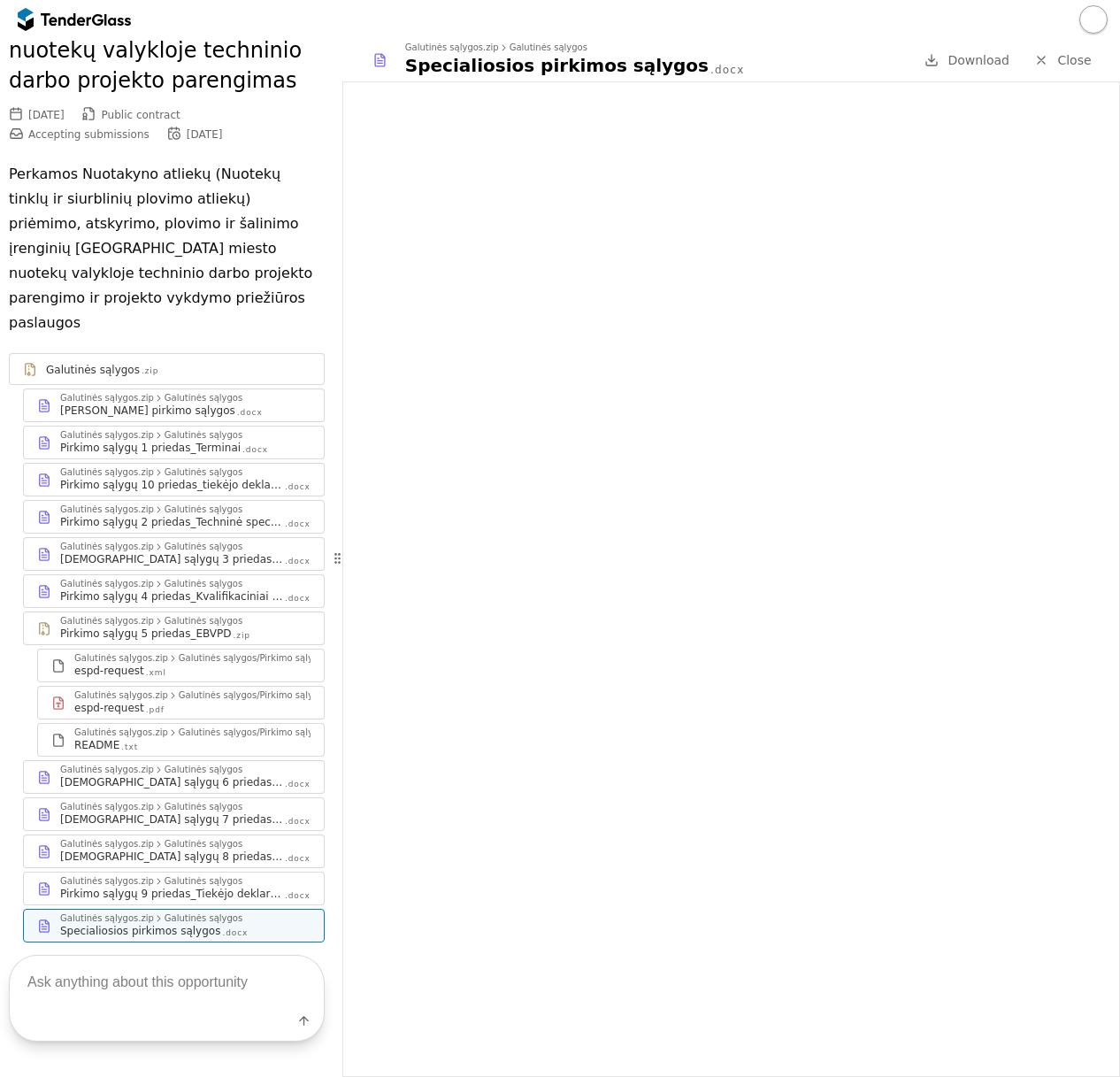
click at [224, 478] on div "Pirkimo sąlygų 10 priedas_tiekėjo deklaracija fiziniam asmeniui" at bounding box center [172, 485] width 223 height 15
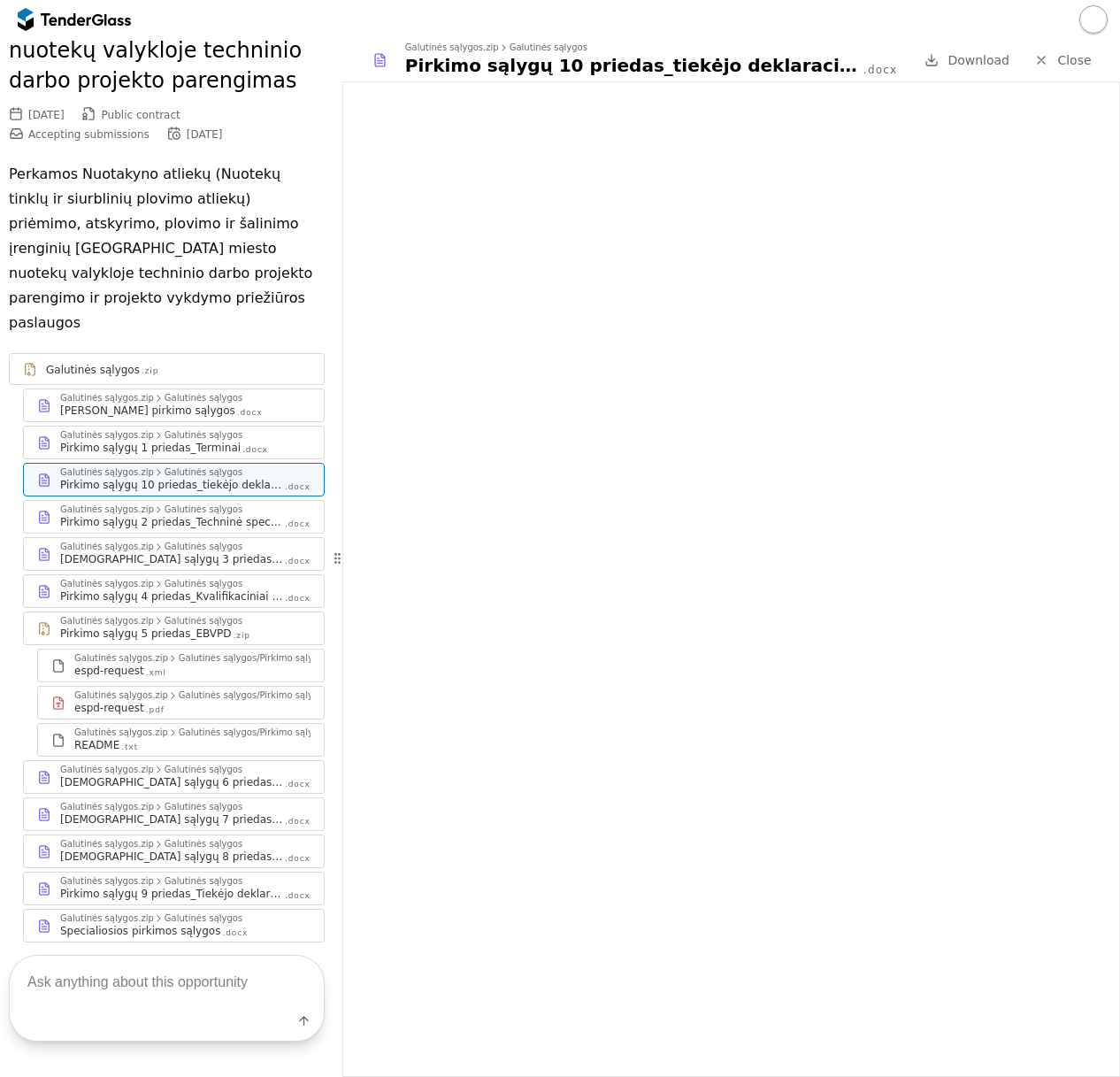
click at [237, 589] on div "Pirkimo sąlygų 4 priedas_Kvalifikaciniai reikalavimai" at bounding box center [172, 596] width 223 height 15
